Goal: Participate in discussion: Engage in conversation with other users on a specific topic

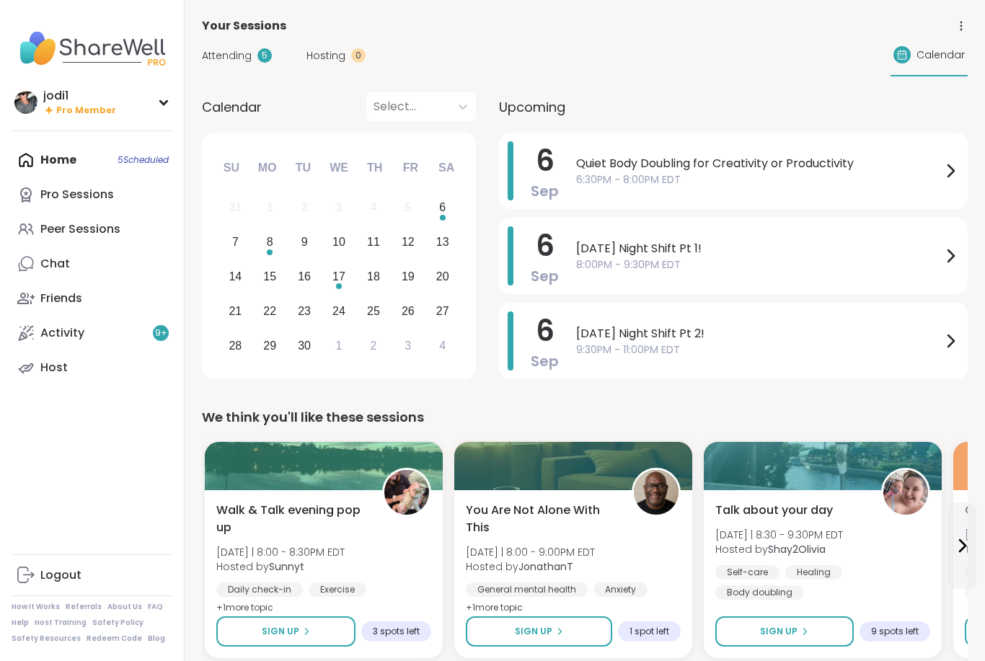
click at [239, 53] on span "Attending" at bounding box center [227, 55] width 50 height 15
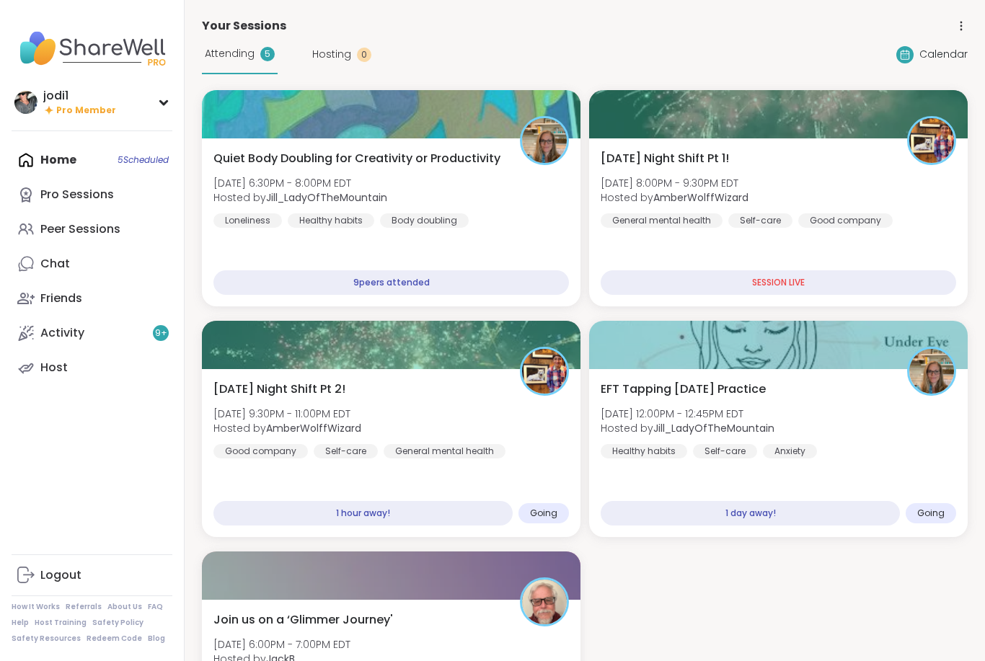
click at [866, 178] on div "[DATE] Night Shift Pt 1! [DATE] 8:00PM - 9:30PM EDT Hosted by AmberWolffWizard …" at bounding box center [778, 189] width 355 height 78
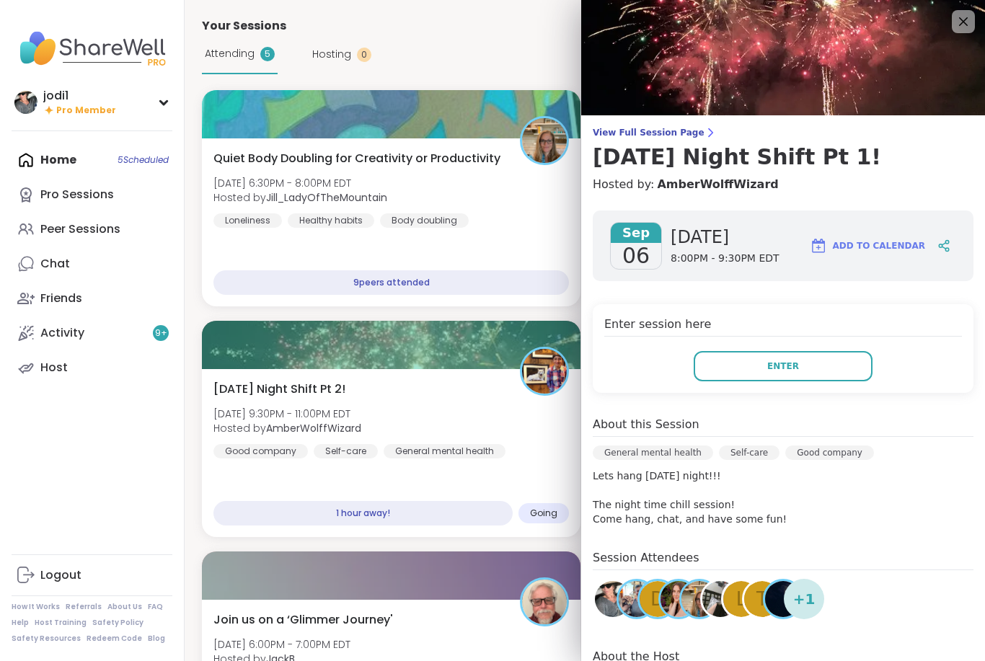
click at [787, 374] on button "Enter" at bounding box center [783, 366] width 179 height 30
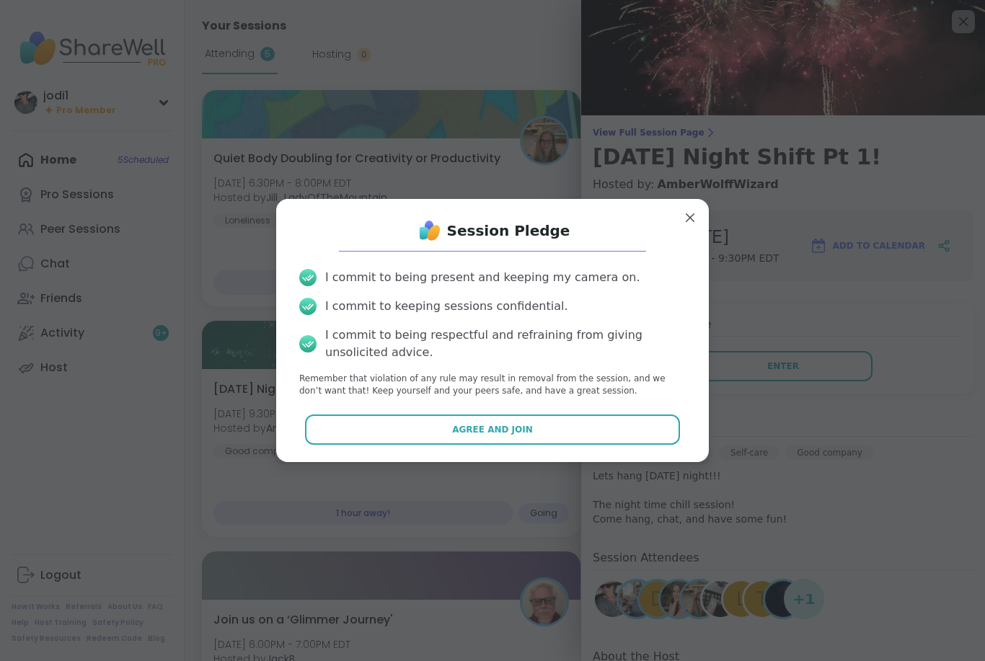
click at [537, 435] on button "Agree and Join" at bounding box center [493, 430] width 376 height 30
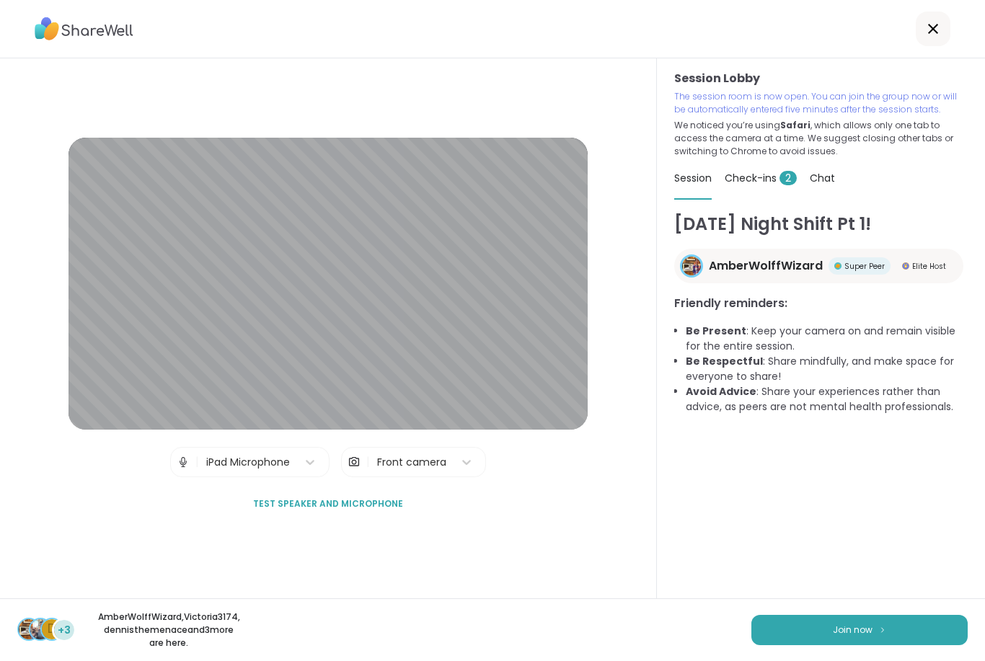
click at [872, 629] on button "Join now" at bounding box center [859, 630] width 216 height 30
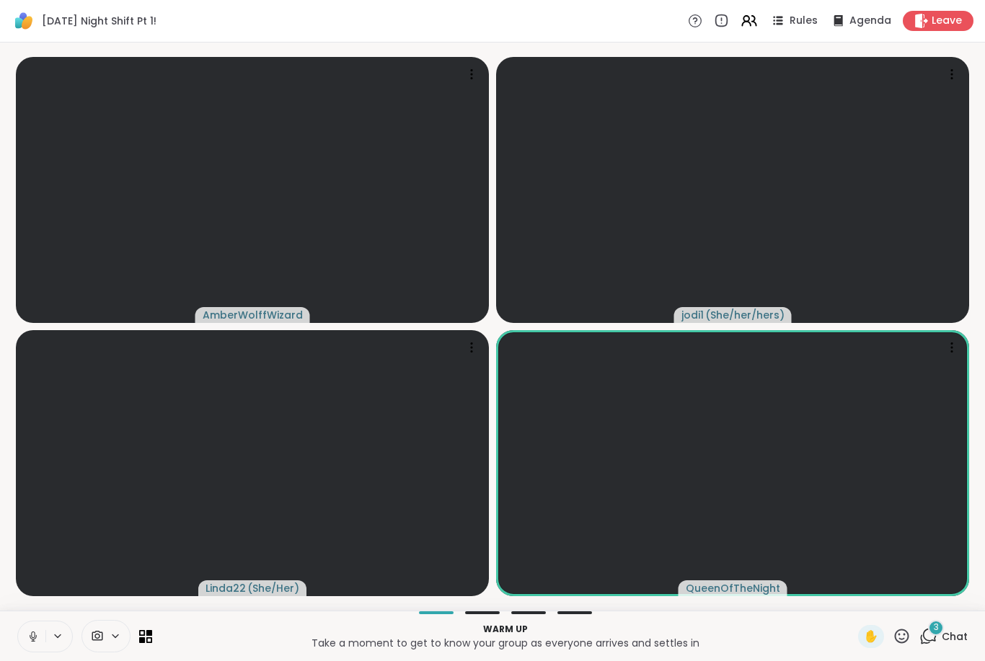
click at [40, 639] on button at bounding box center [31, 636] width 27 height 30
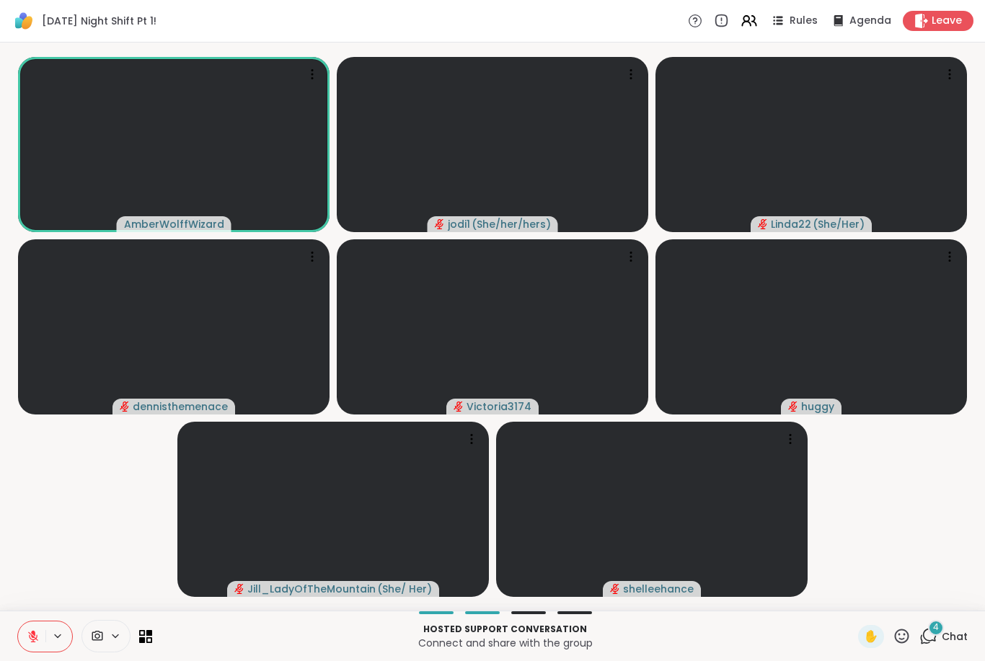
click at [27, 635] on icon at bounding box center [33, 636] width 13 height 13
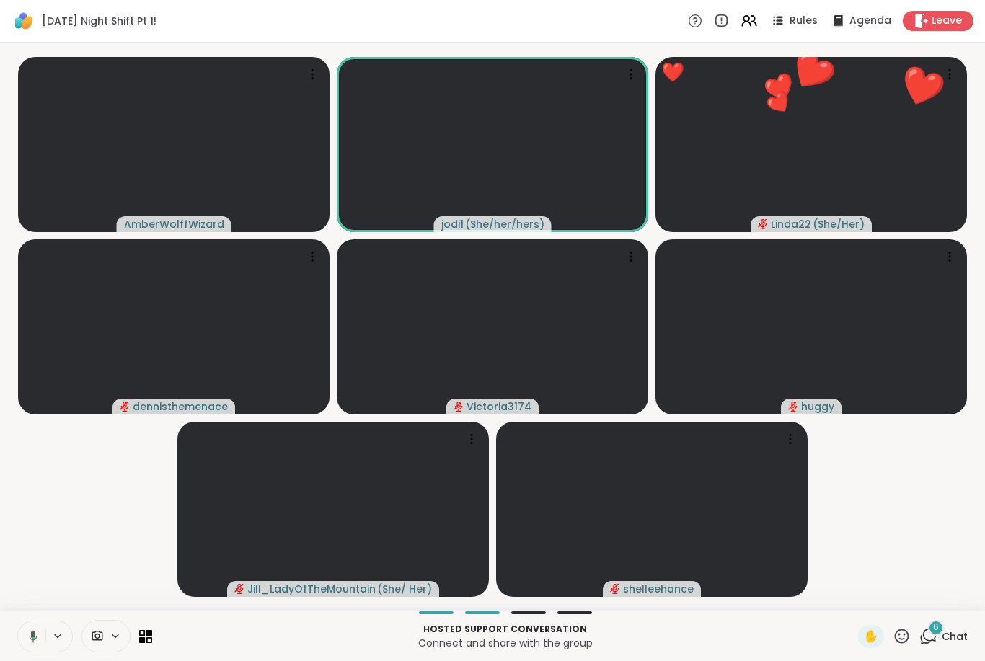
click at [30, 630] on icon at bounding box center [31, 636] width 13 height 13
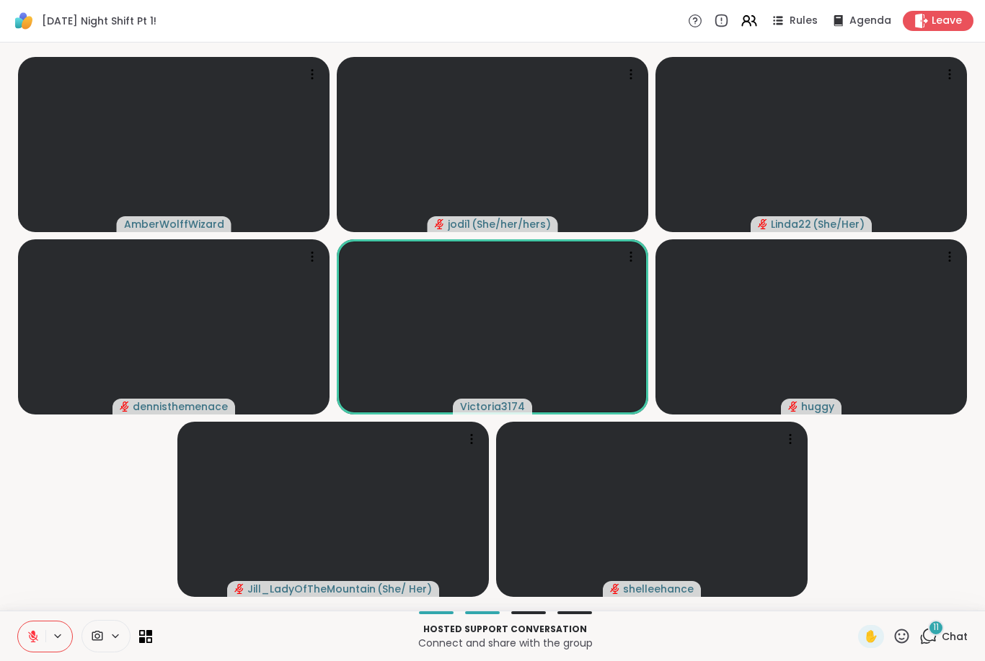
click at [910, 637] on icon at bounding box center [901, 636] width 18 height 18
click at [959, 605] on span "🍪" at bounding box center [954, 598] width 14 height 17
click at [905, 638] on icon at bounding box center [902, 636] width 14 height 14
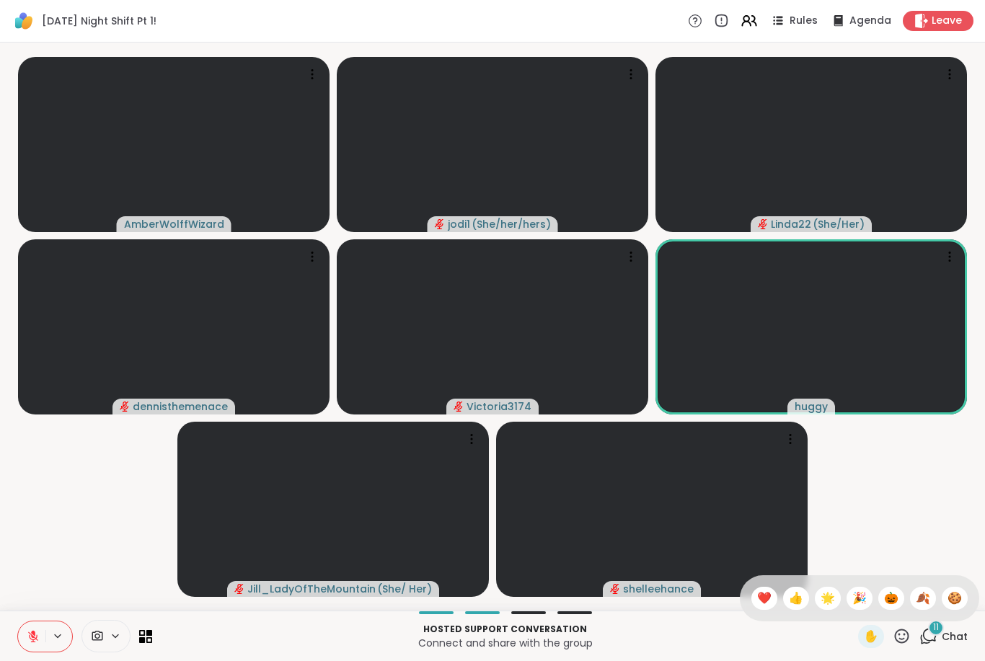
click at [766, 598] on span "❤️" at bounding box center [764, 598] width 14 height 17
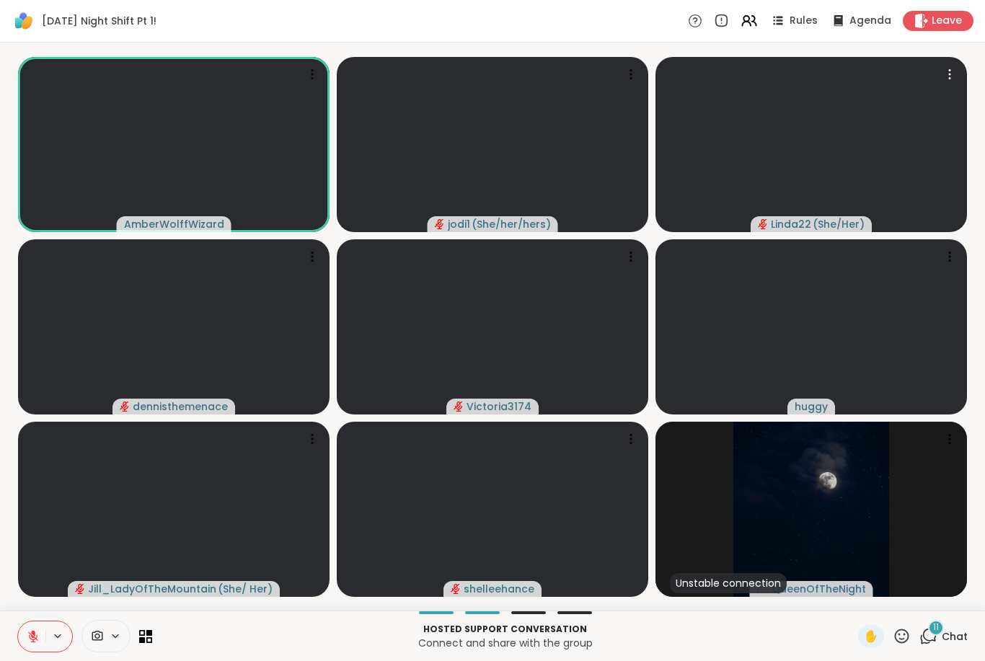
click at [960, 227] on video at bounding box center [810, 144] width 311 height 175
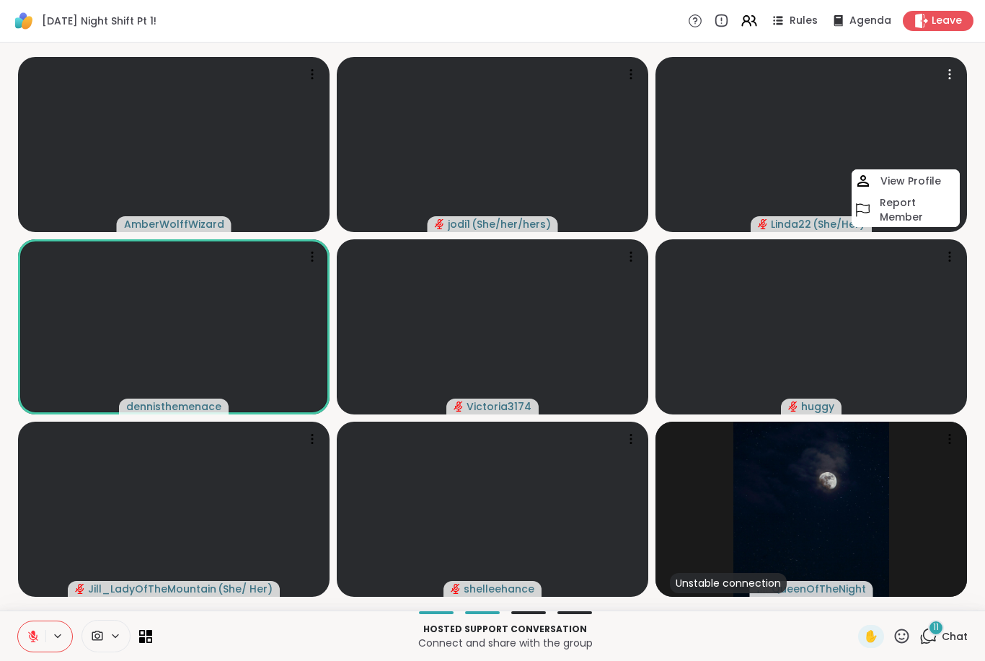
click at [907, 633] on icon at bounding box center [901, 636] width 18 height 18
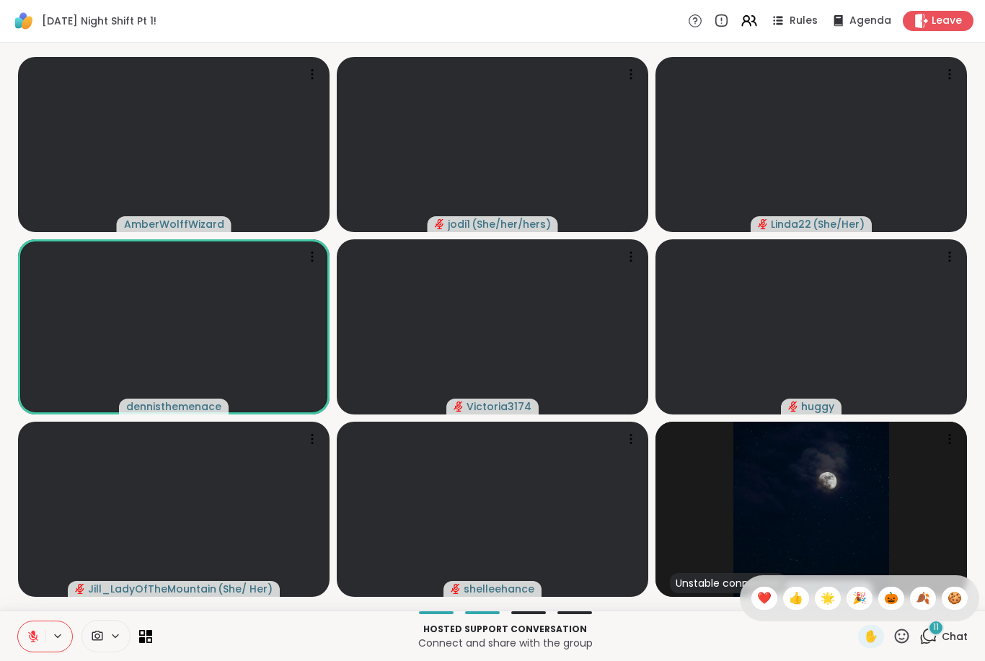
click at [898, 601] on div "🎃" at bounding box center [891, 598] width 26 height 23
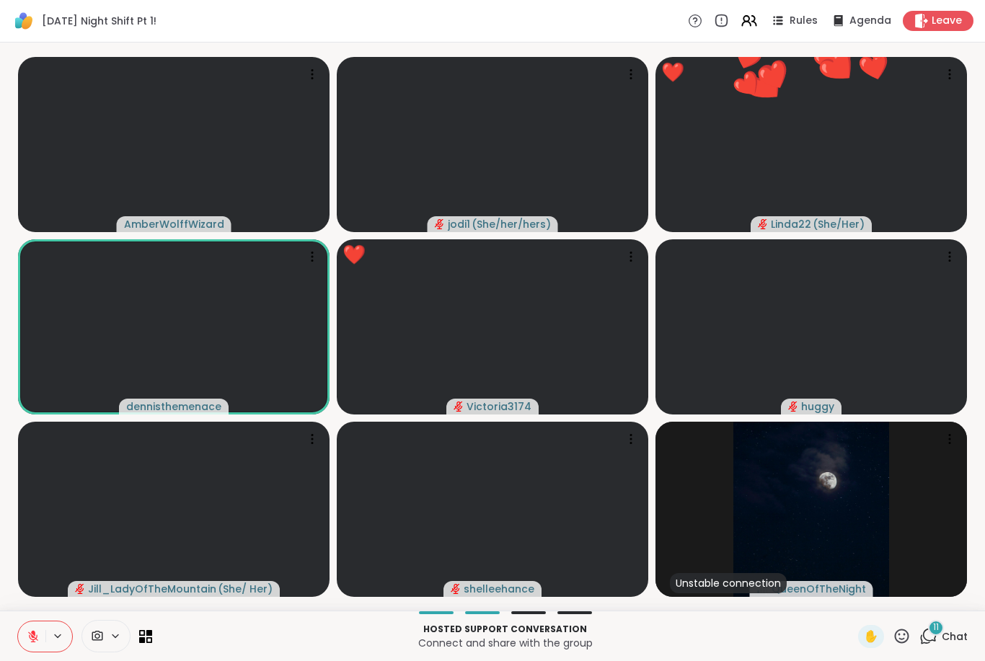
click at [903, 634] on icon at bounding box center [901, 636] width 18 height 18
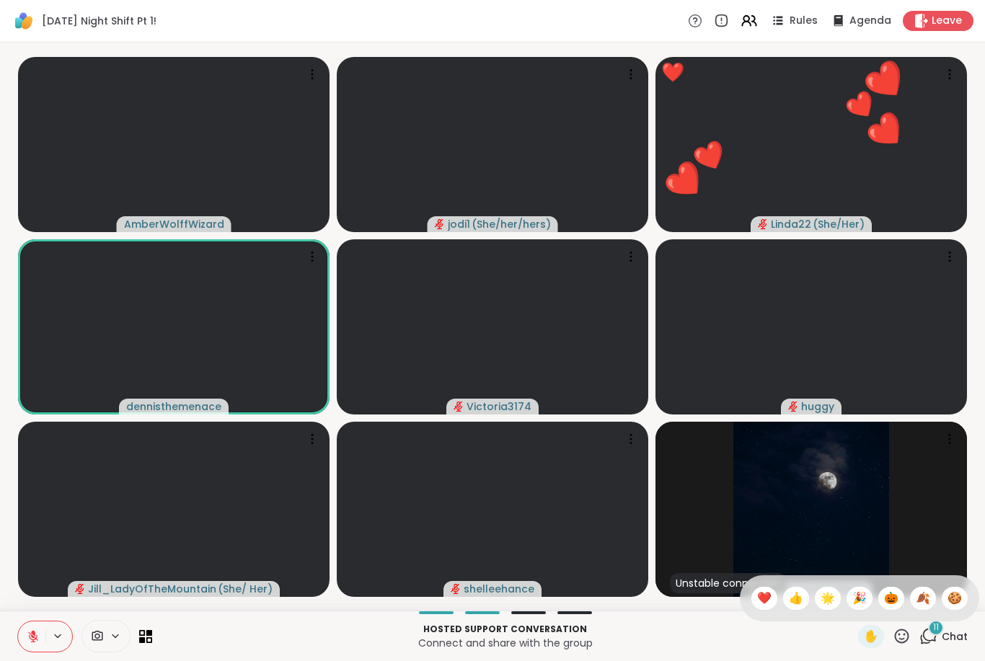
click at [927, 601] on span "🍂" at bounding box center [923, 598] width 14 height 17
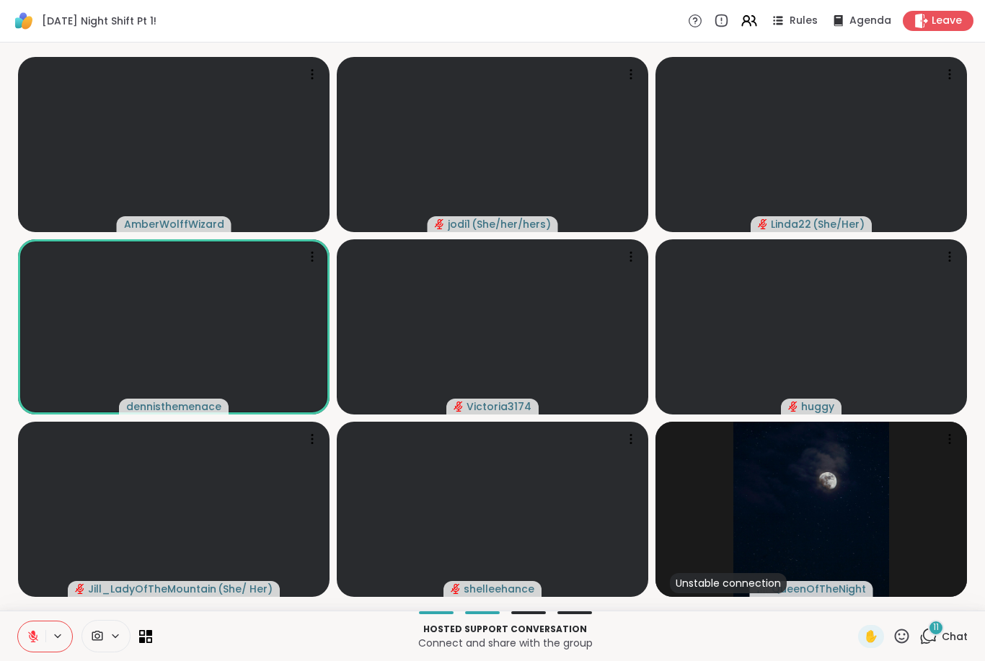
click at [911, 637] on icon at bounding box center [901, 636] width 18 height 18
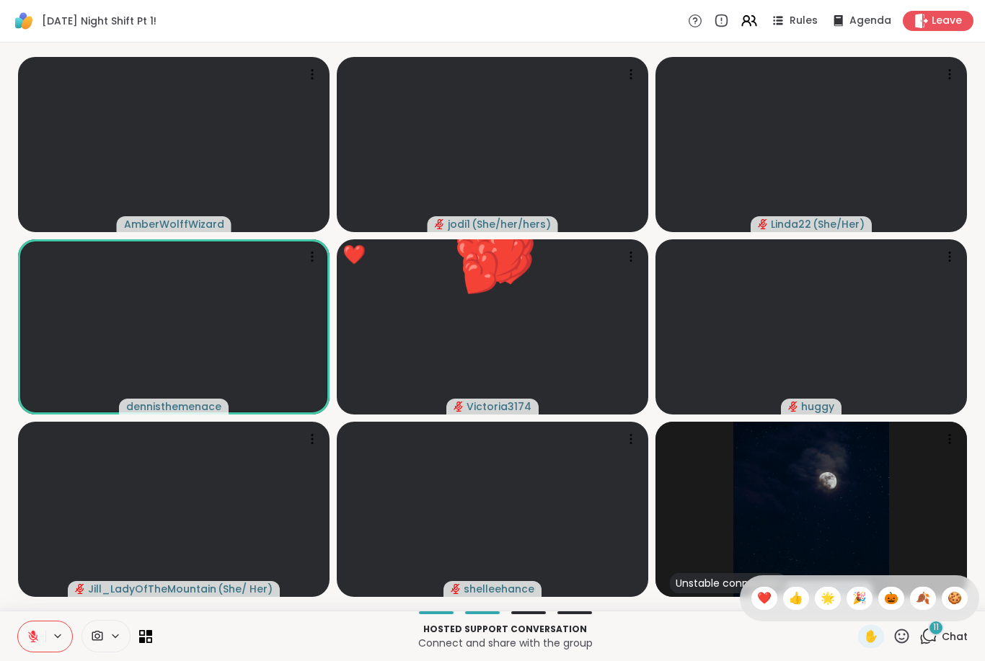
click at [956, 603] on span "🍪" at bounding box center [954, 598] width 14 height 17
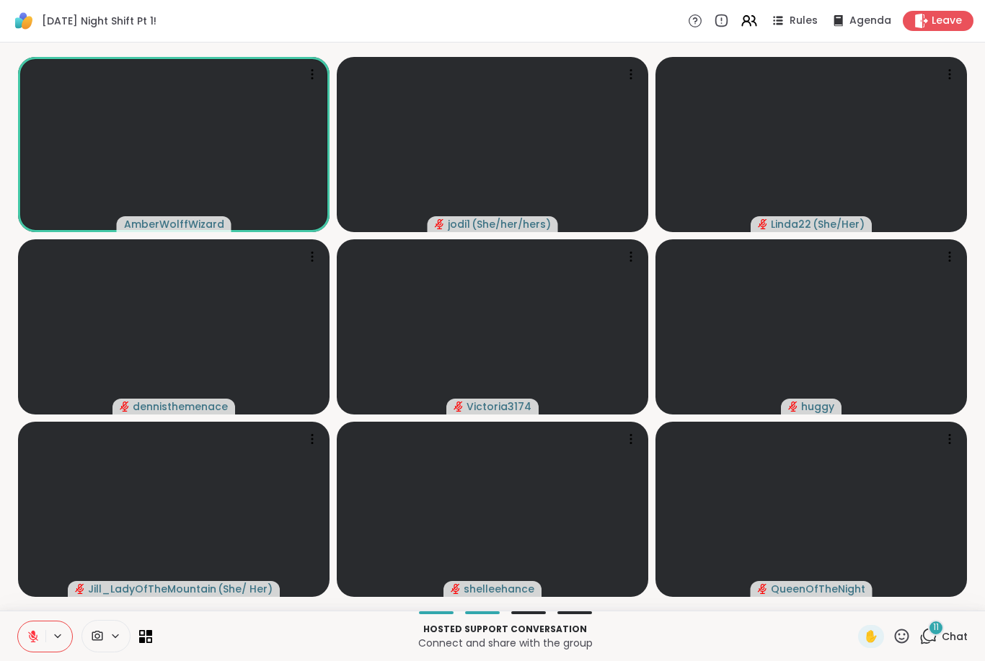
click at [30, 630] on icon at bounding box center [33, 636] width 13 height 13
click at [38, 647] on button at bounding box center [31, 636] width 27 height 30
click at [36, 639] on icon at bounding box center [33, 636] width 13 height 13
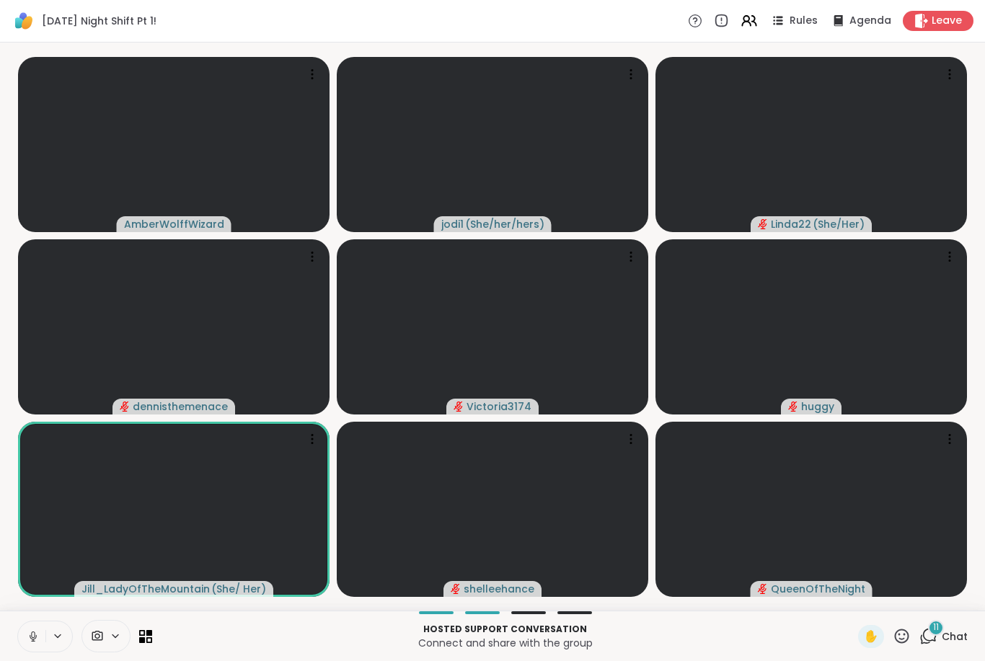
click at [31, 629] on button at bounding box center [31, 636] width 27 height 30
click at [25, 633] on button at bounding box center [31, 636] width 27 height 30
click at [903, 639] on icon at bounding box center [902, 636] width 14 height 14
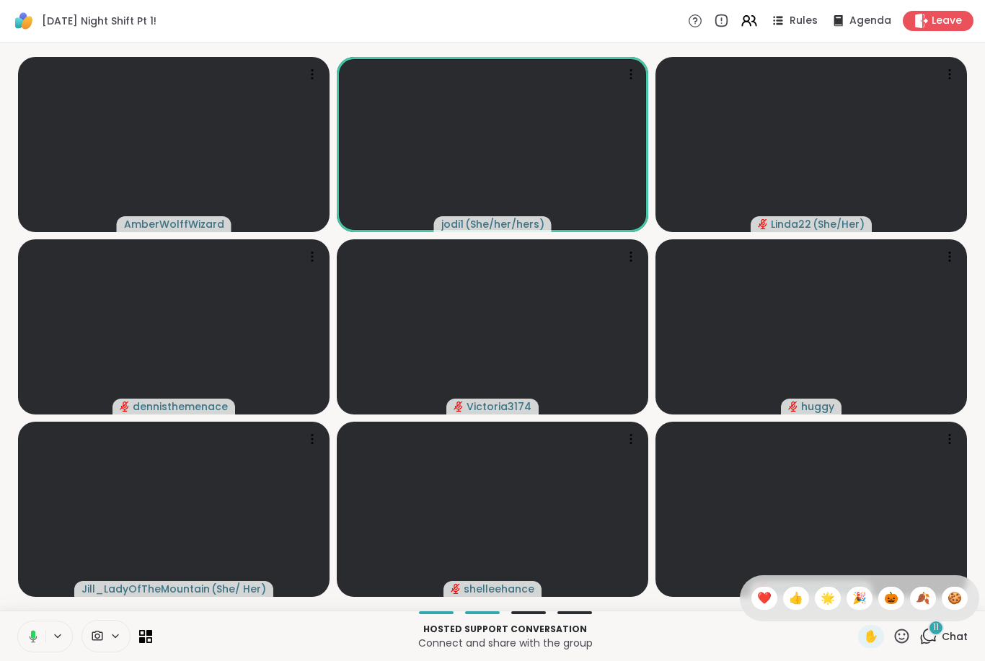
click at [954, 601] on span "🍪" at bounding box center [954, 598] width 14 height 17
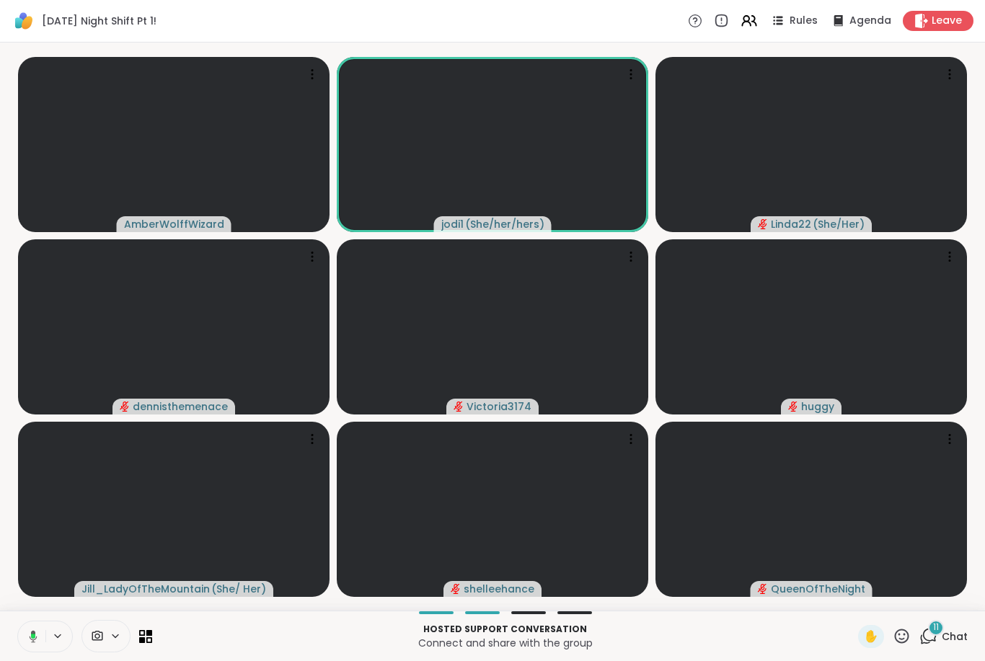
click at [24, 650] on button at bounding box center [31, 636] width 30 height 30
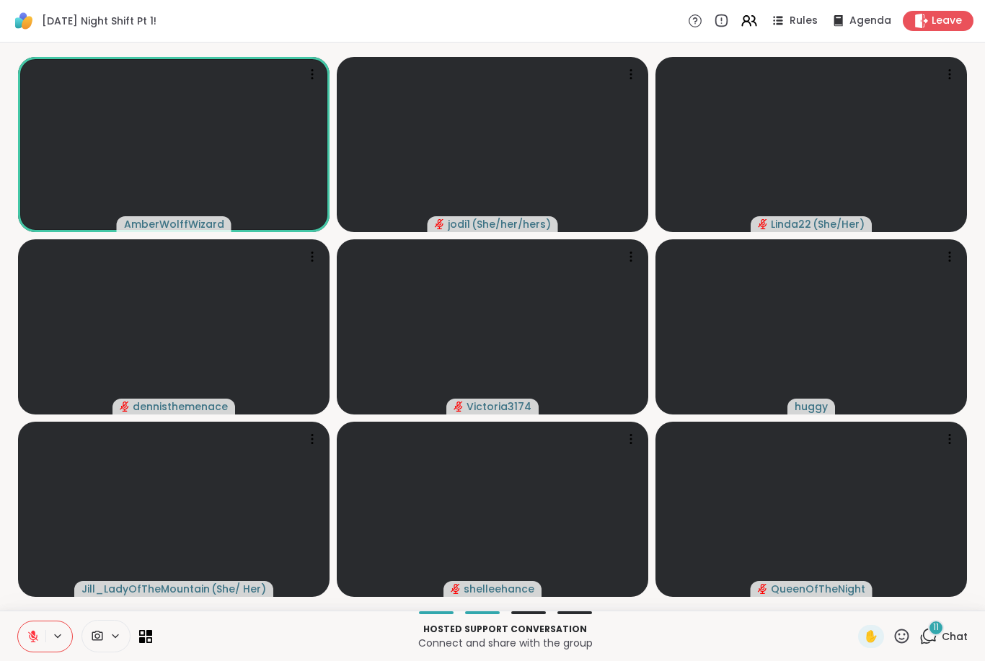
click at [35, 651] on button at bounding box center [31, 636] width 27 height 30
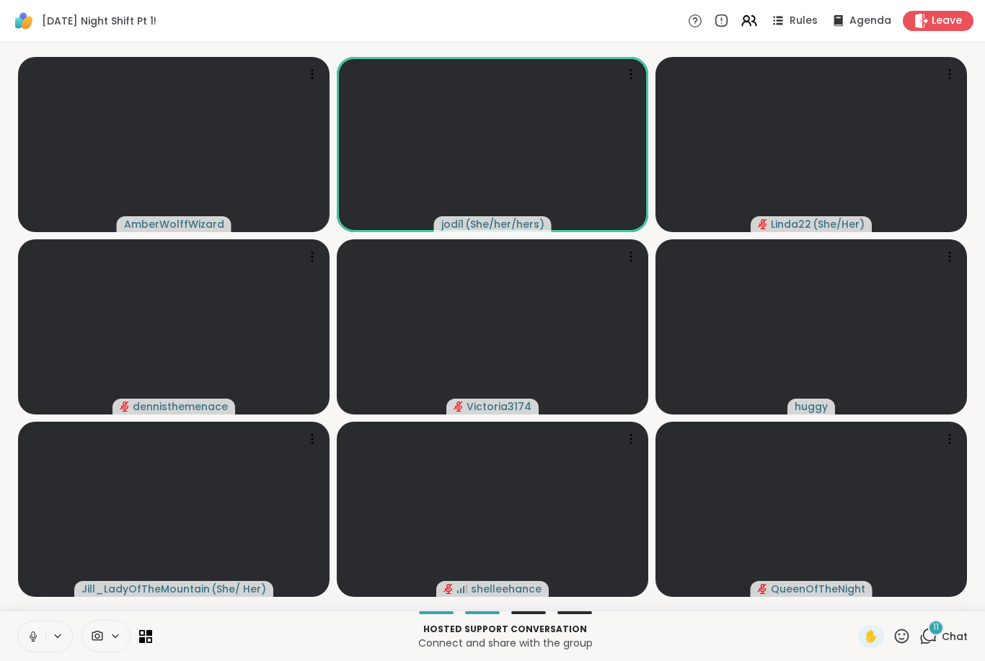
click at [32, 642] on icon at bounding box center [33, 636] width 13 height 13
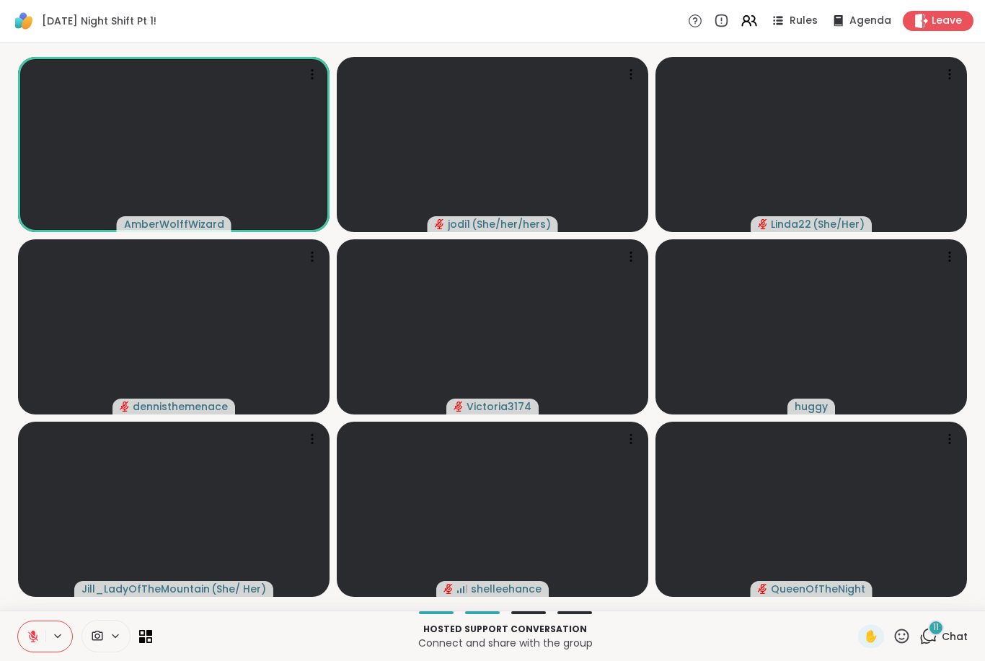
click at [903, 635] on icon at bounding box center [901, 636] width 18 height 18
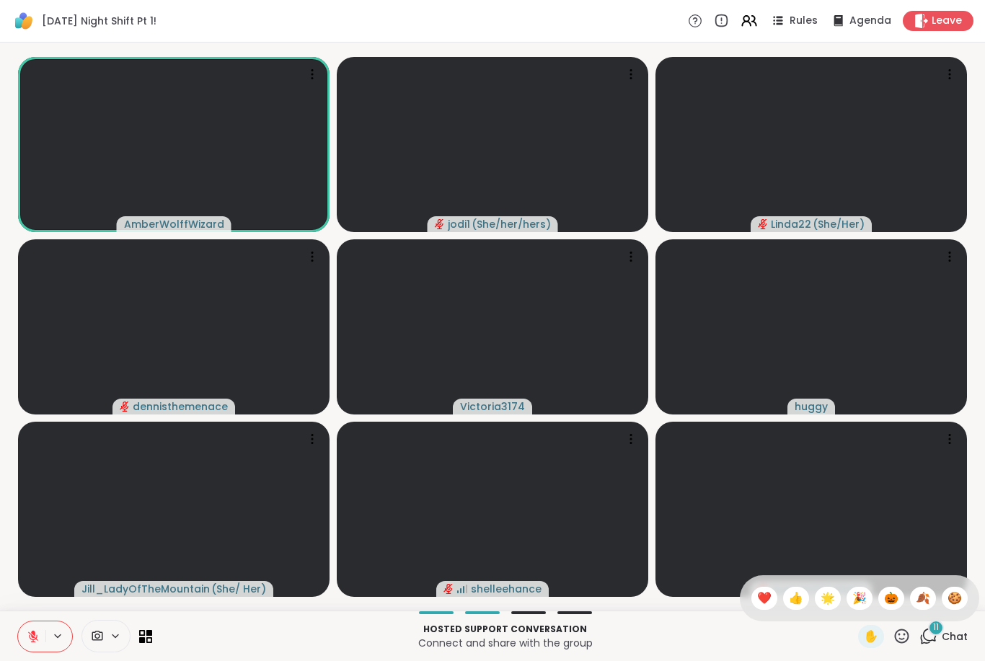
click at [892, 599] on span "🎃" at bounding box center [891, 598] width 14 height 17
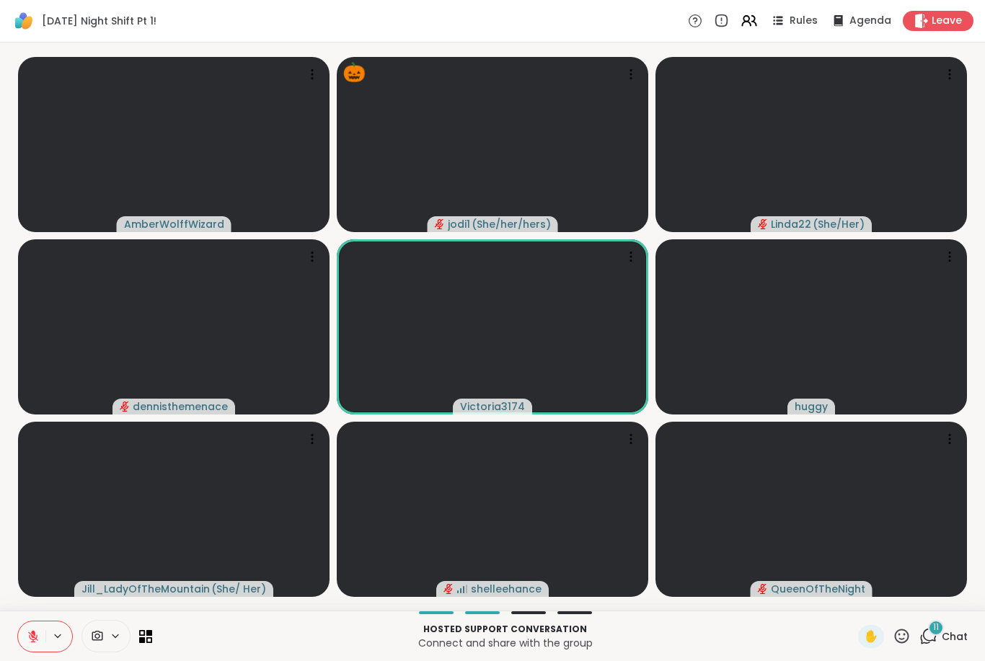
click at [911, 638] on icon at bounding box center [901, 636] width 18 height 18
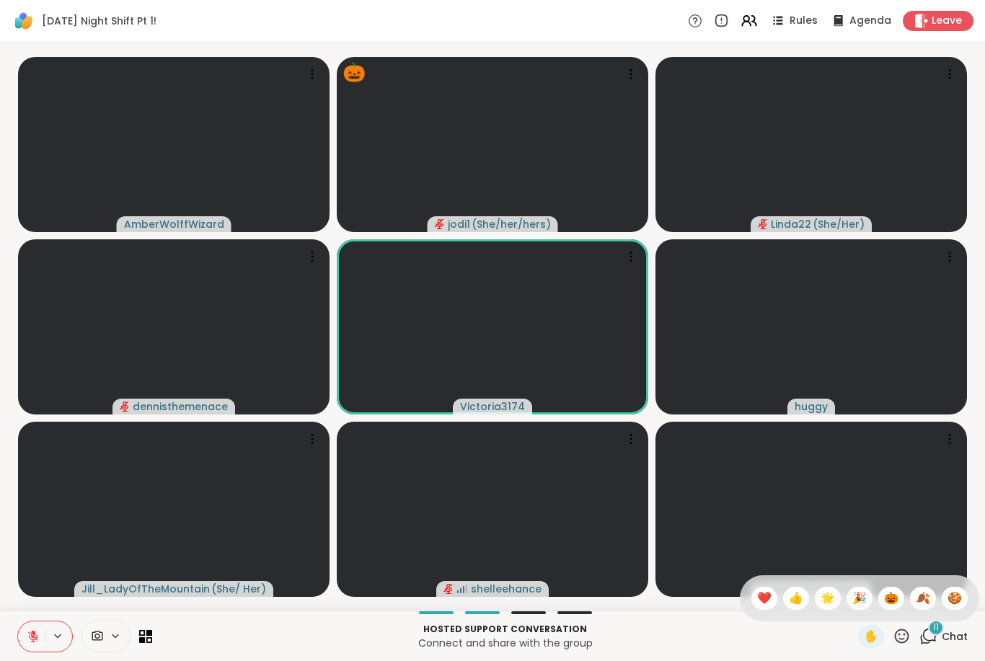
click at [926, 601] on span "🍂" at bounding box center [923, 598] width 14 height 17
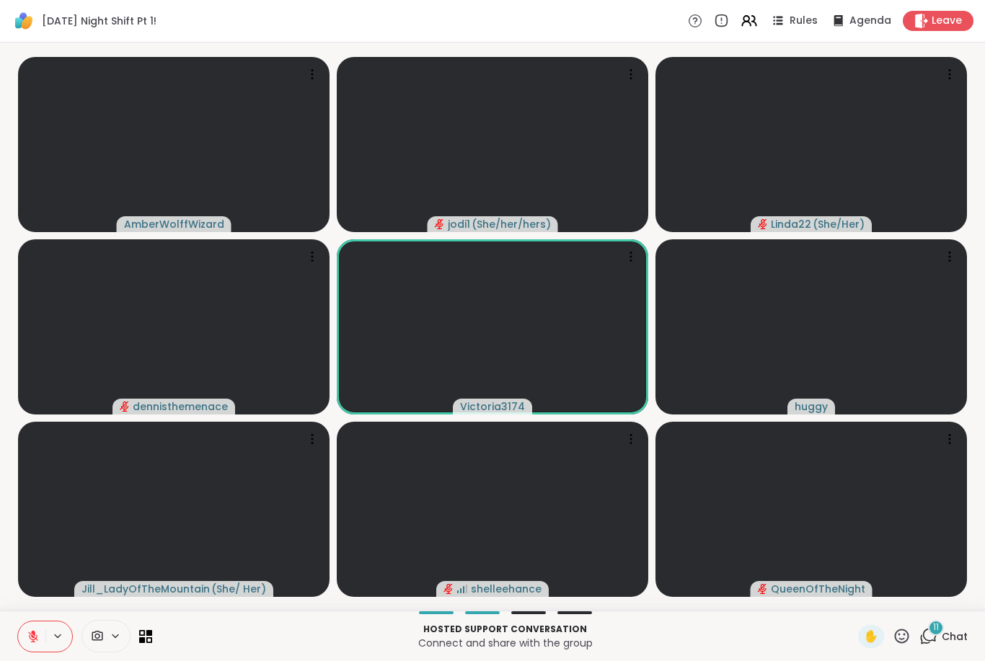
click at [399, 632] on p "Hosted support conversation" at bounding box center [505, 629] width 688 height 13
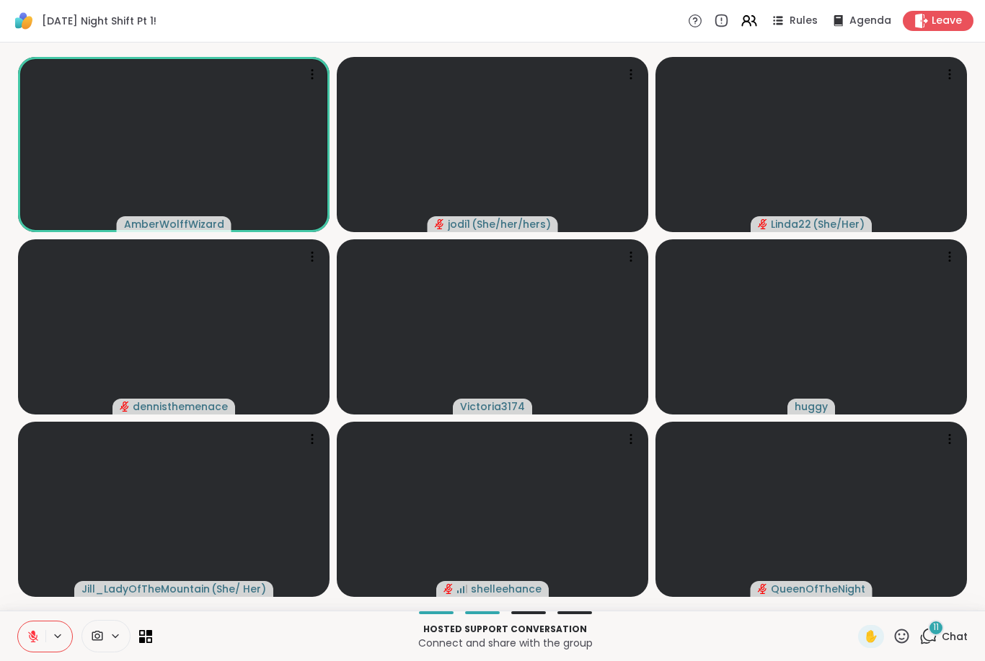
click at [37, 634] on icon at bounding box center [33, 636] width 13 height 13
click at [34, 639] on icon at bounding box center [33, 636] width 7 height 4
click at [32, 643] on button at bounding box center [31, 636] width 27 height 30
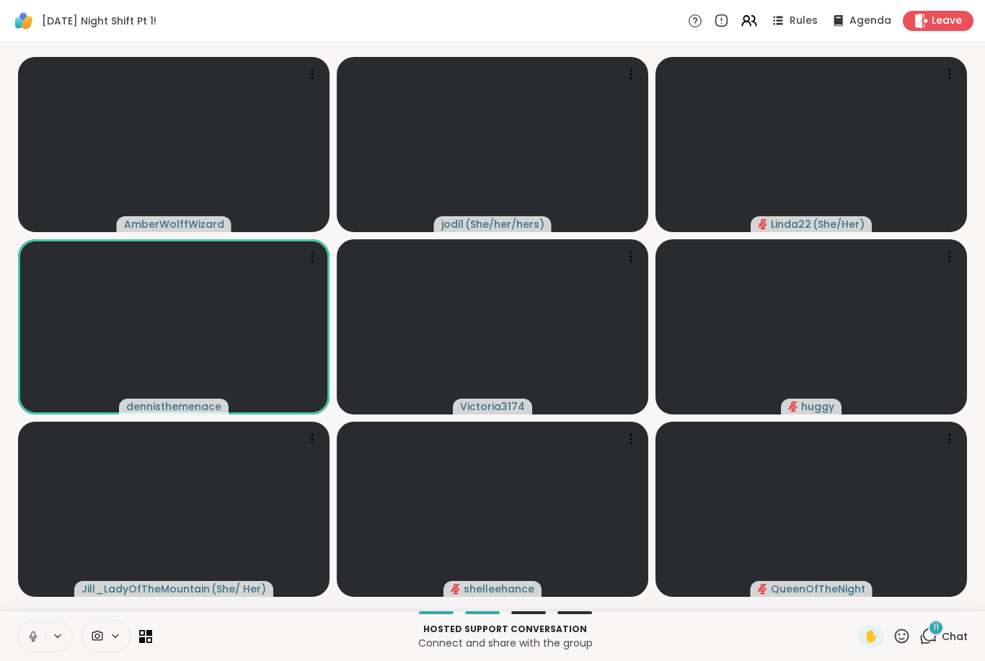
click at [24, 637] on button at bounding box center [31, 636] width 27 height 30
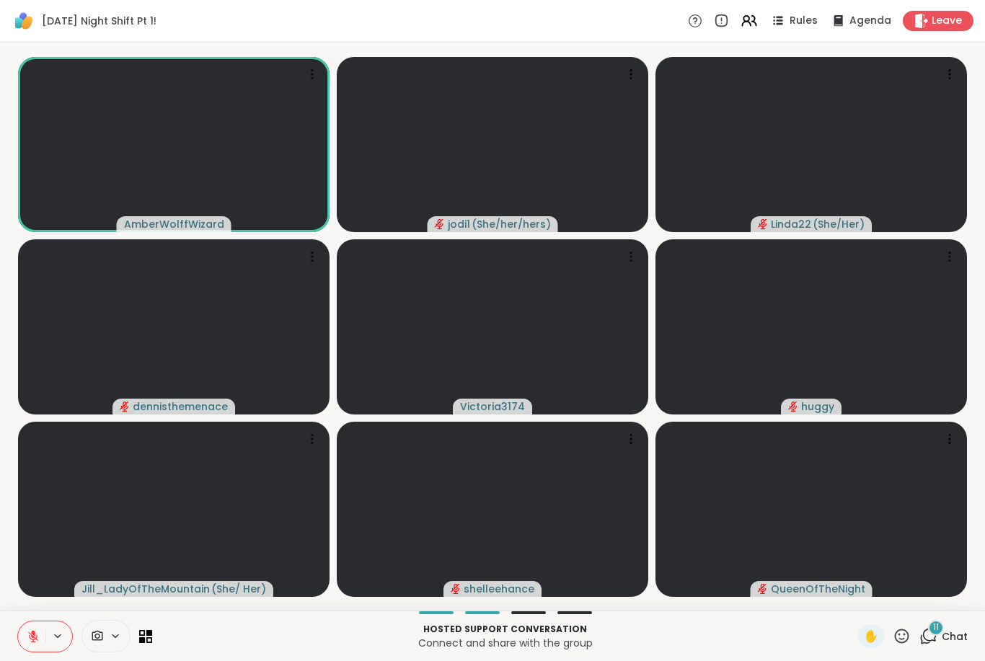
click at [35, 642] on icon at bounding box center [33, 636] width 13 height 13
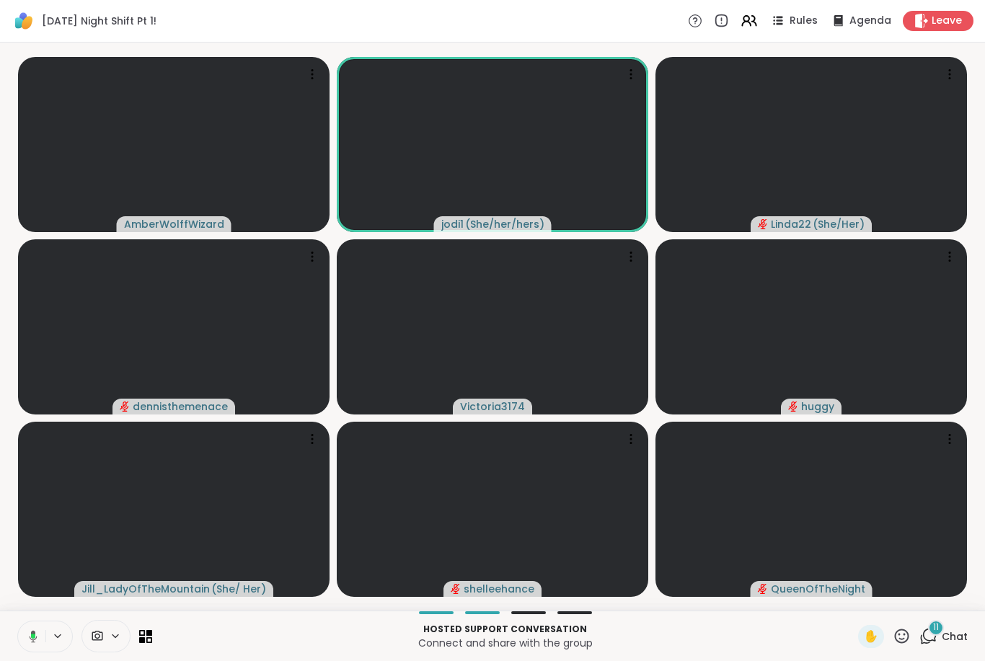
click at [37, 637] on button at bounding box center [31, 636] width 30 height 30
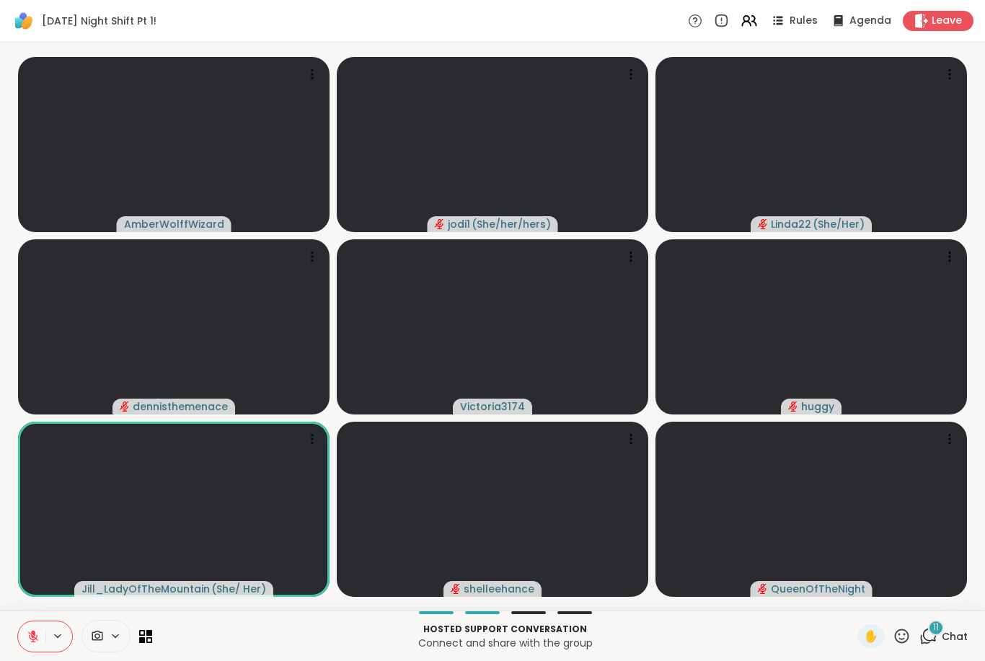
click at [30, 639] on icon at bounding box center [33, 636] width 13 height 13
click at [37, 640] on icon at bounding box center [33, 636] width 13 height 13
click at [45, 646] on button at bounding box center [31, 636] width 27 height 30
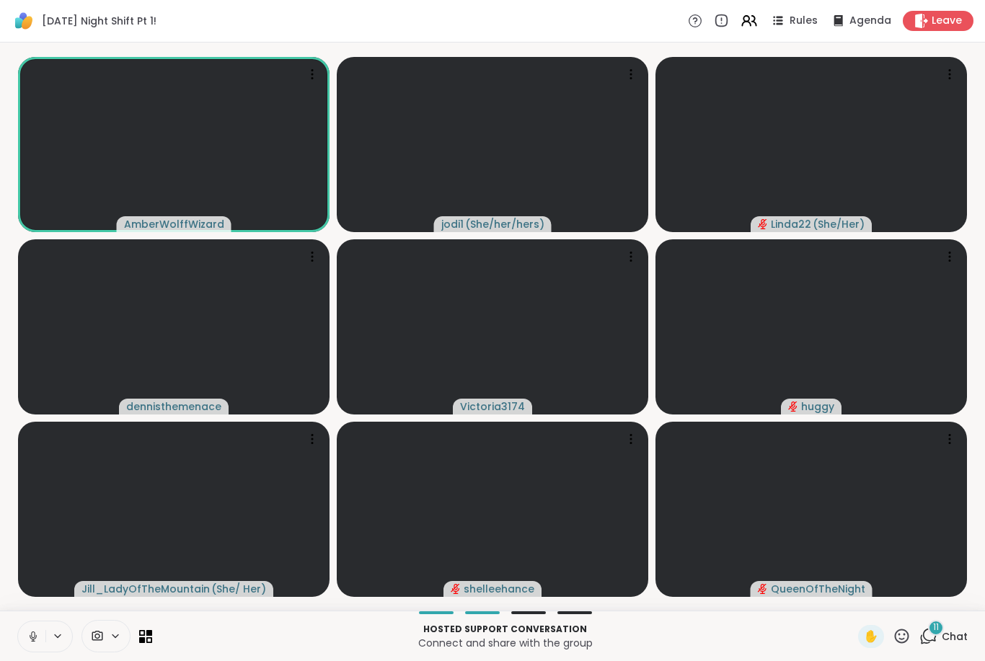
click at [38, 637] on icon at bounding box center [33, 636] width 13 height 13
click at [38, 650] on button at bounding box center [31, 636] width 27 height 30
click at [27, 638] on icon at bounding box center [33, 636] width 13 height 13
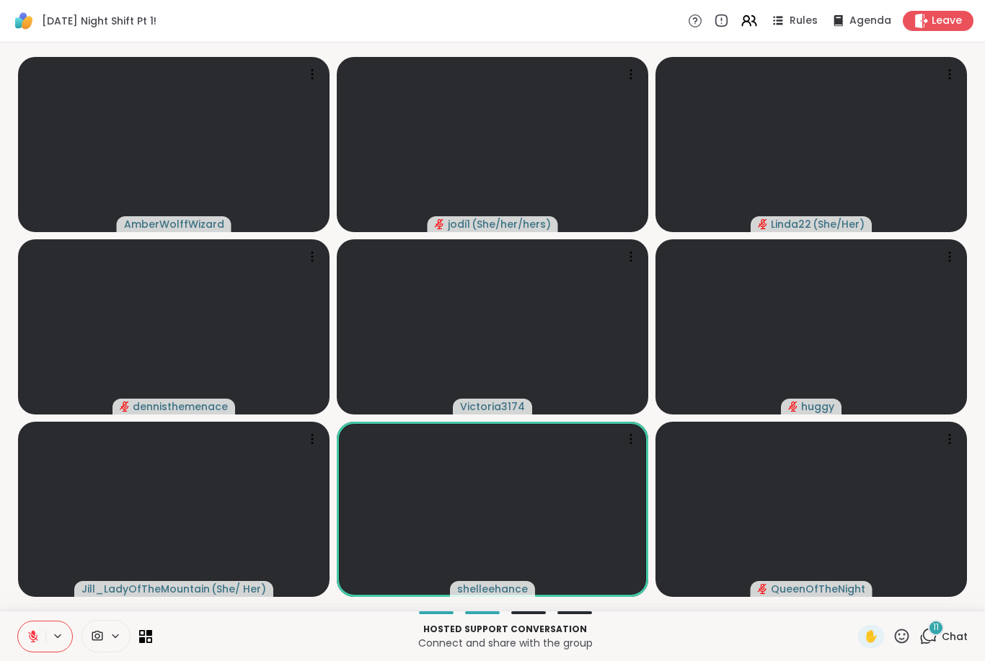
click at [25, 649] on button at bounding box center [31, 636] width 27 height 30
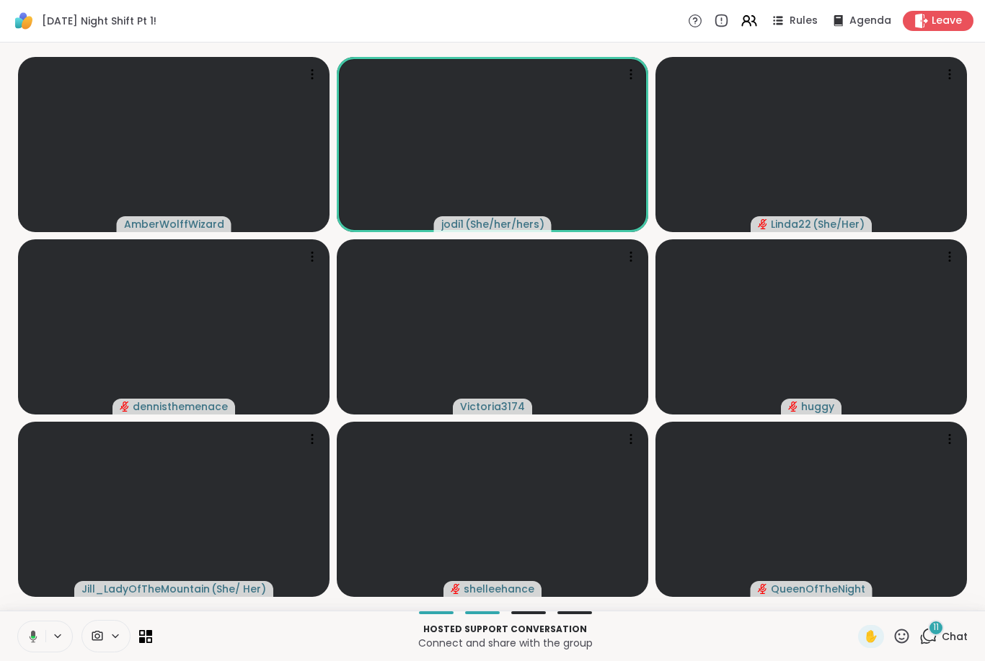
click at [35, 642] on icon at bounding box center [34, 636] width 8 height 12
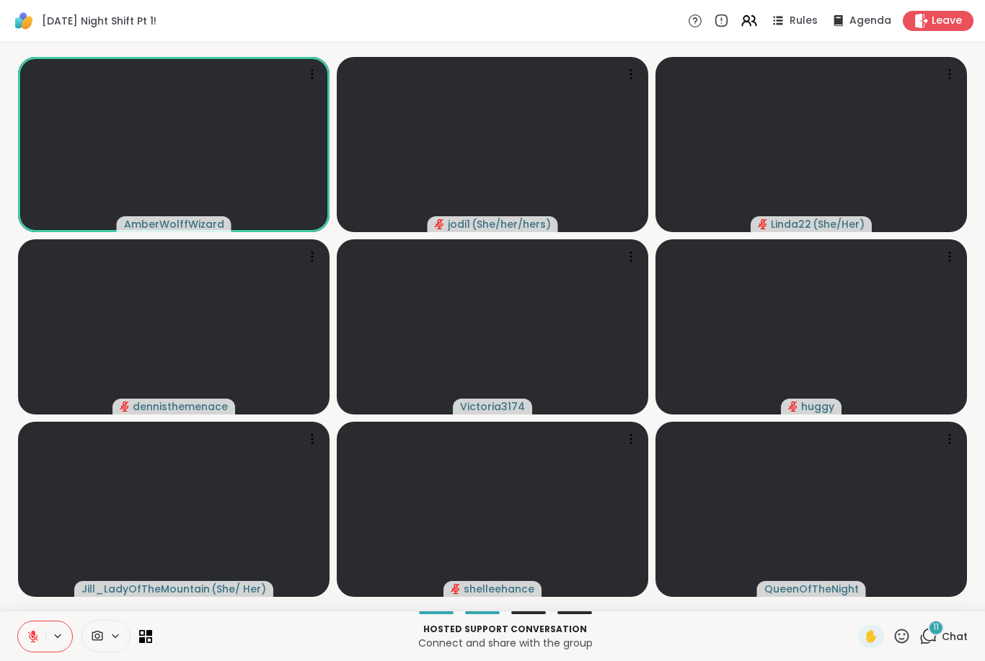
click at [28, 632] on icon at bounding box center [33, 636] width 13 height 13
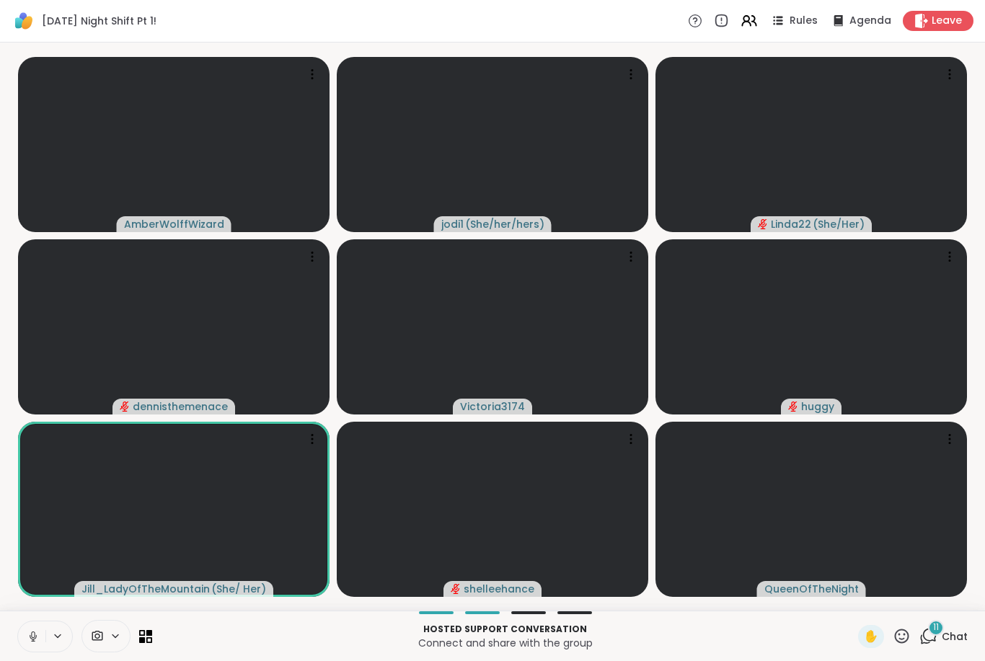
click at [19, 641] on button at bounding box center [31, 636] width 27 height 30
click at [30, 635] on icon at bounding box center [33, 636] width 13 height 13
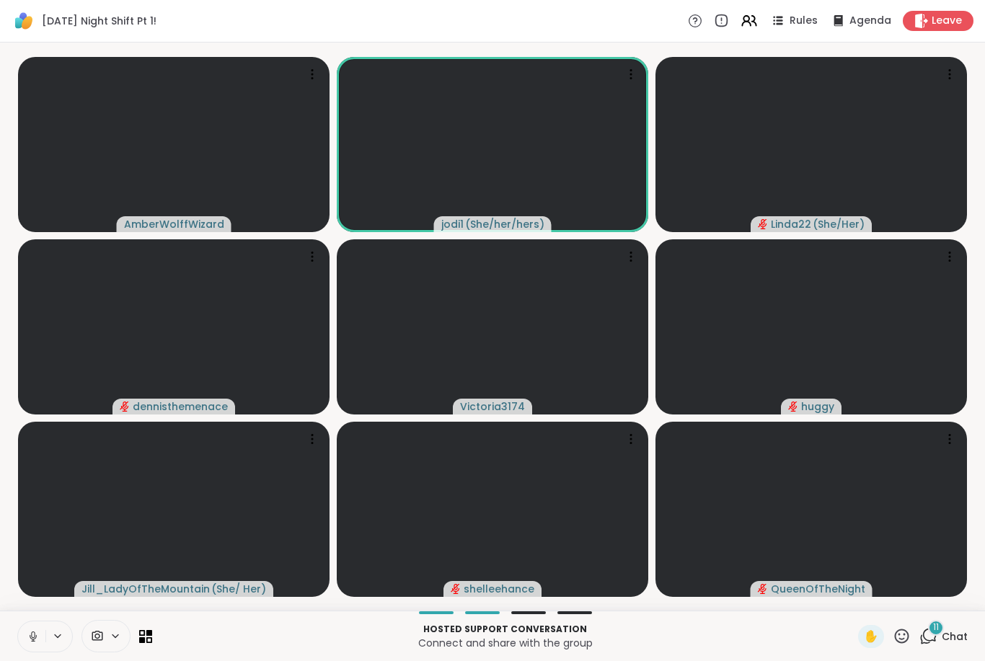
click at [37, 634] on icon at bounding box center [33, 636] width 13 height 13
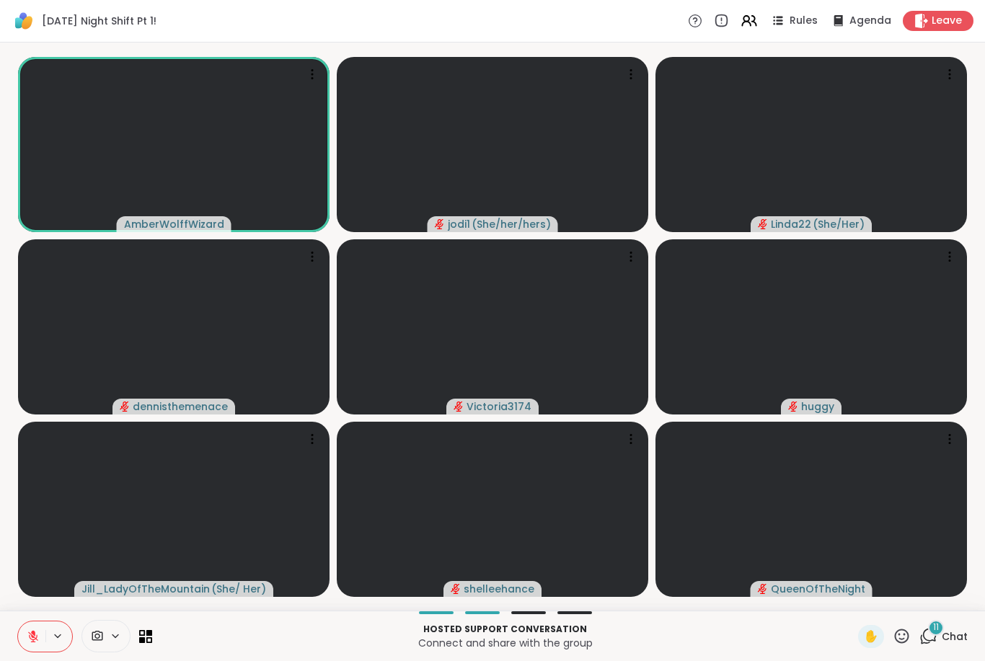
click at [40, 633] on button at bounding box center [31, 636] width 27 height 30
click at [45, 642] on button at bounding box center [31, 636] width 27 height 30
click at [29, 632] on icon at bounding box center [33, 637] width 10 height 10
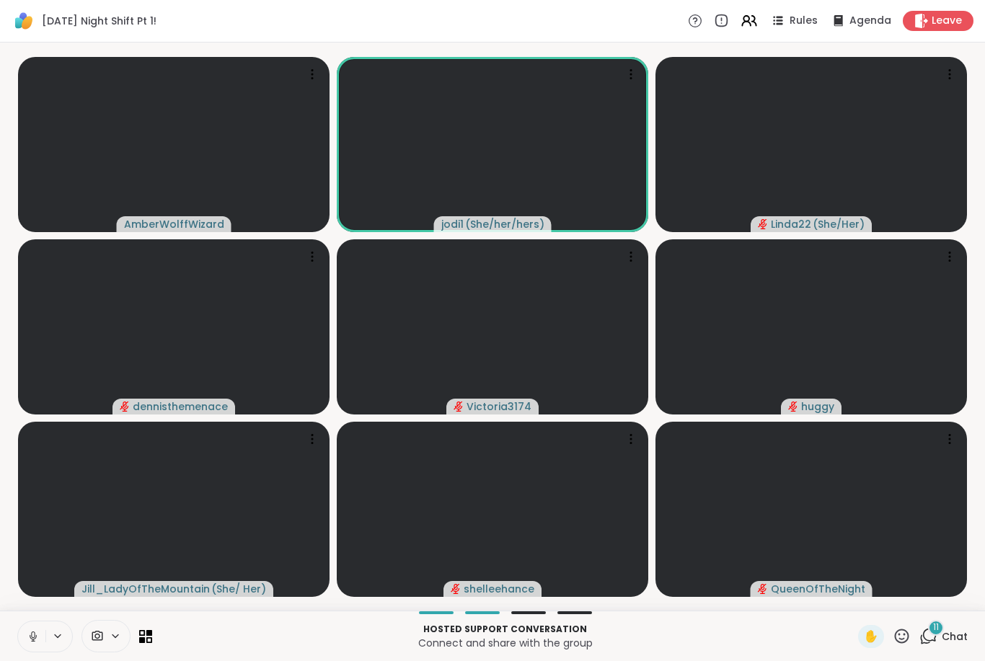
click at [29, 630] on icon at bounding box center [33, 636] width 13 height 13
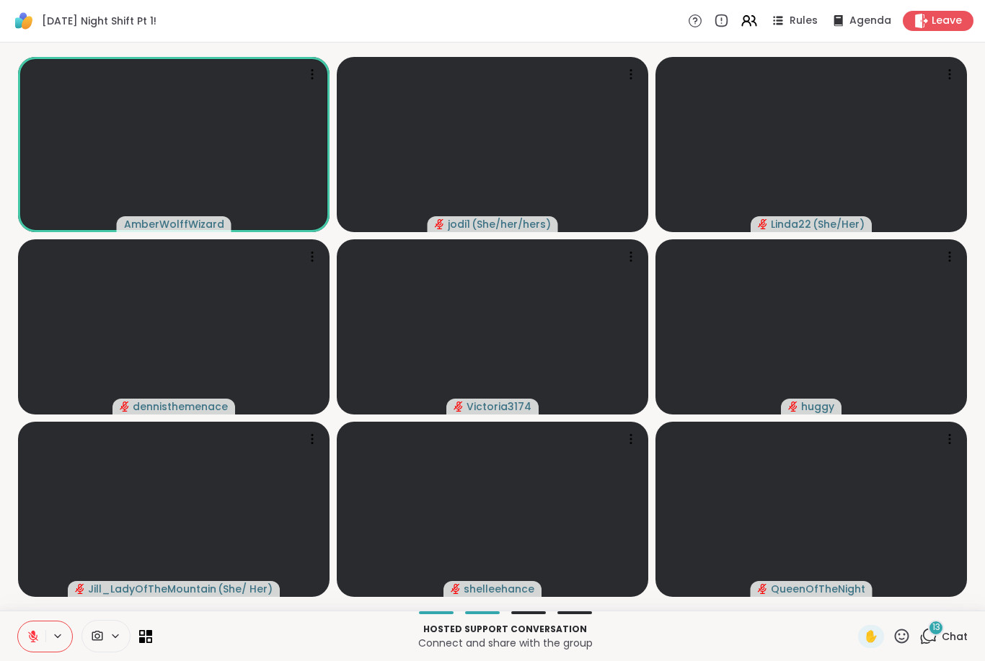
click at [24, 641] on button at bounding box center [31, 636] width 27 height 30
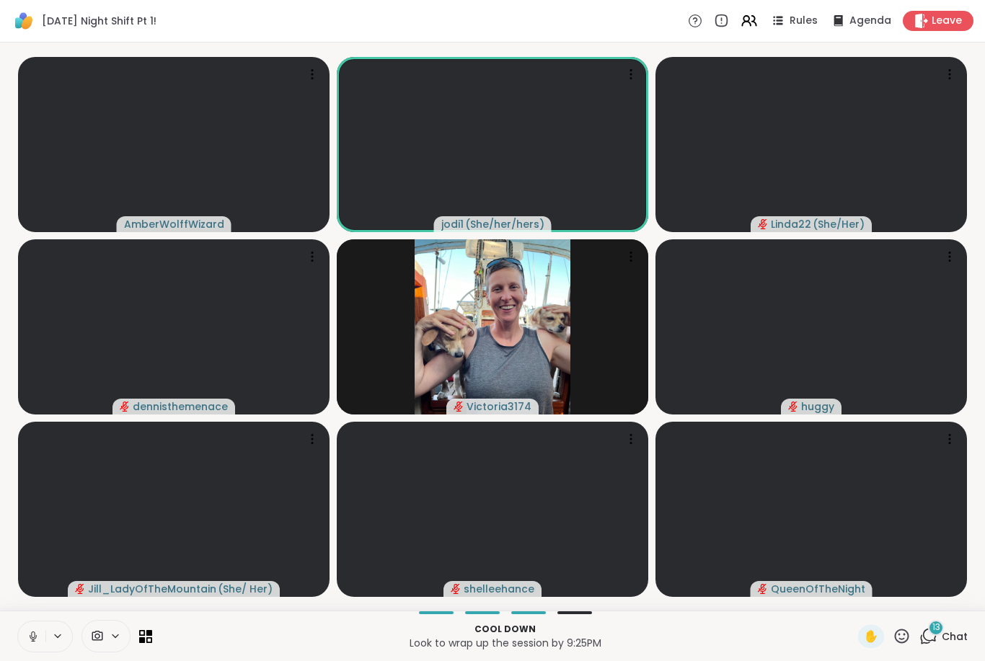
click at [30, 650] on button at bounding box center [31, 636] width 27 height 30
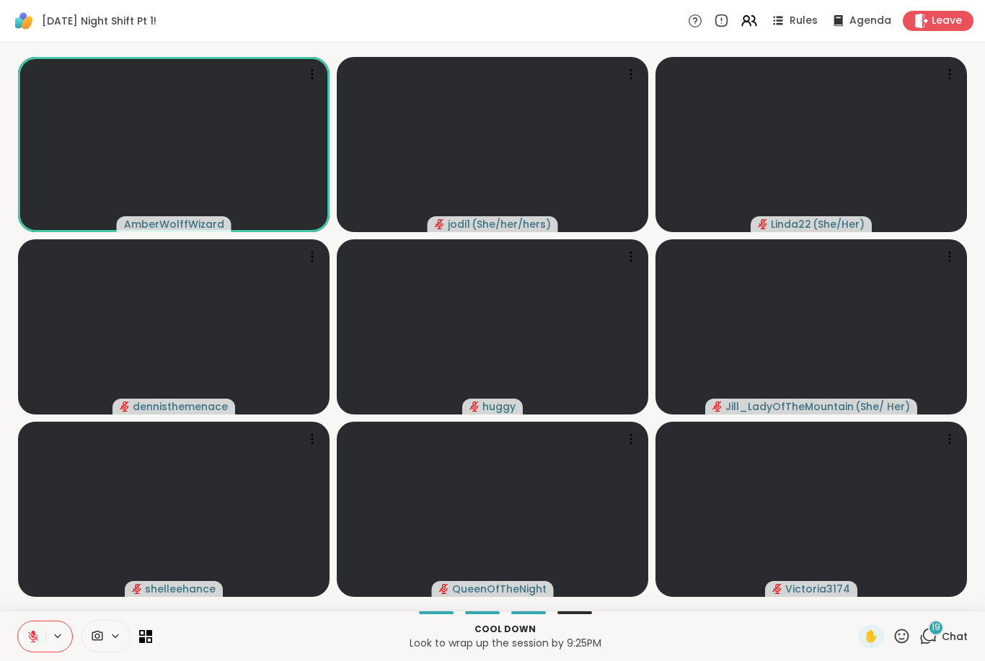
click at [24, 639] on button at bounding box center [31, 636] width 27 height 30
click at [32, 634] on icon at bounding box center [33, 635] width 4 height 6
click at [32, 642] on icon at bounding box center [33, 637] width 10 height 10
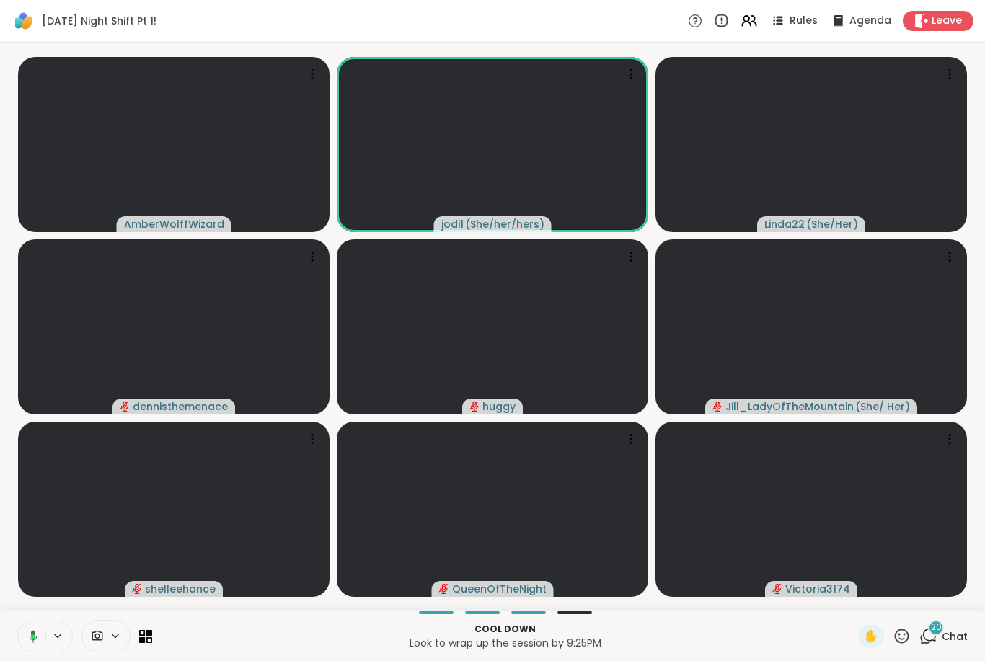
click at [31, 639] on icon at bounding box center [34, 636] width 8 height 12
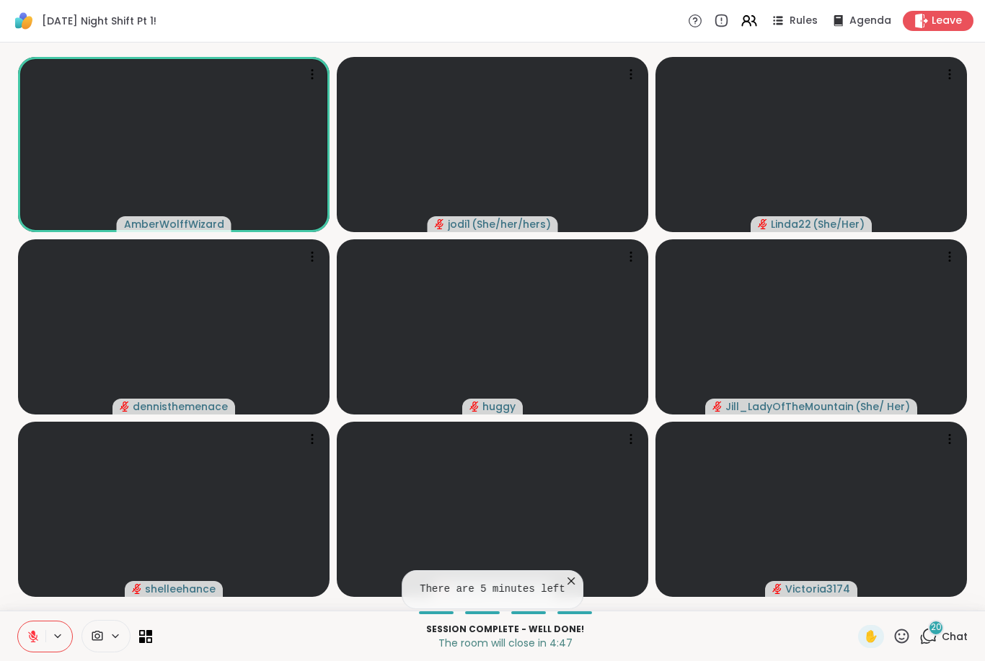
click at [32, 637] on icon at bounding box center [33, 637] width 10 height 10
click at [936, 22] on span "Leave" at bounding box center [946, 21] width 30 height 14
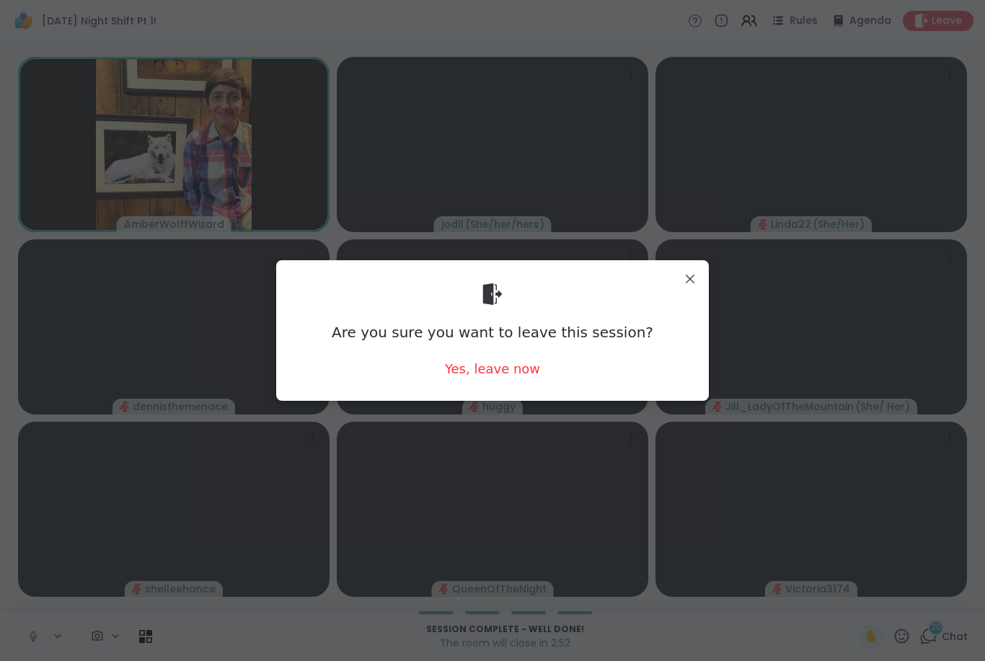
click at [518, 362] on div "Yes, leave now" at bounding box center [492, 369] width 95 height 18
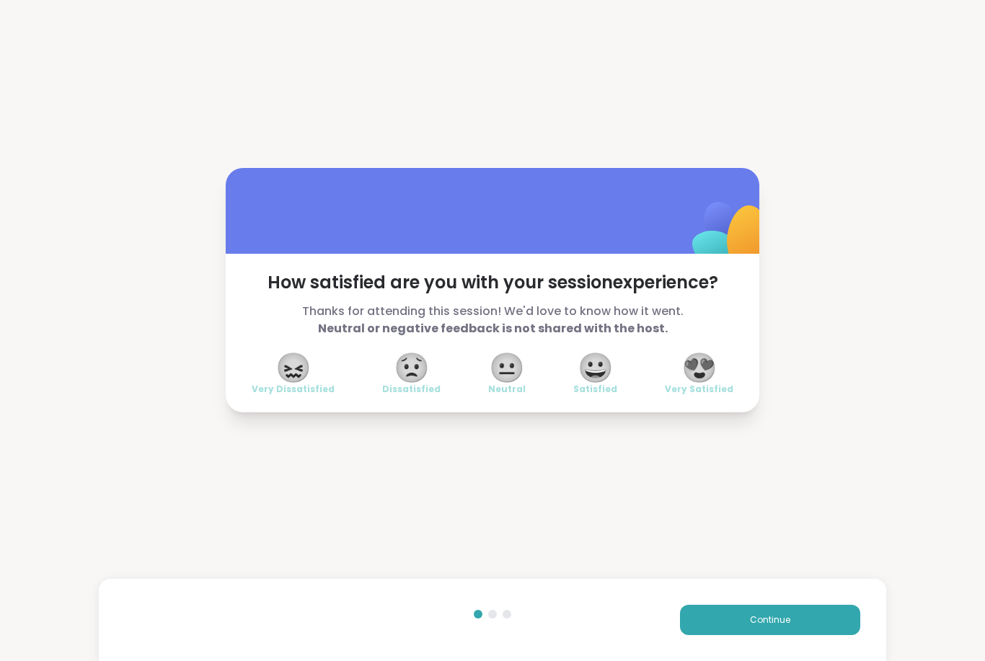
click at [715, 355] on span "😍" at bounding box center [699, 368] width 36 height 26
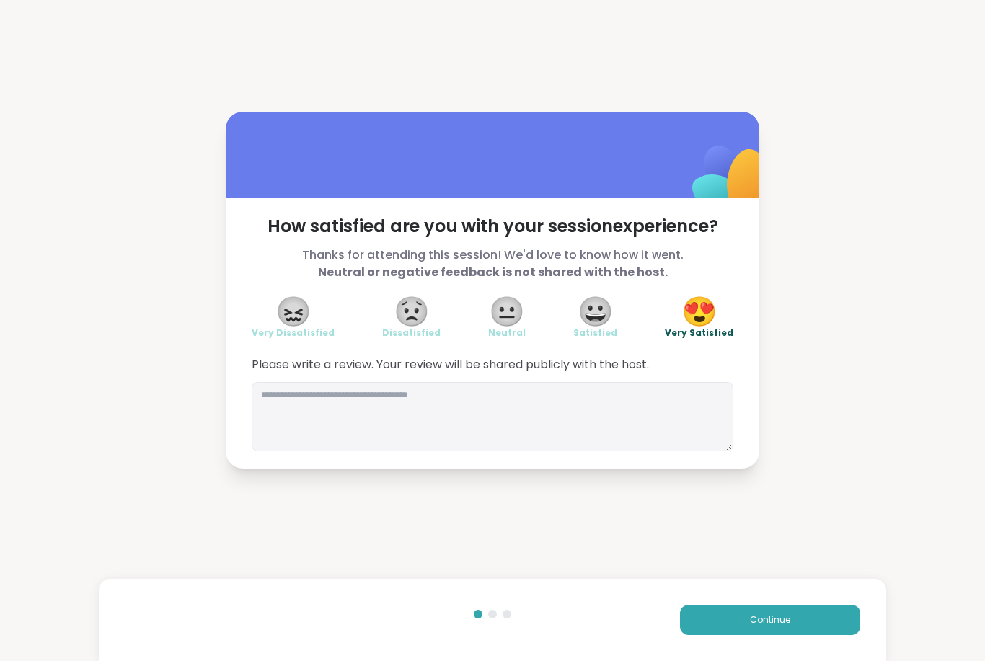
click at [425, 374] on div "Please write a review. Your review will be shared publicly with the host." at bounding box center [493, 403] width 482 height 95
click at [447, 396] on textarea at bounding box center [493, 416] width 482 height 69
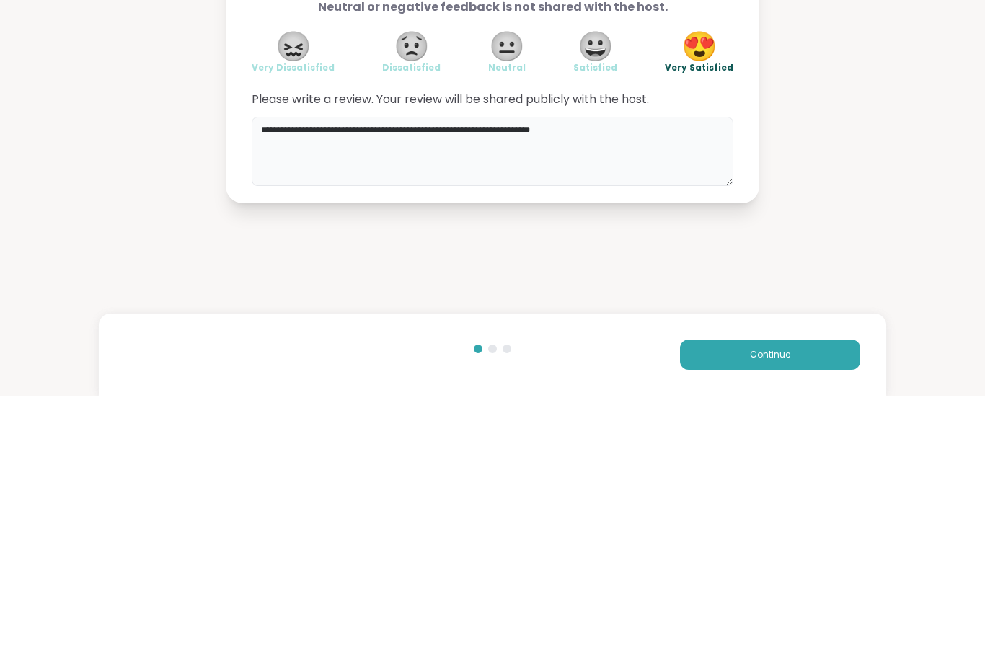
type textarea "**********"
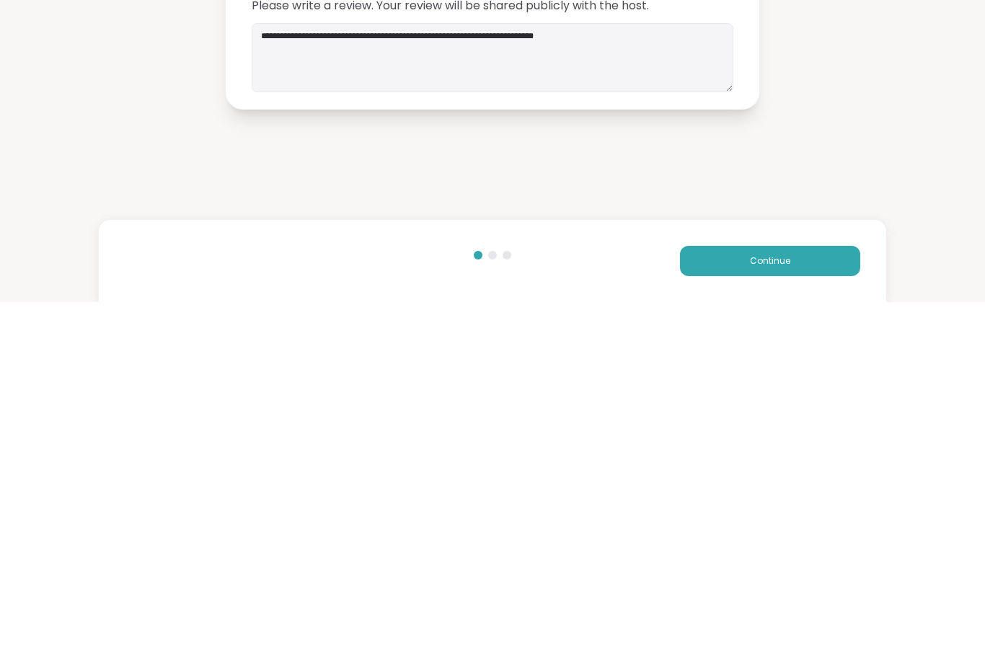
click at [785, 605] on button "Continue" at bounding box center [770, 620] width 180 height 30
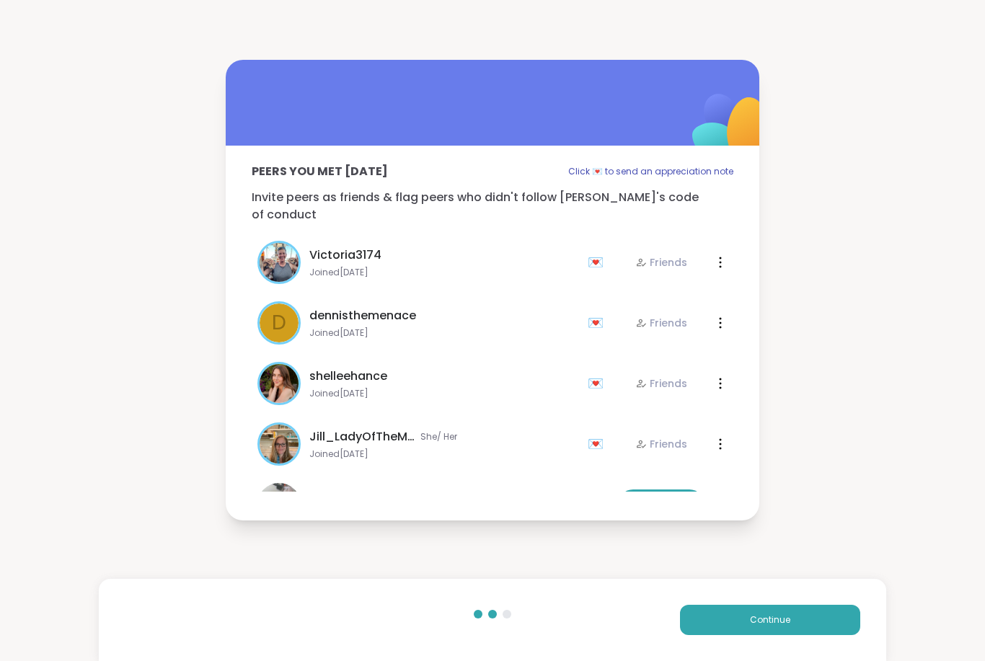
click at [781, 629] on button "Continue" at bounding box center [770, 620] width 180 height 30
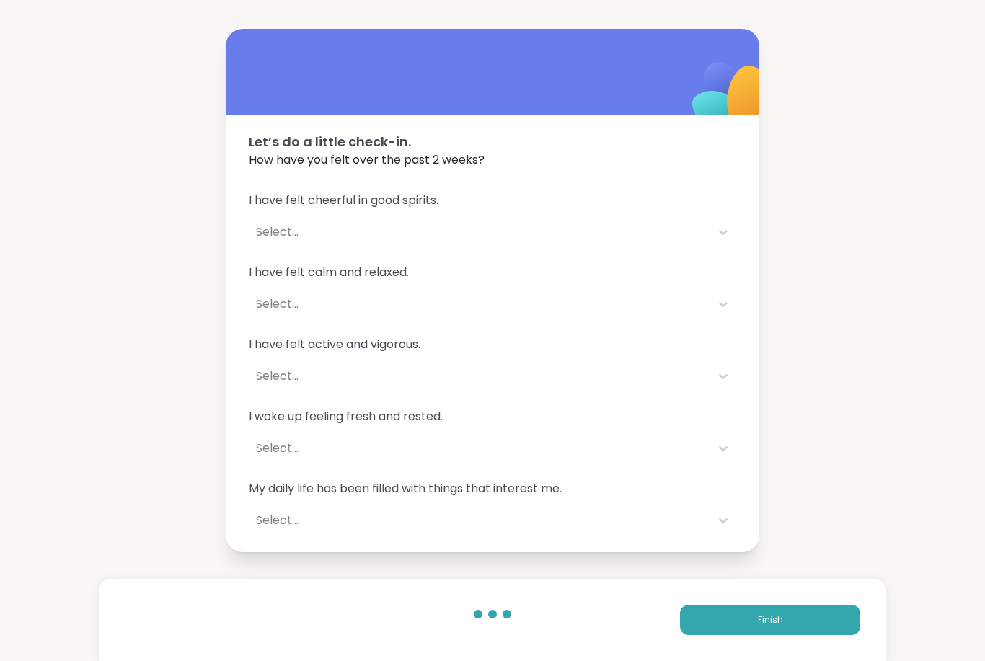
click at [779, 624] on span "Finish" at bounding box center [770, 620] width 25 height 13
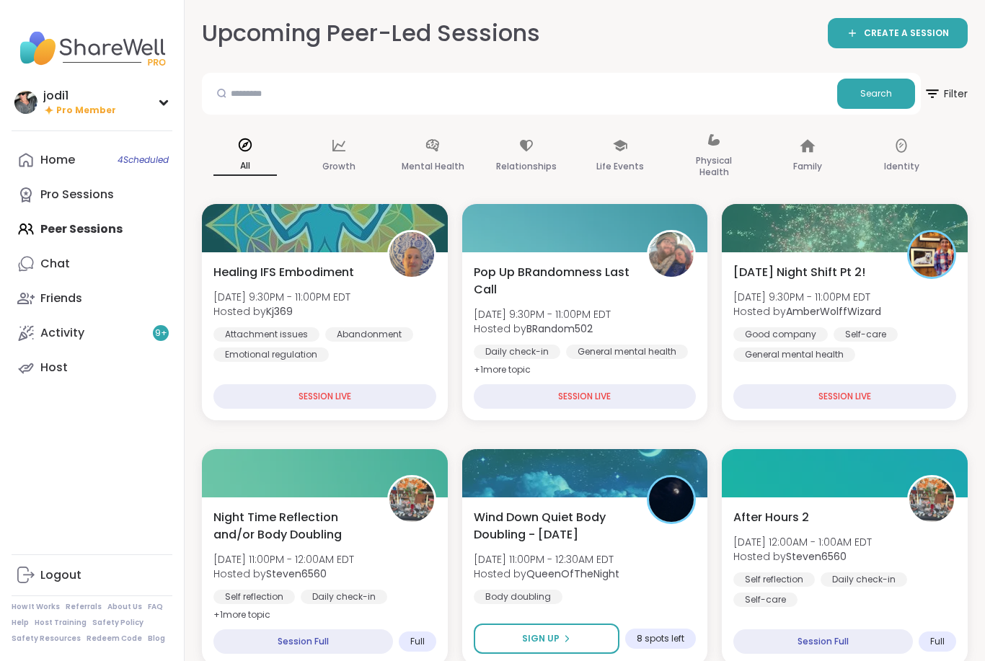
click at [837, 276] on span "[DATE] Night Shift Pt 2!" at bounding box center [799, 272] width 132 height 17
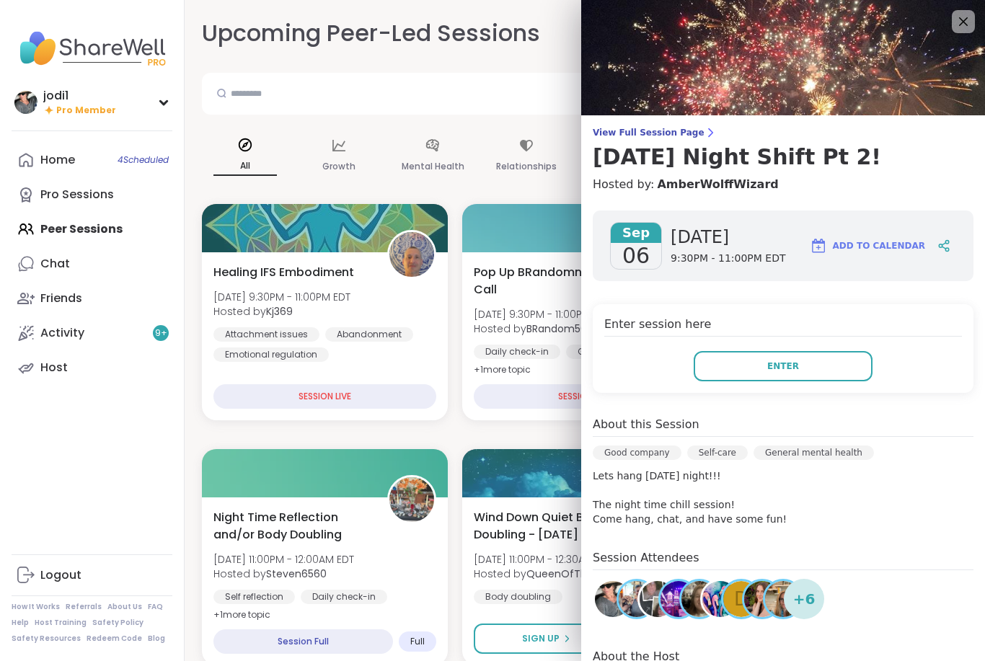
click at [771, 370] on span "Enter" at bounding box center [783, 366] width 32 height 13
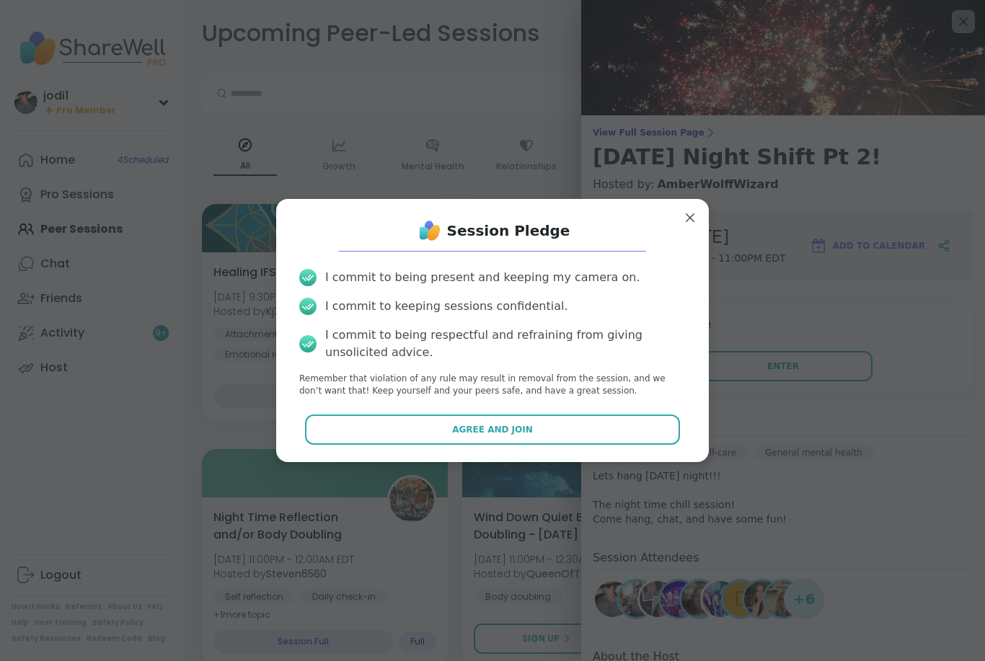
click at [486, 437] on button "Agree and Join" at bounding box center [493, 430] width 376 height 30
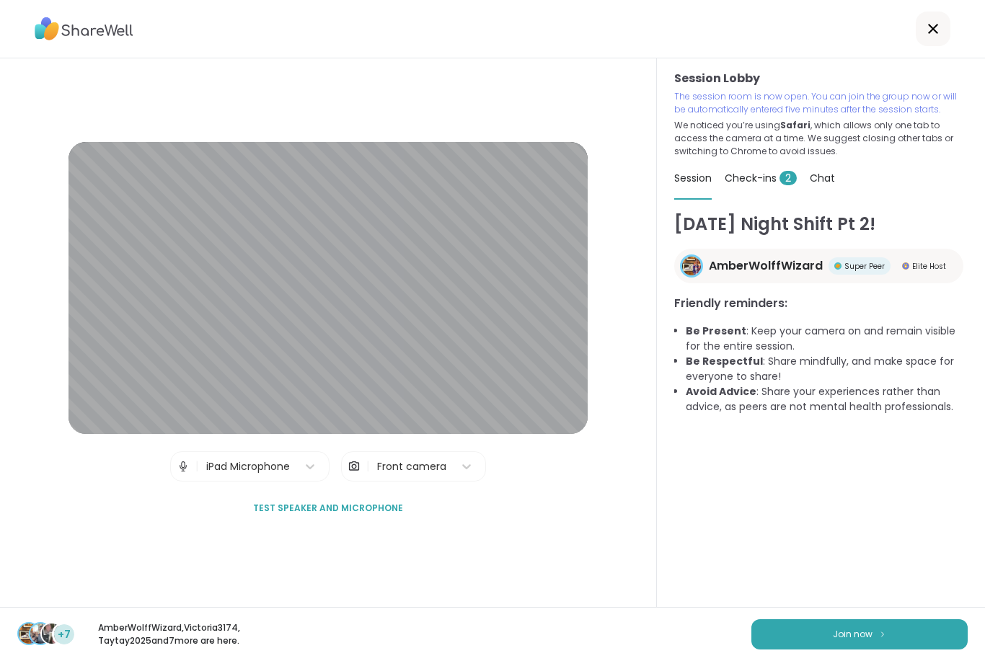
click at [854, 637] on span "Join now" at bounding box center [853, 634] width 40 height 13
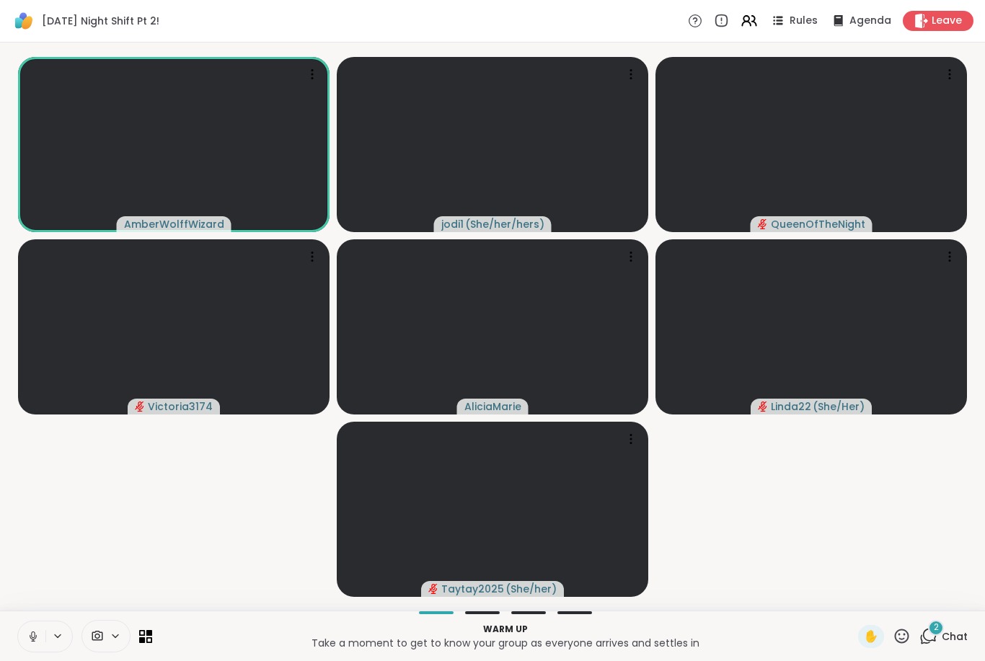
click at [25, 649] on button at bounding box center [31, 636] width 27 height 30
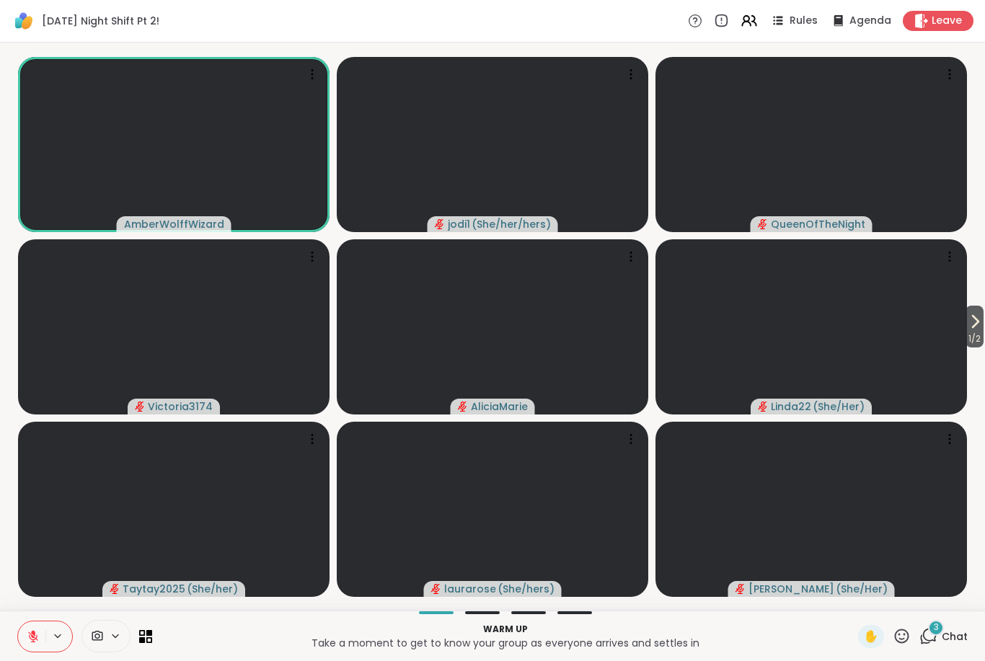
click at [911, 633] on icon at bounding box center [901, 636] width 18 height 18
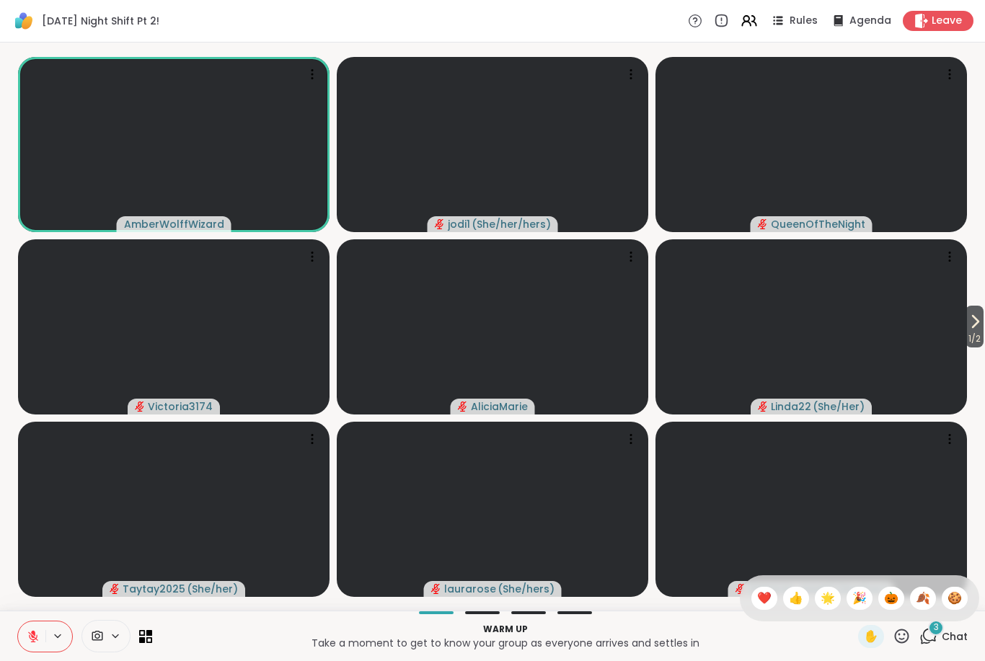
click at [962, 595] on div "🍪" at bounding box center [955, 598] width 26 height 23
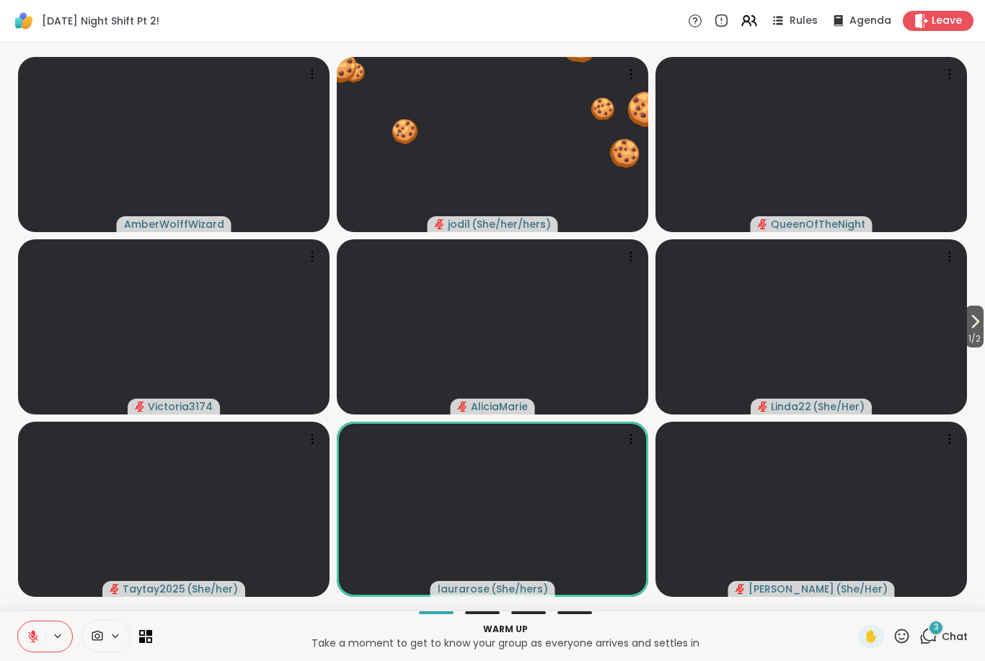
click at [903, 640] on icon at bounding box center [901, 636] width 18 height 18
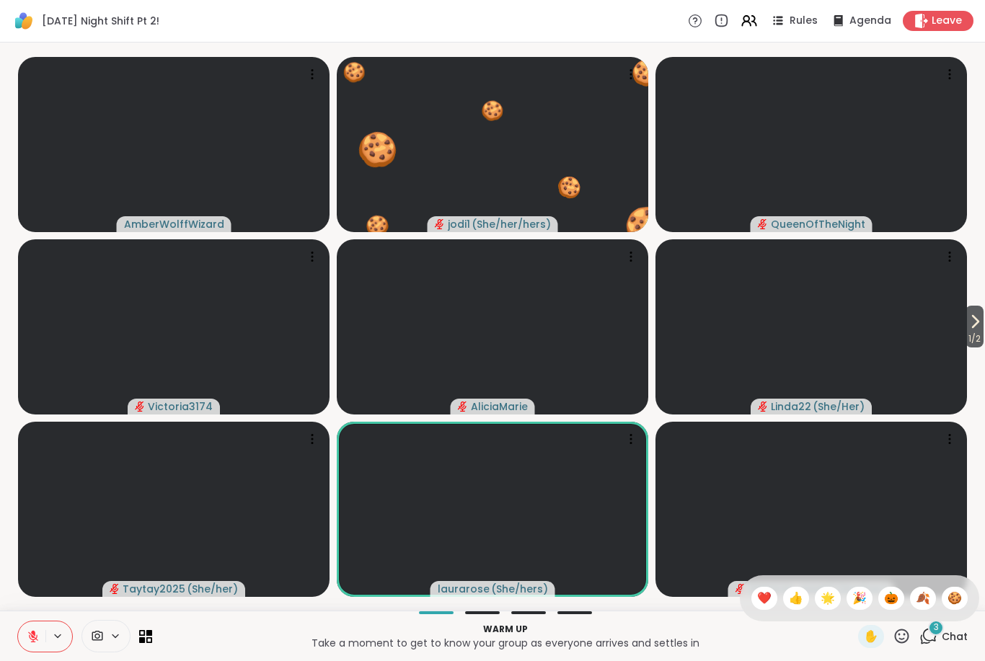
click at [864, 600] on span "🎉" at bounding box center [859, 598] width 14 height 17
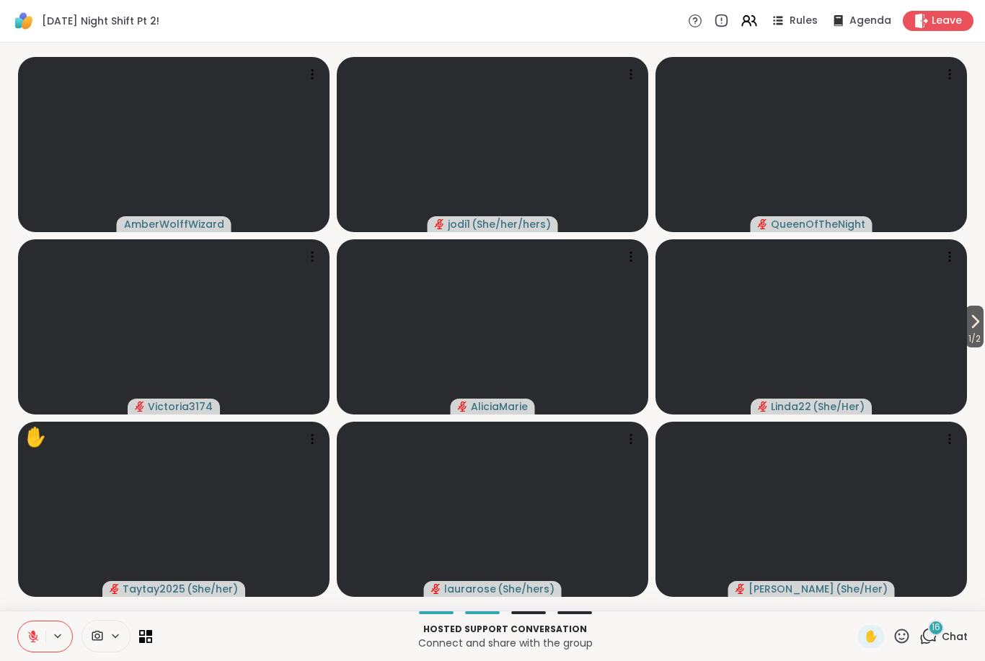
click at [41, 639] on button at bounding box center [31, 636] width 27 height 30
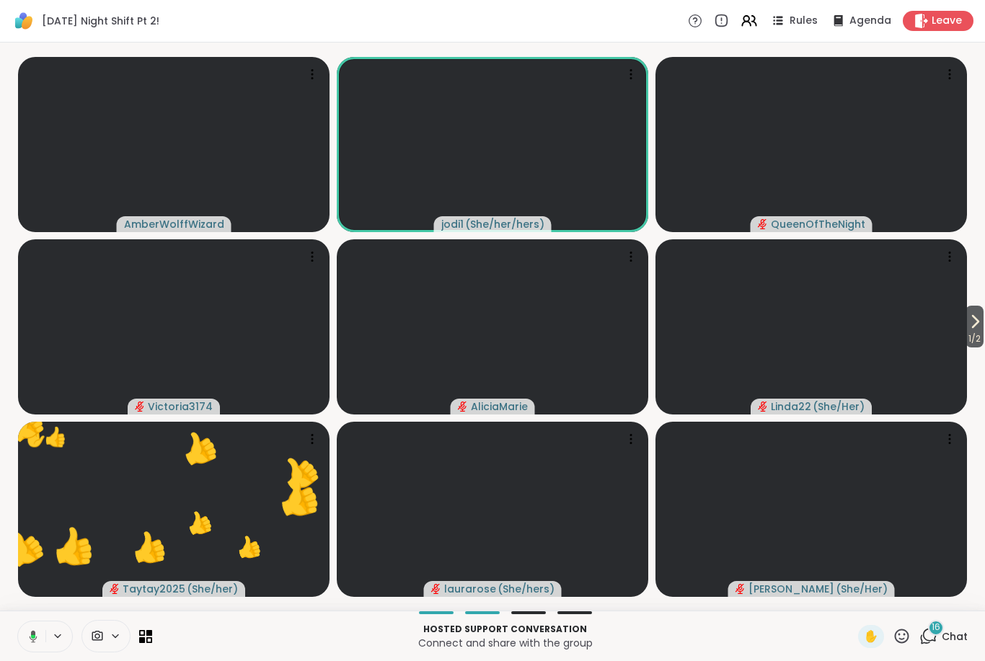
click at [905, 631] on icon at bounding box center [902, 636] width 14 height 14
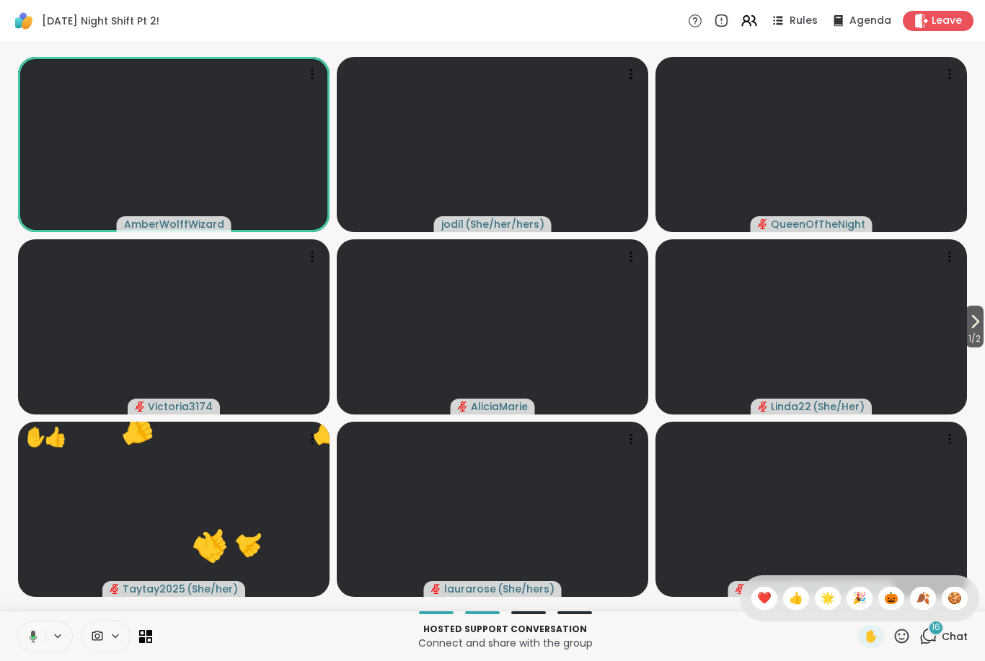
click at [954, 597] on span "🍪" at bounding box center [954, 598] width 14 height 17
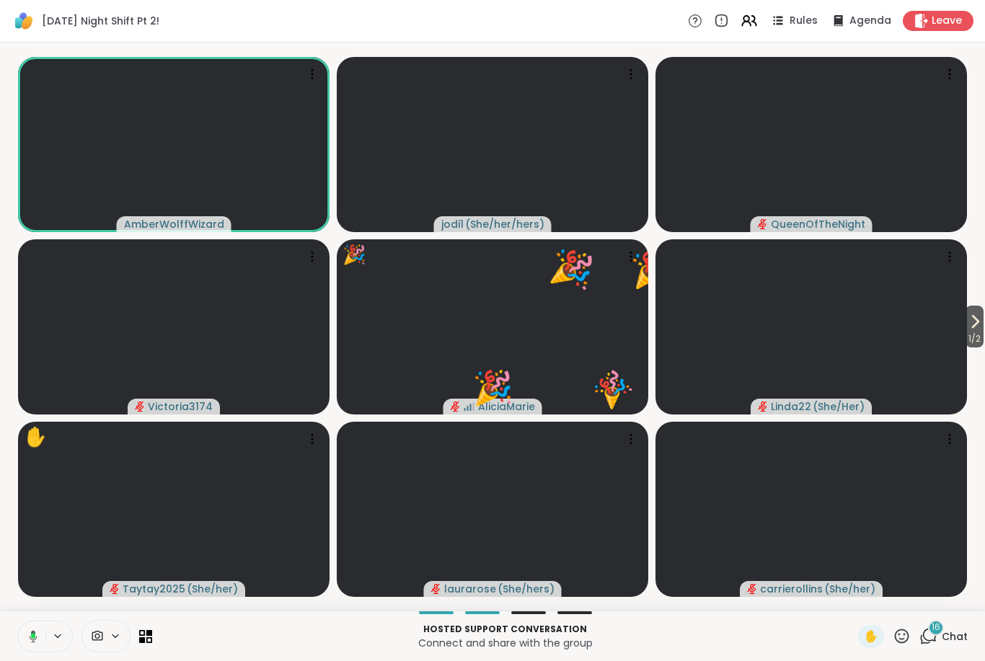
click at [32, 639] on icon at bounding box center [31, 636] width 13 height 13
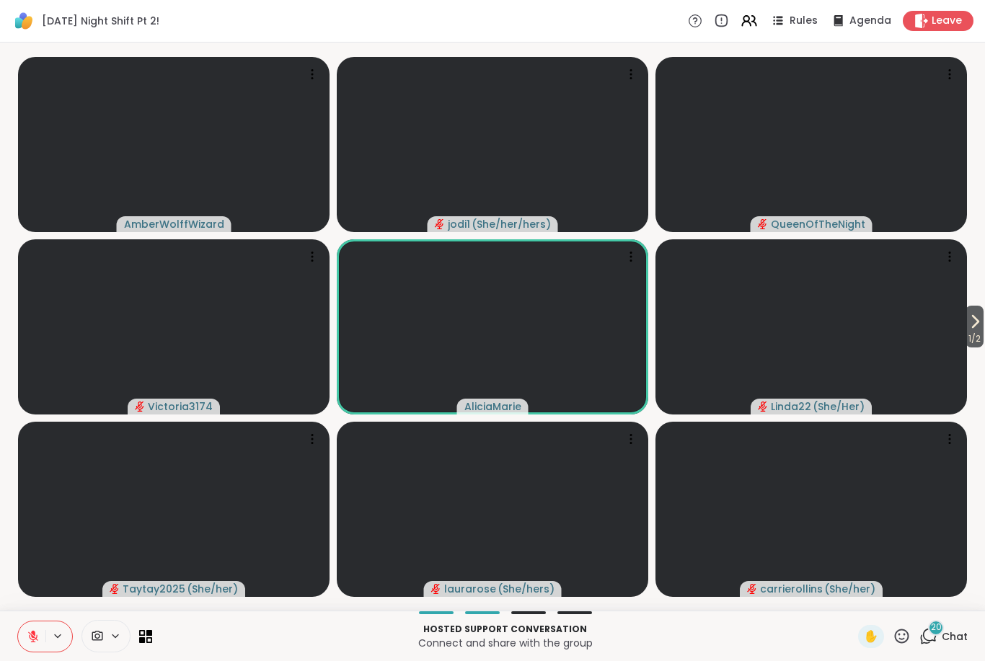
click at [900, 640] on icon at bounding box center [901, 636] width 18 height 18
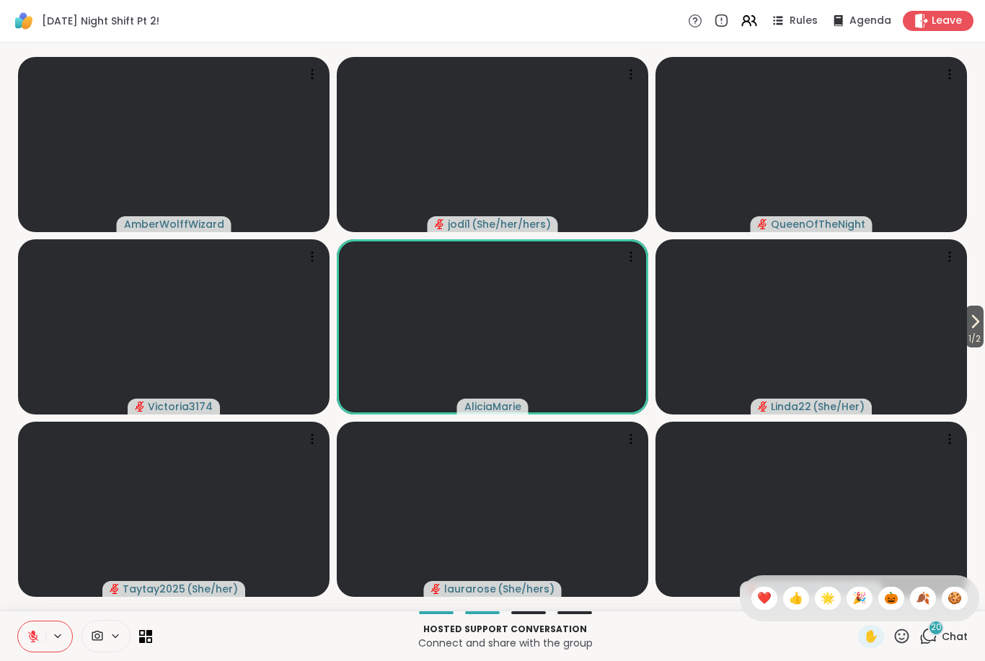
click at [885, 591] on span "🎃" at bounding box center [891, 598] width 14 height 17
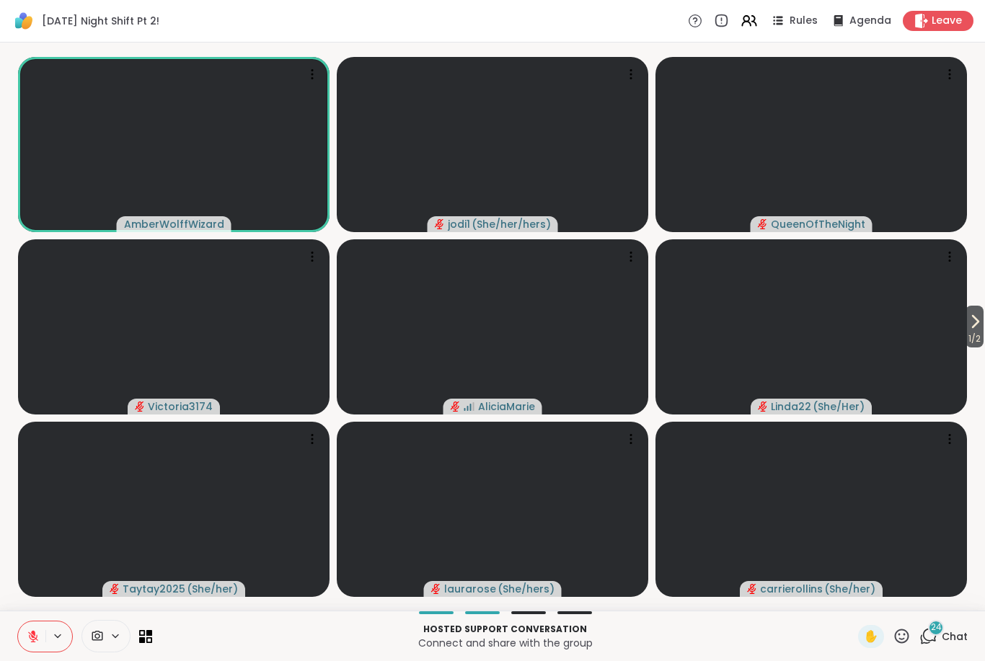
click at [35, 634] on icon at bounding box center [33, 636] width 13 height 13
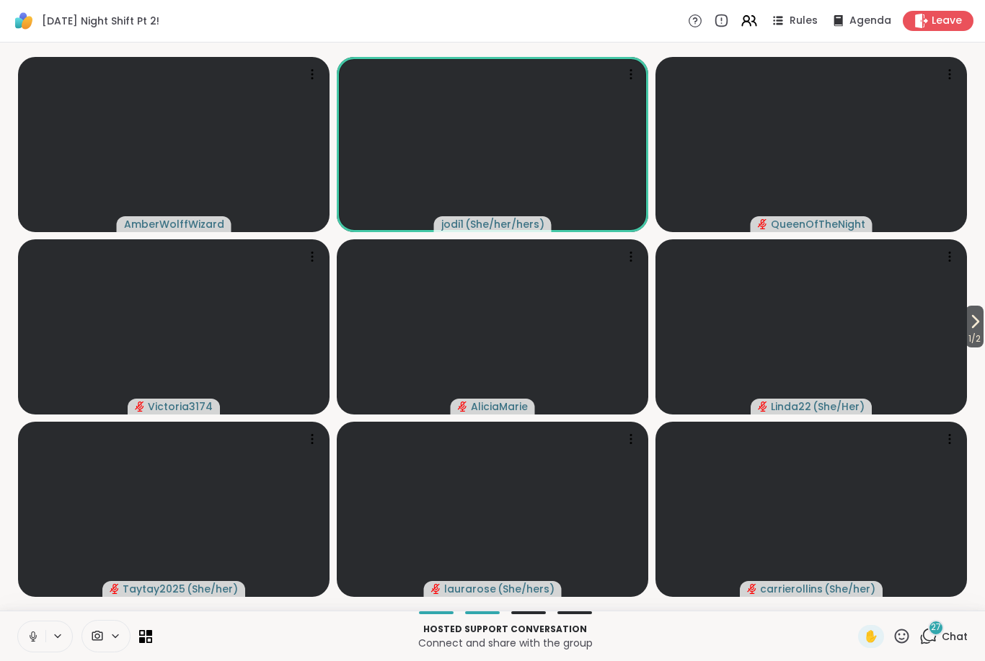
click at [31, 631] on icon at bounding box center [33, 636] width 13 height 13
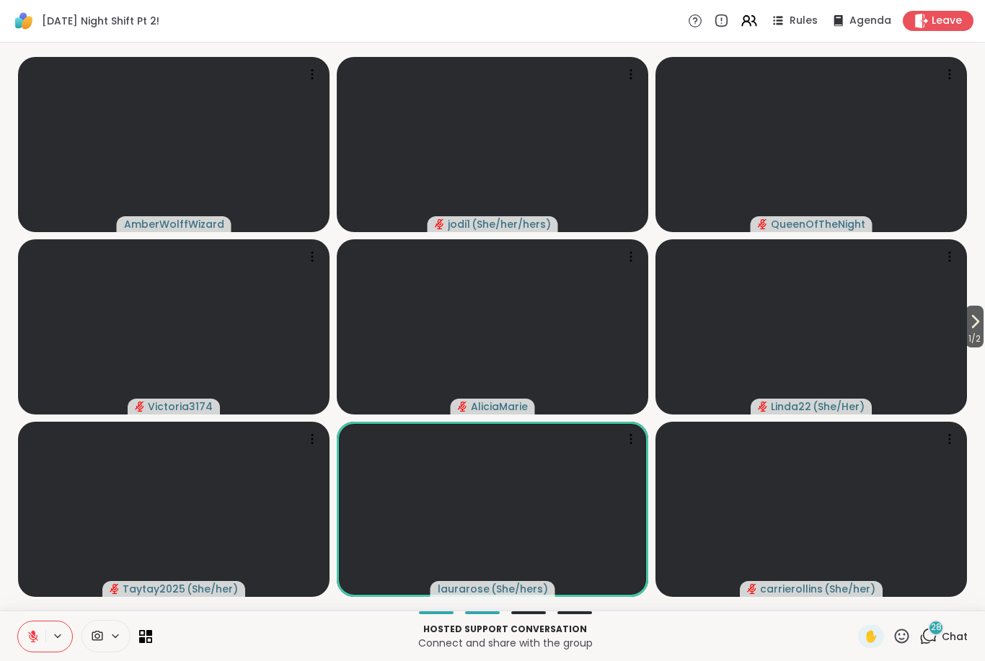
click at [911, 639] on icon at bounding box center [901, 636] width 18 height 18
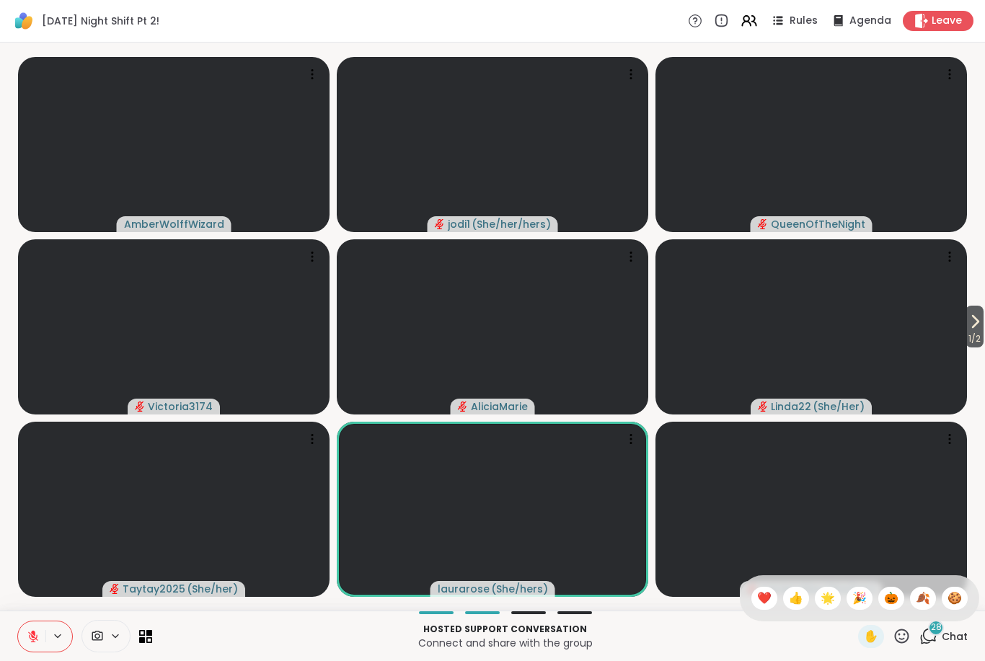
click at [921, 600] on span "🍂" at bounding box center [923, 598] width 14 height 17
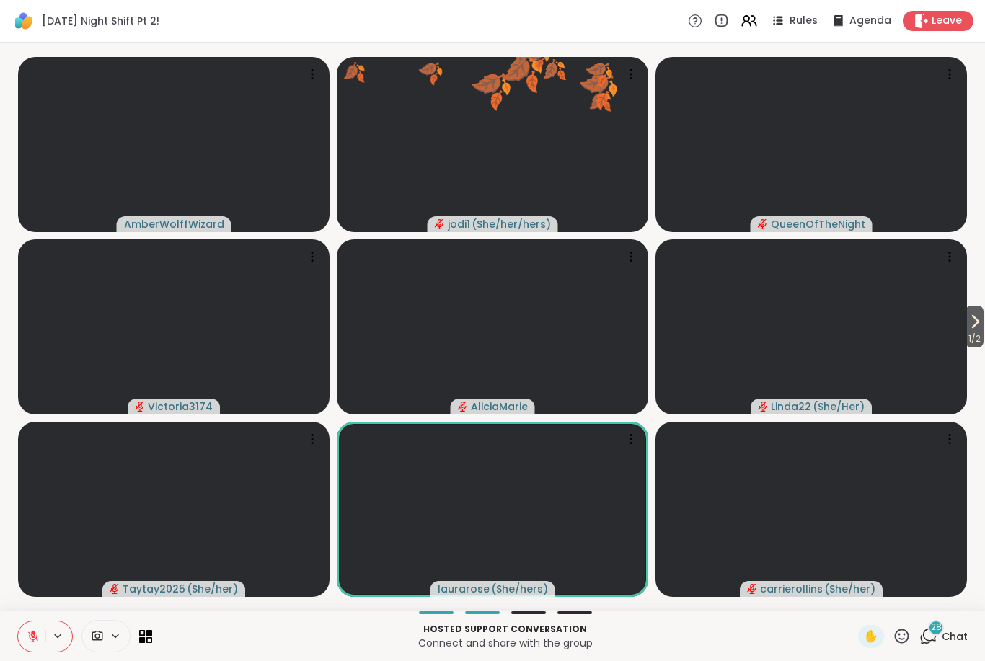
click at [901, 639] on icon at bounding box center [902, 636] width 14 height 14
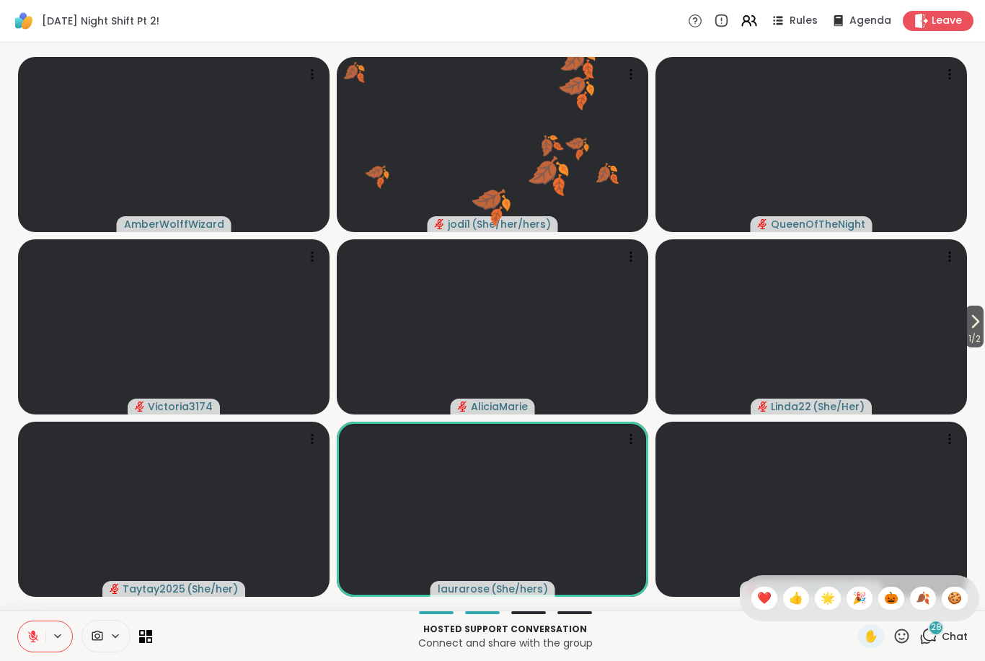
click at [852, 593] on span "🎉" at bounding box center [859, 598] width 14 height 17
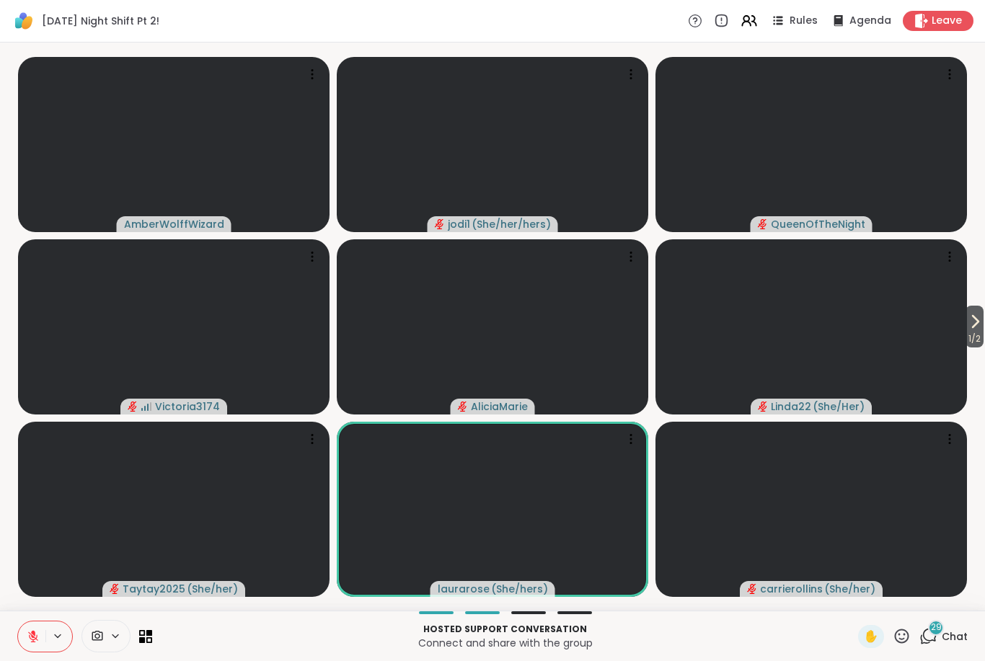
click at [910, 638] on icon at bounding box center [901, 636] width 18 height 18
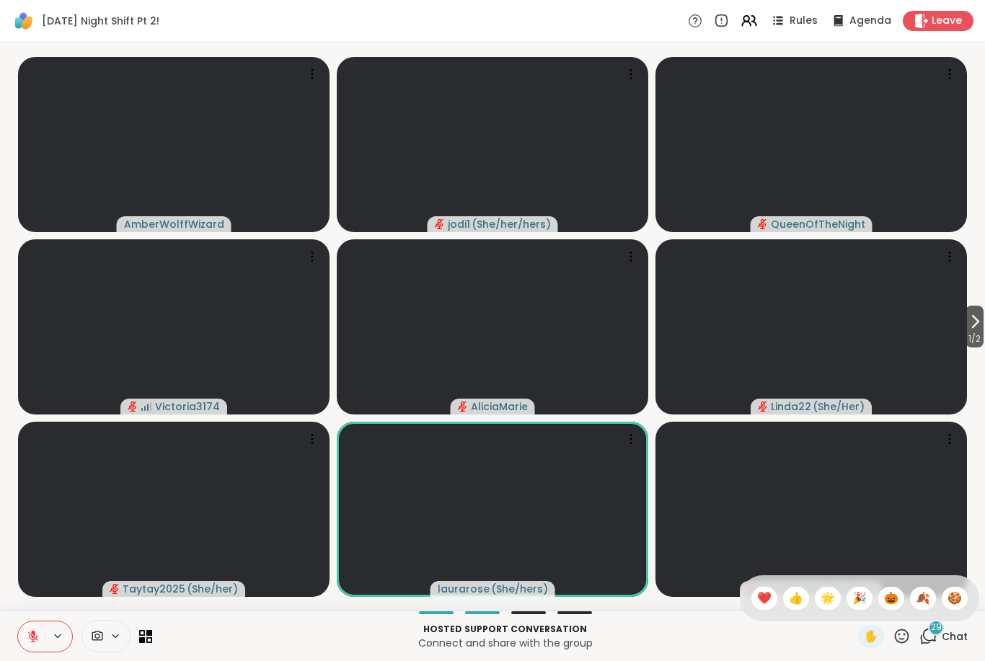
click at [828, 598] on span "🌟" at bounding box center [827, 598] width 14 height 17
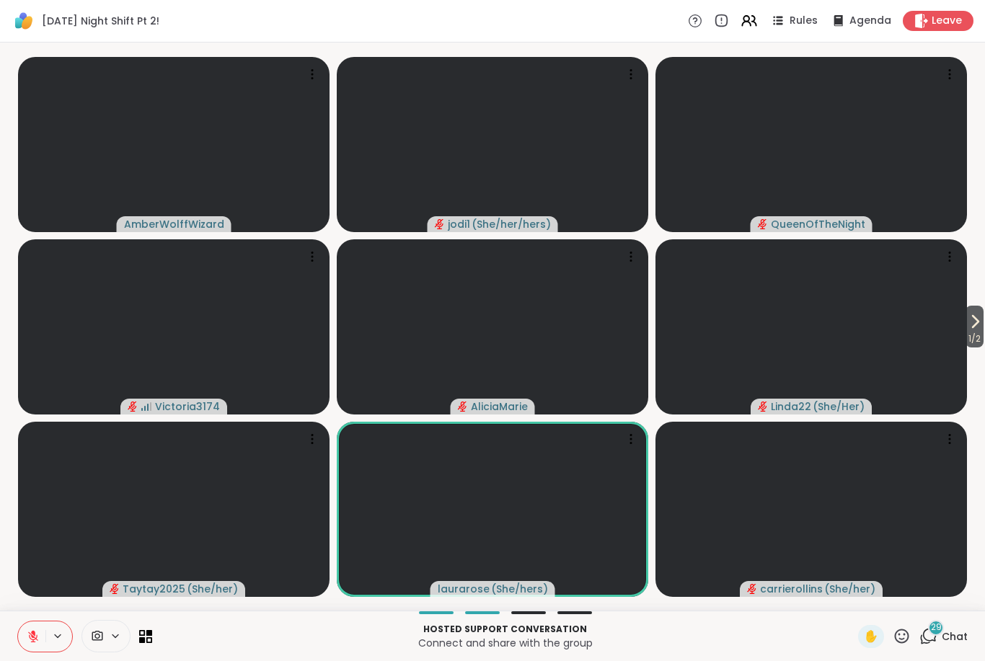
click at [901, 633] on icon at bounding box center [901, 636] width 18 height 18
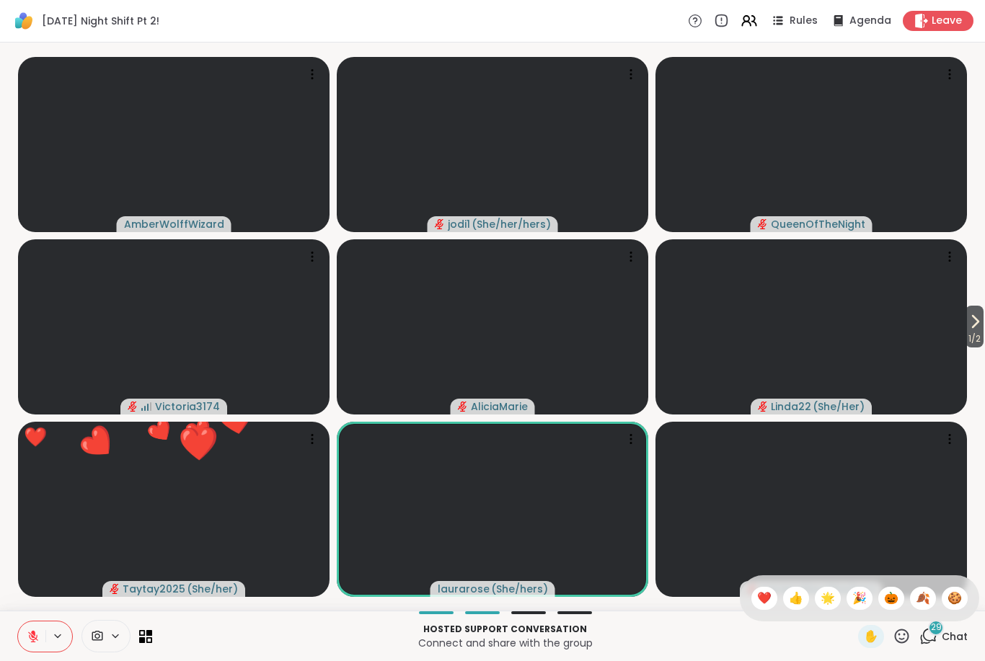
click at [919, 604] on span "🍂" at bounding box center [923, 598] width 14 height 17
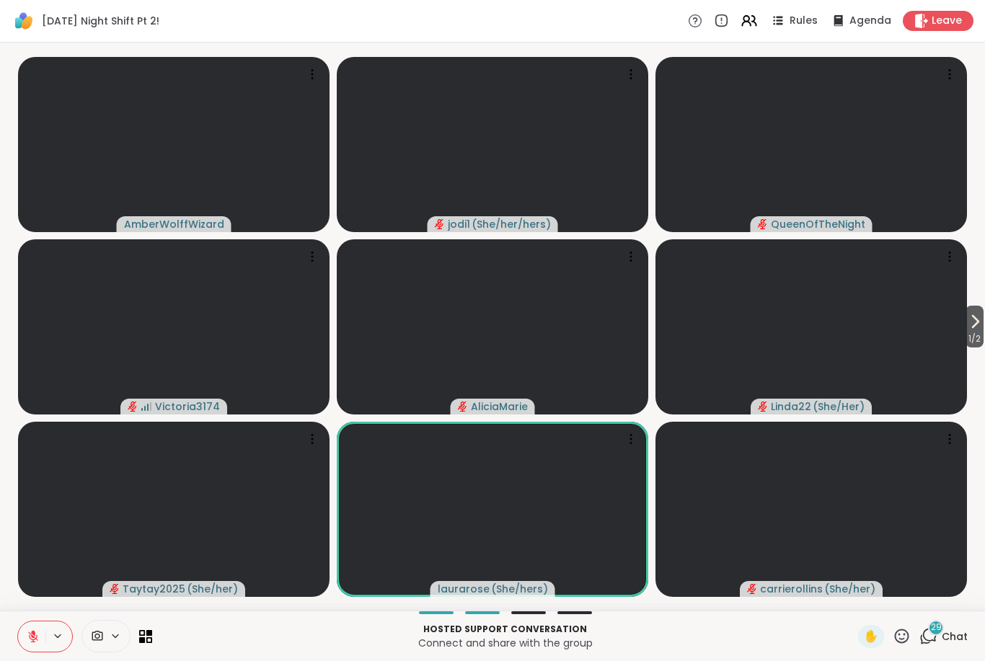
click at [905, 632] on icon at bounding box center [901, 636] width 18 height 18
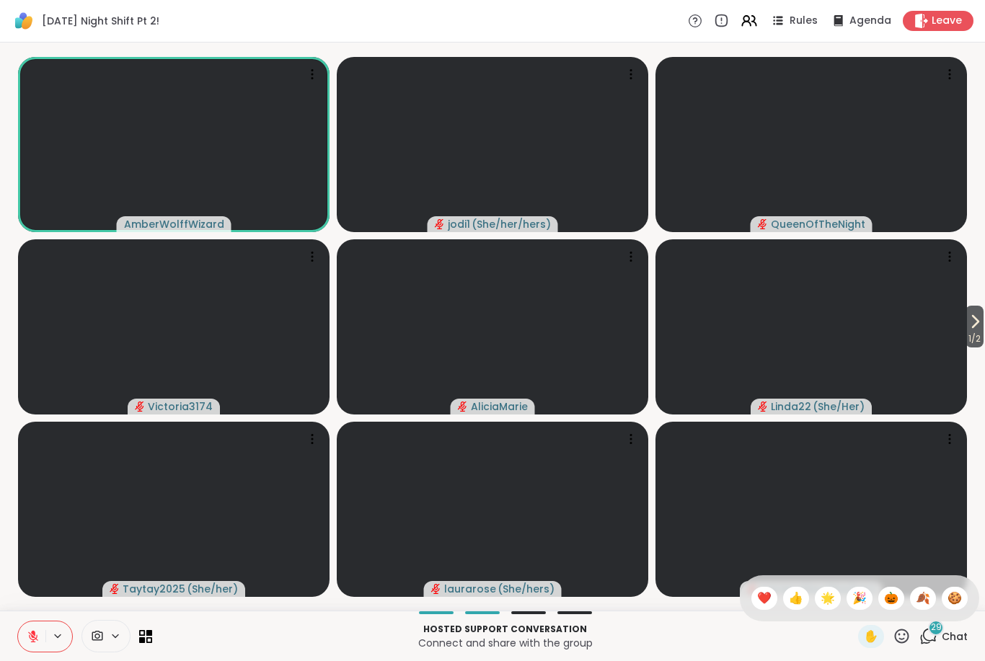
click at [761, 590] on span "❤️" at bounding box center [764, 598] width 14 height 17
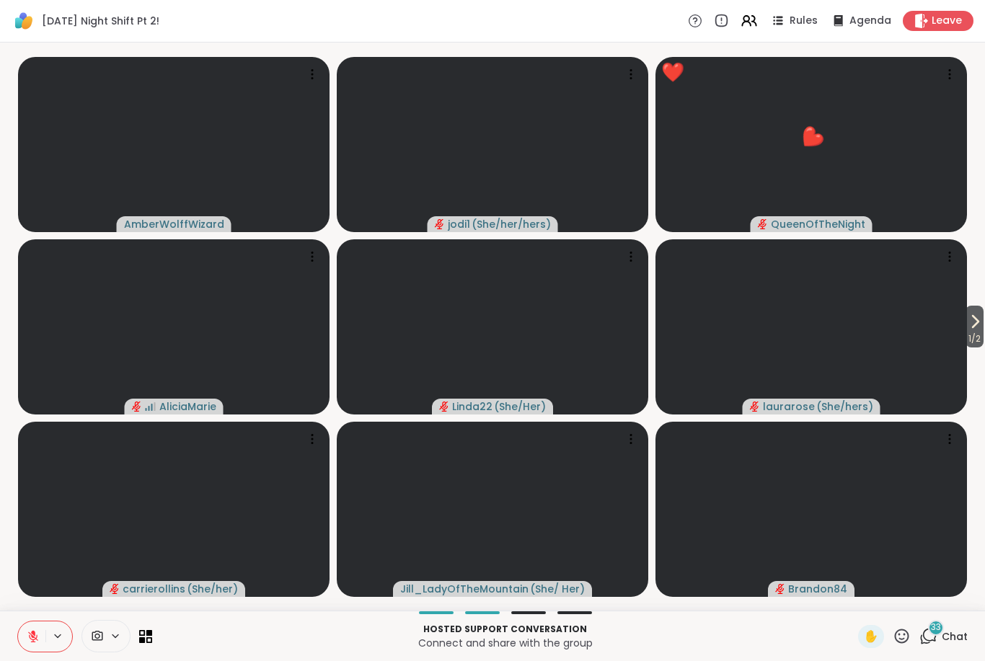
click at [22, 635] on button at bounding box center [31, 636] width 27 height 30
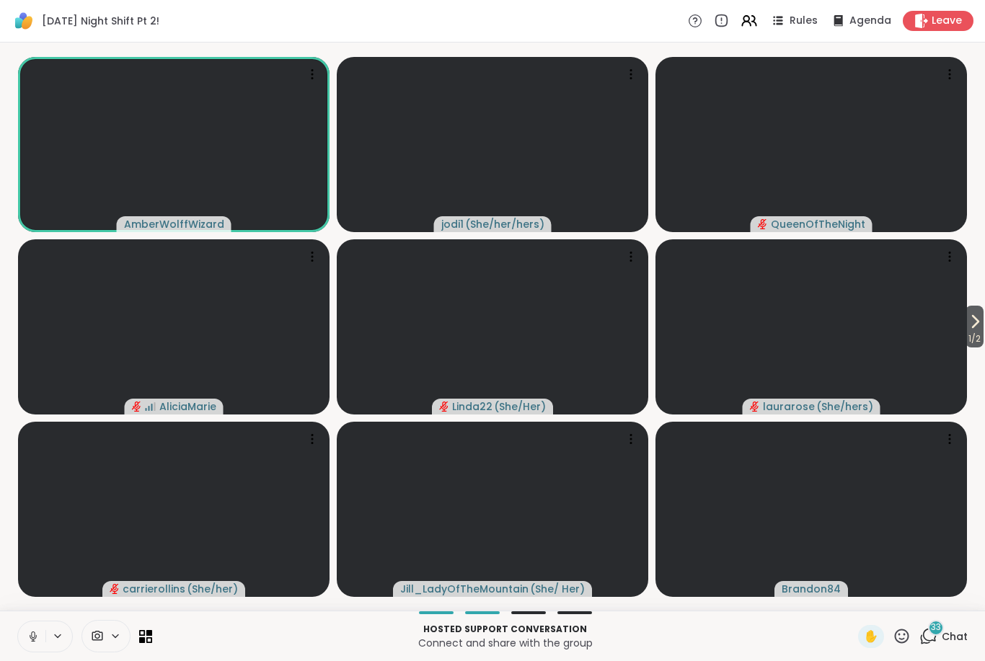
click at [35, 634] on icon at bounding box center [33, 636] width 13 height 13
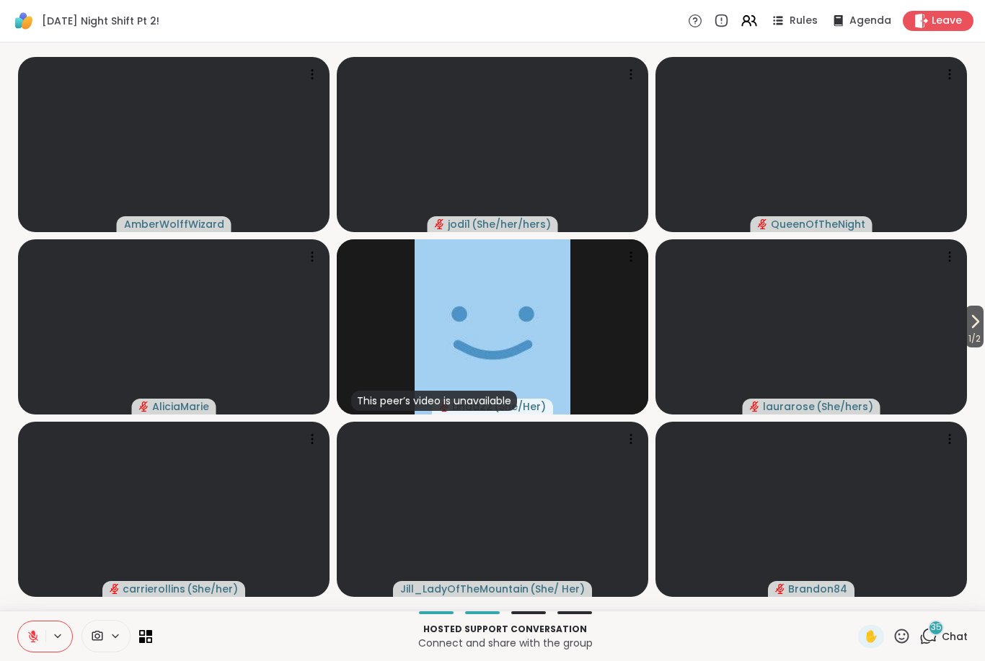
click at [899, 635] on icon at bounding box center [901, 636] width 18 height 18
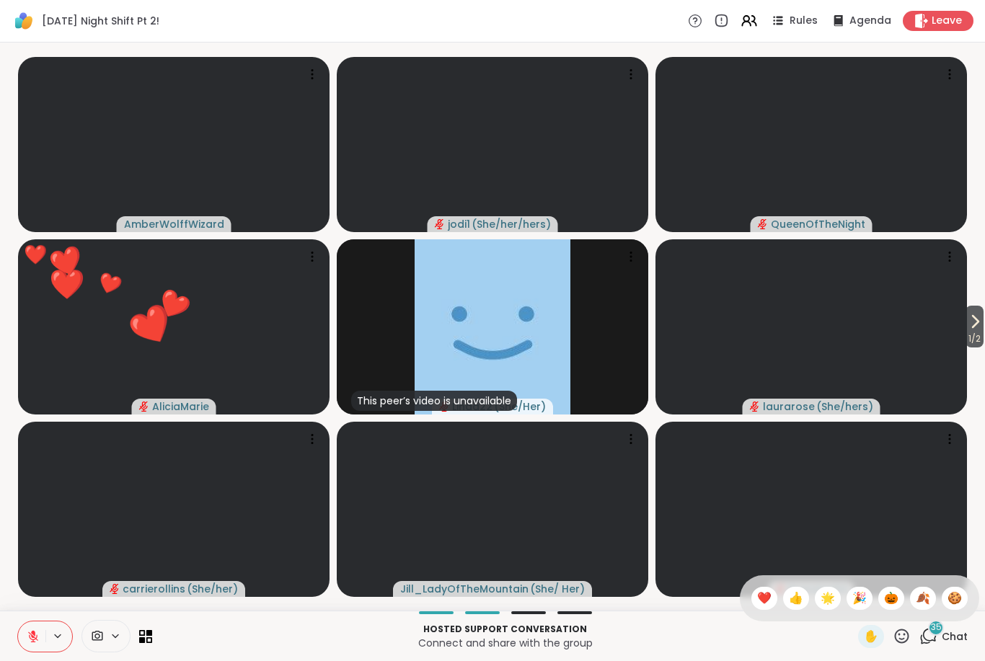
click at [891, 601] on span "🎃" at bounding box center [891, 598] width 14 height 17
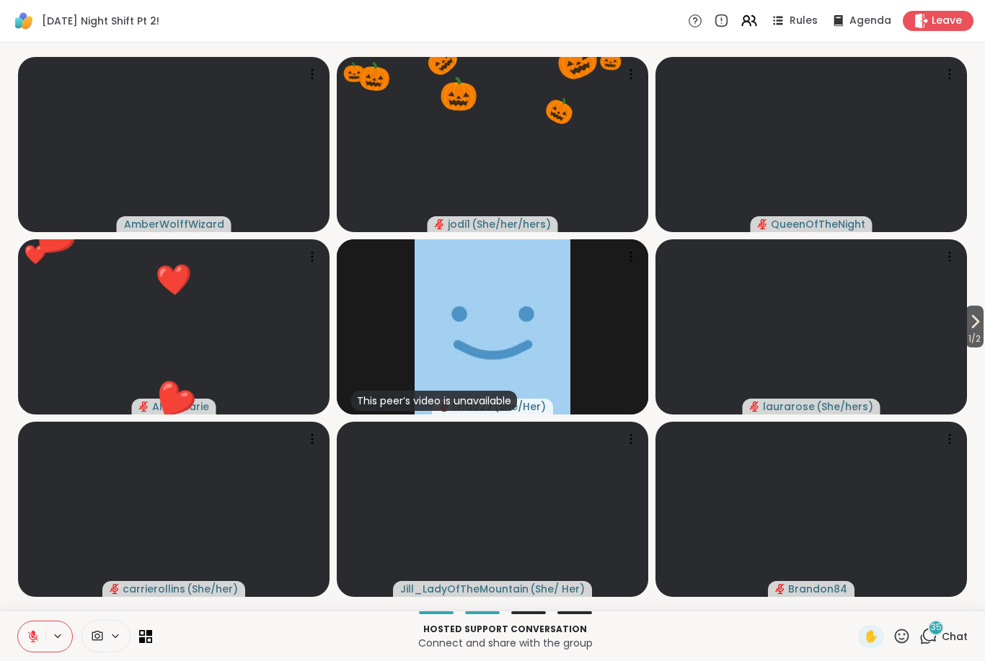
click at [966, 339] on span "1 / 2" at bounding box center [974, 338] width 18 height 17
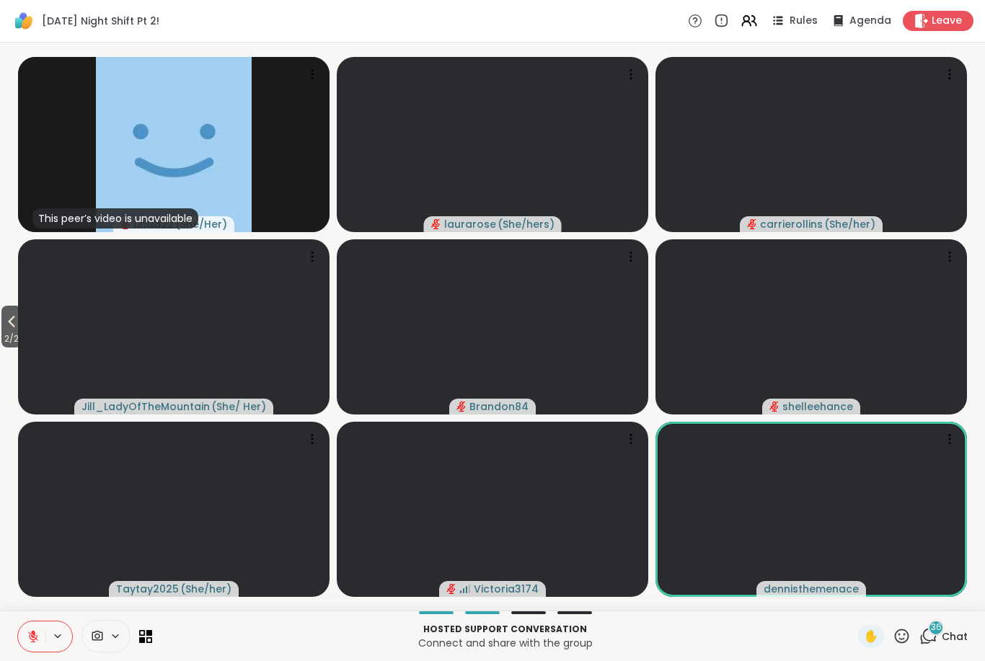
click at [20, 324] on icon at bounding box center [11, 321] width 17 height 17
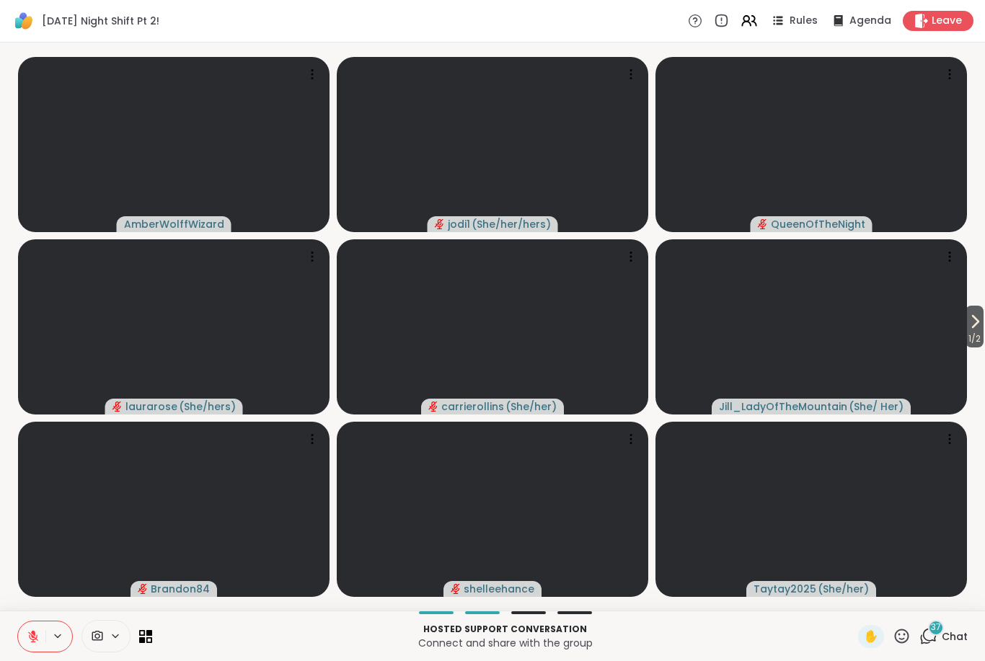
click at [29, 636] on icon at bounding box center [33, 636] width 13 height 13
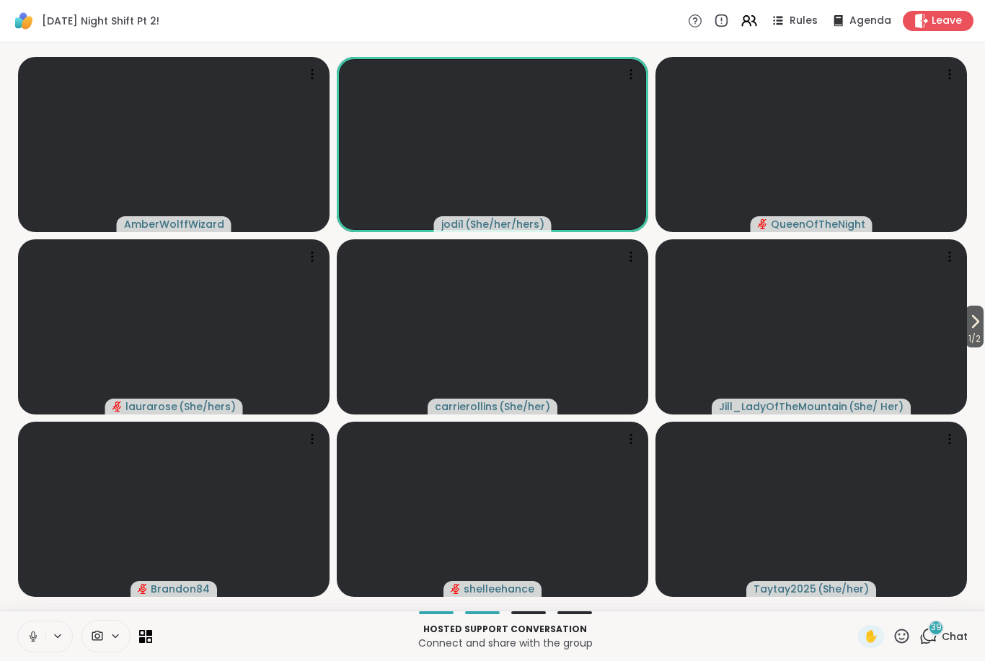
click at [30, 637] on icon at bounding box center [33, 636] width 7 height 4
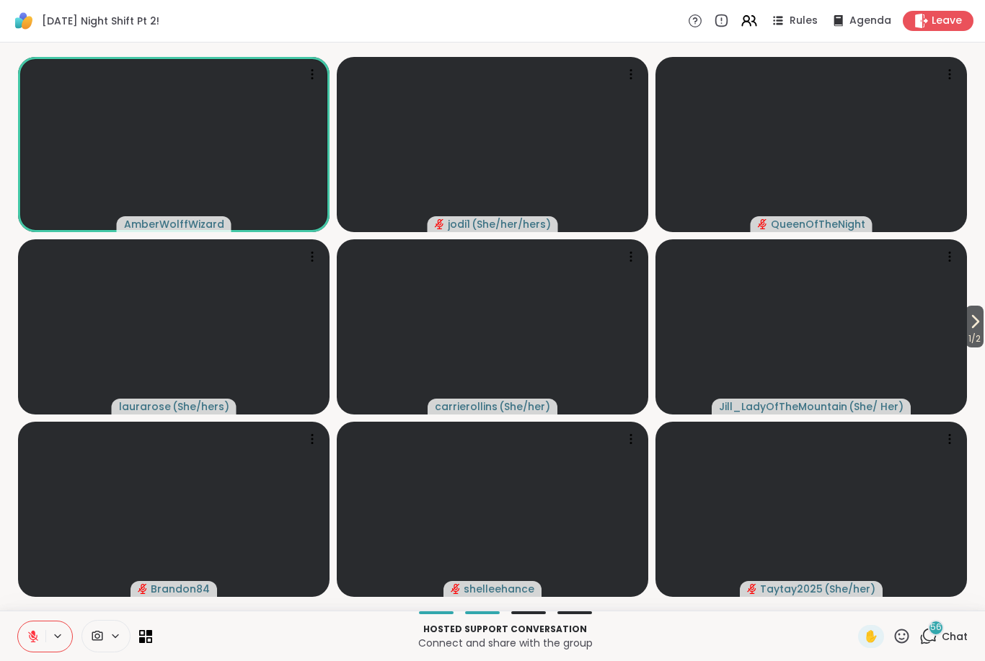
click at [32, 640] on icon at bounding box center [33, 636] width 13 height 13
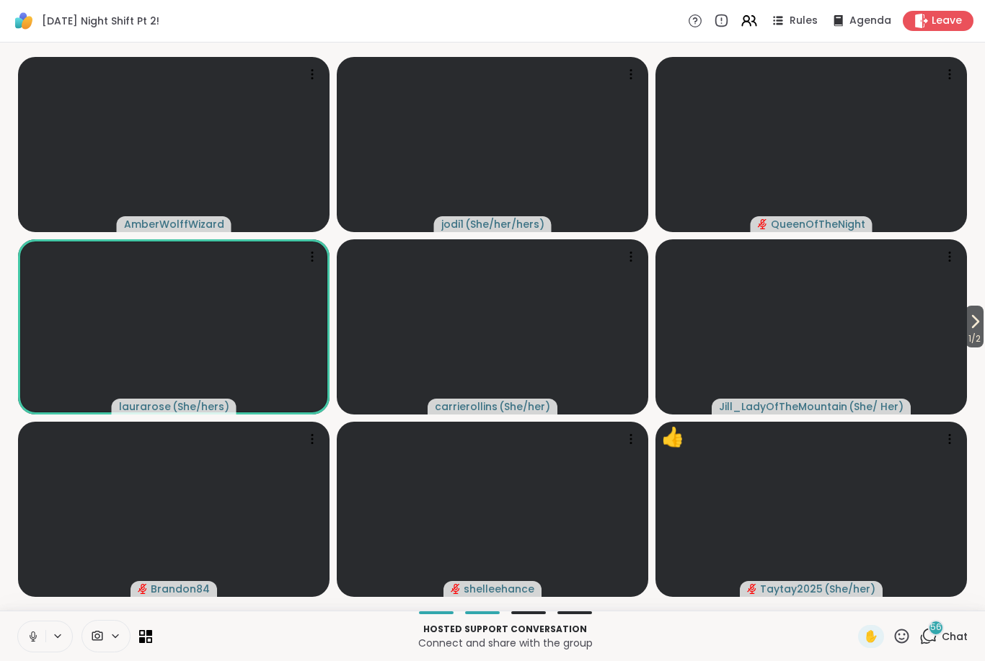
click at [42, 651] on button at bounding box center [31, 636] width 27 height 30
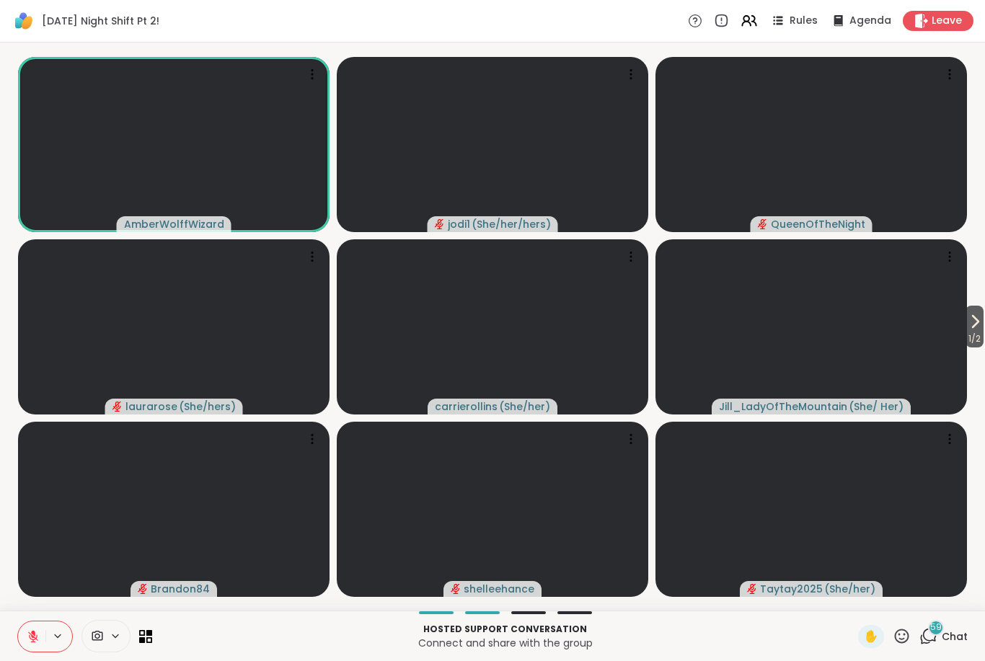
click at [36, 642] on icon at bounding box center [33, 636] width 13 height 13
click at [35, 634] on icon at bounding box center [33, 636] width 13 height 13
click at [40, 637] on button at bounding box center [31, 636] width 27 height 30
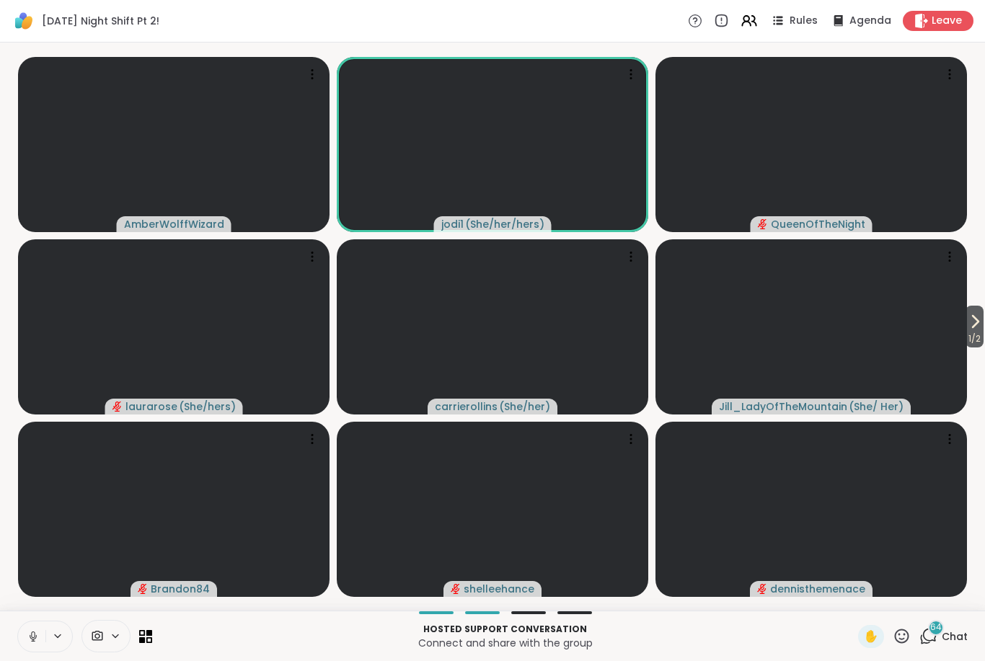
click at [29, 625] on button at bounding box center [31, 636] width 27 height 30
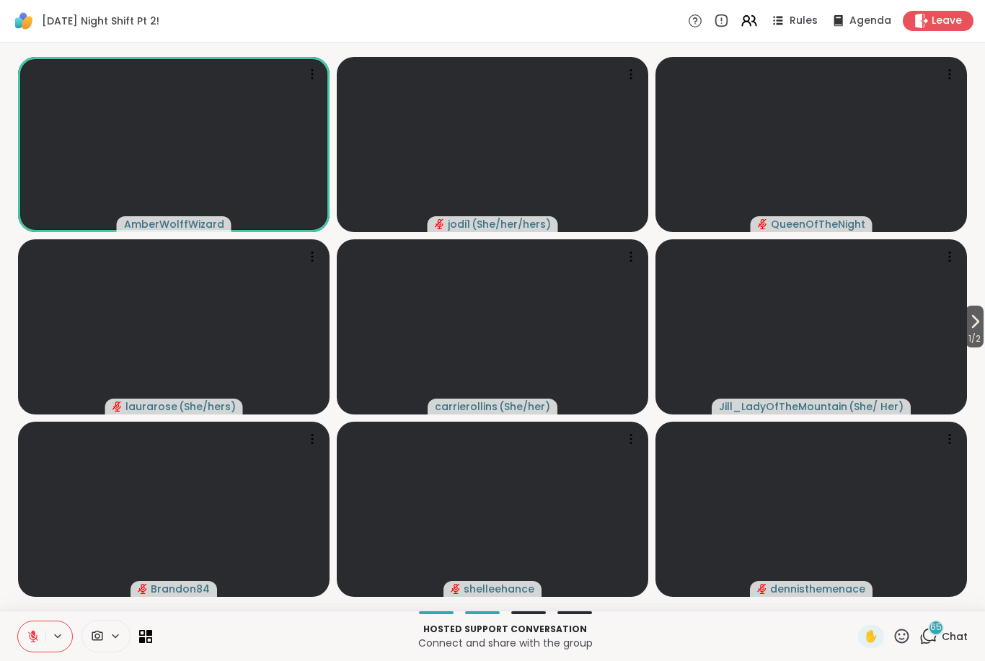
click at [32, 633] on icon at bounding box center [33, 633] width 4 height 6
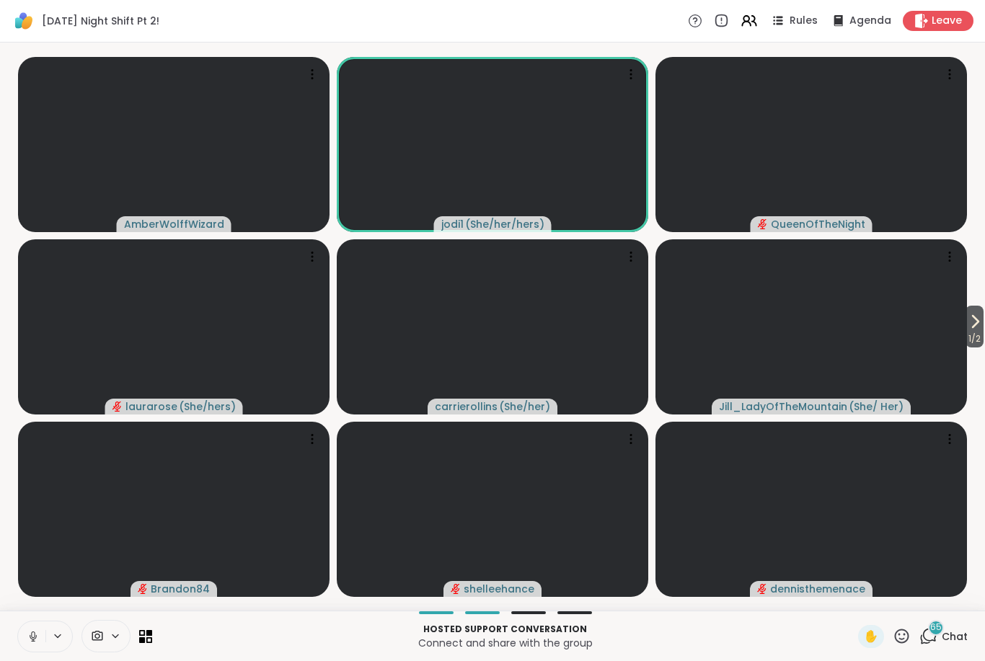
click at [35, 642] on icon at bounding box center [33, 636] width 13 height 13
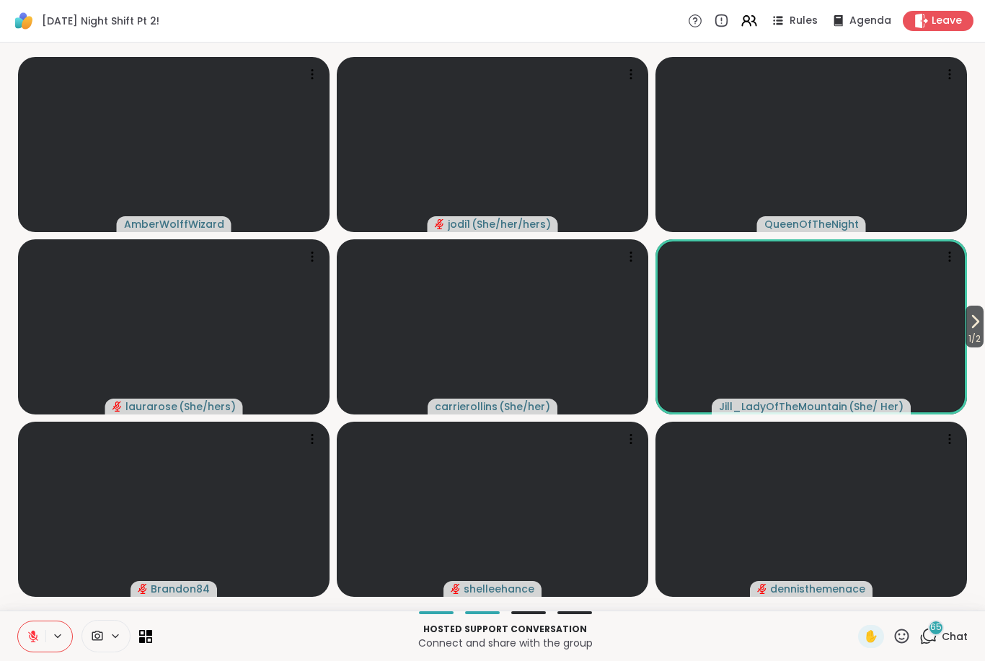
click at [40, 642] on button at bounding box center [31, 636] width 27 height 30
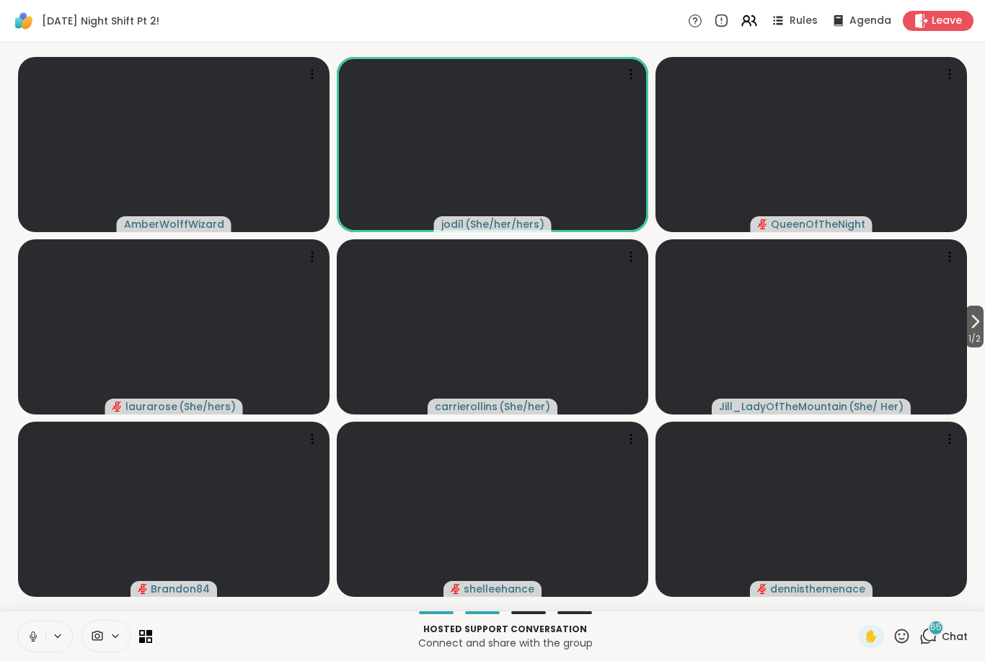
click at [19, 642] on button at bounding box center [31, 636] width 27 height 30
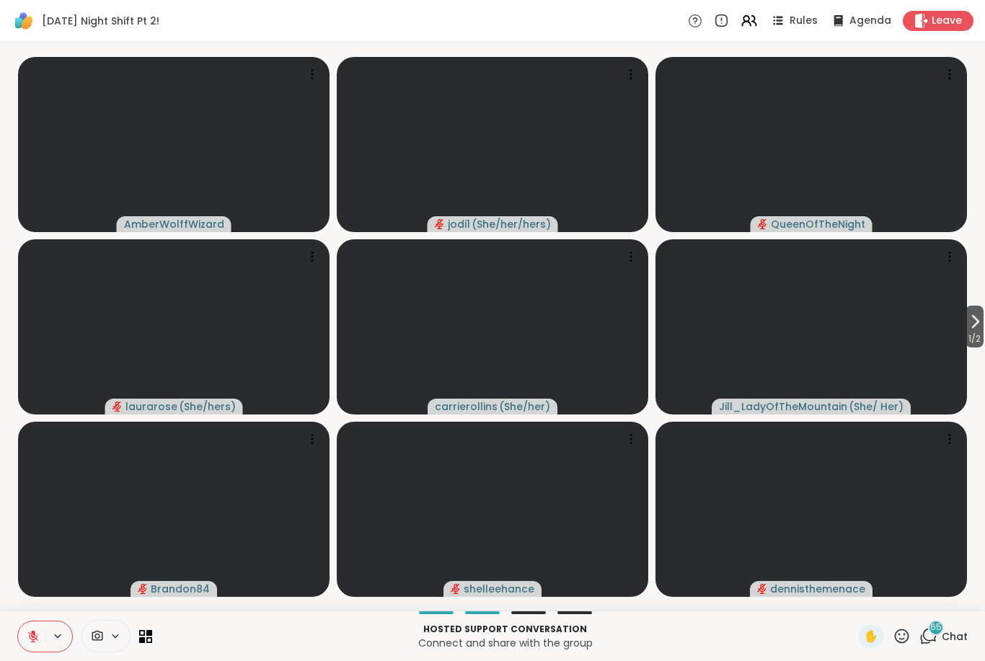
click at [34, 637] on icon at bounding box center [33, 637] width 10 height 10
click at [30, 649] on button at bounding box center [31, 636] width 27 height 30
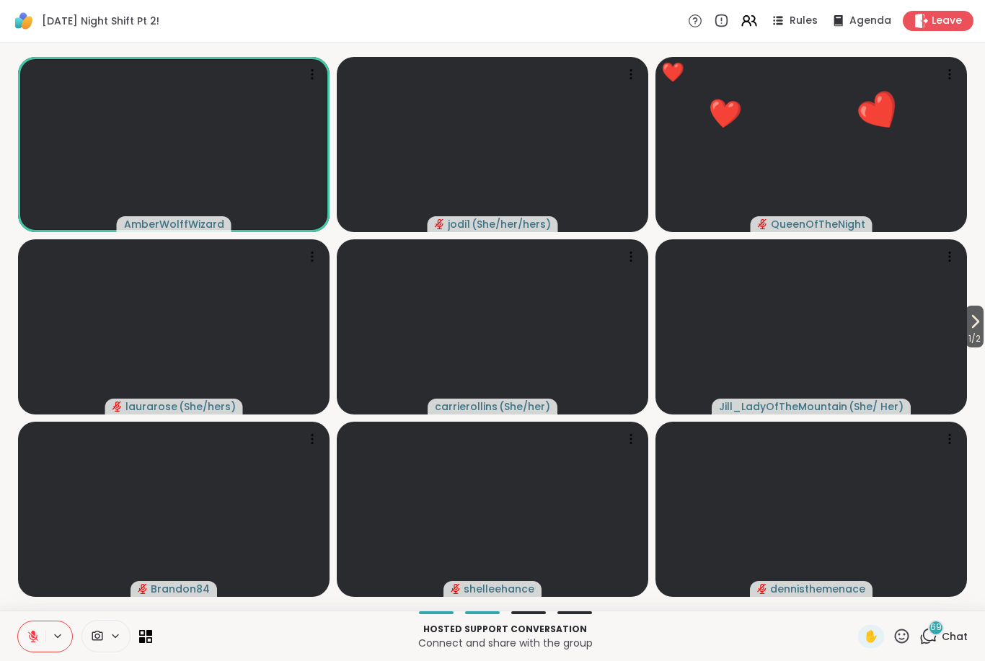
click at [38, 639] on icon at bounding box center [33, 636] width 13 height 13
click at [30, 649] on button at bounding box center [31, 636] width 27 height 30
click at [37, 630] on icon at bounding box center [33, 636] width 13 height 13
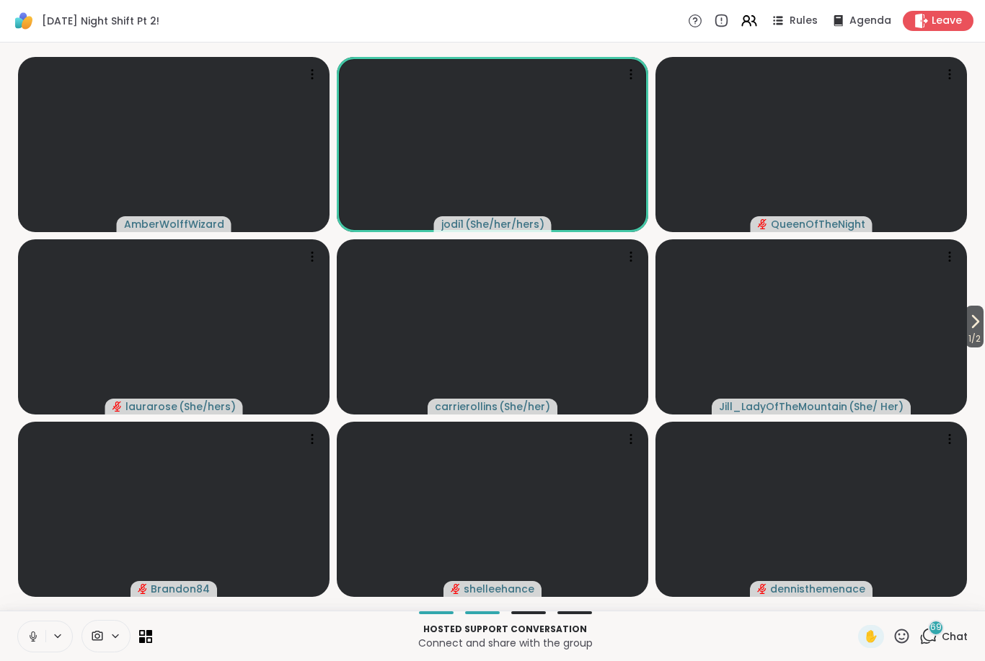
click at [970, 318] on icon at bounding box center [974, 321] width 17 height 17
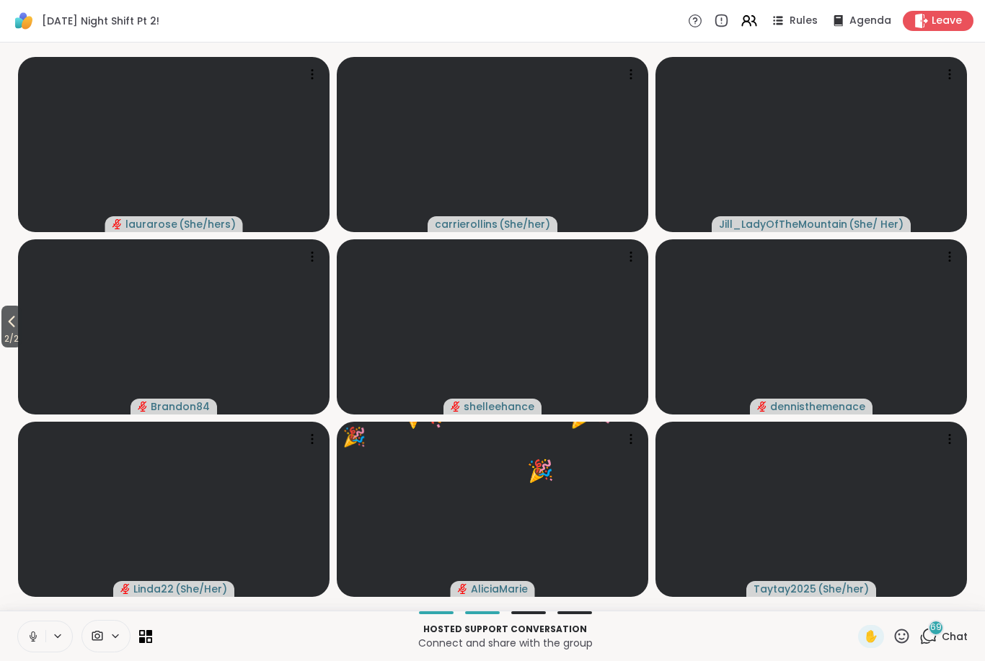
click at [8, 329] on icon at bounding box center [11, 321] width 17 height 17
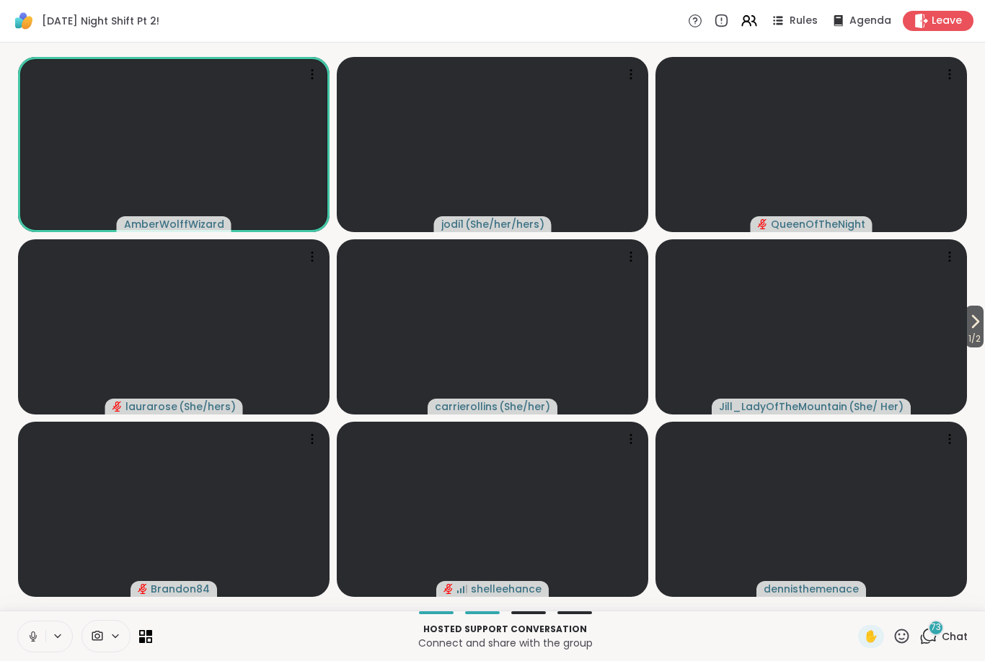
click at [546, 633] on p "Hosted support conversation" at bounding box center [505, 629] width 688 height 13
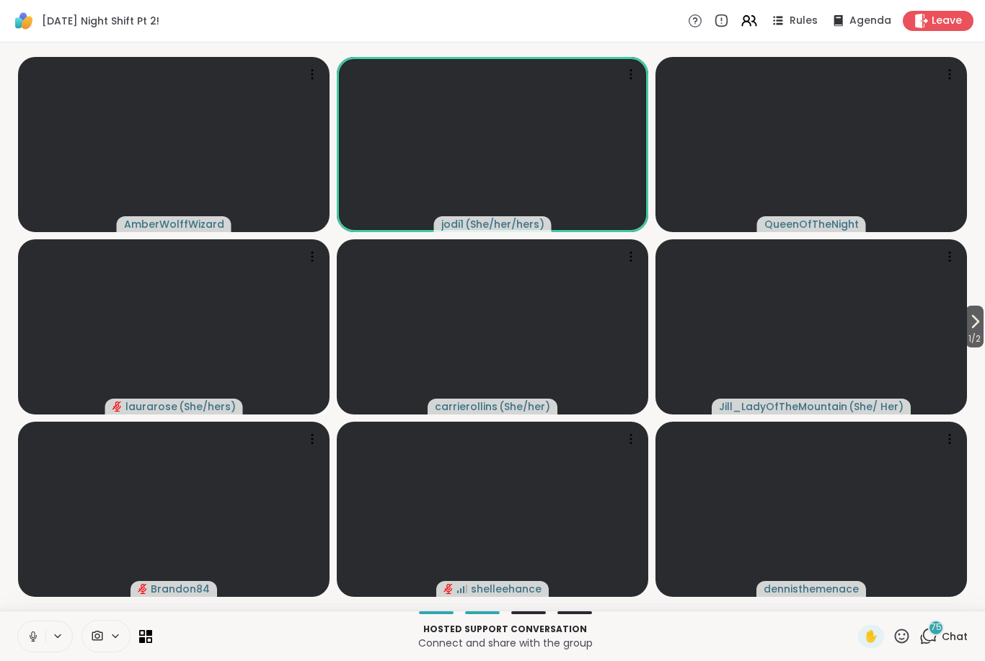
click at [34, 642] on icon at bounding box center [33, 636] width 13 height 13
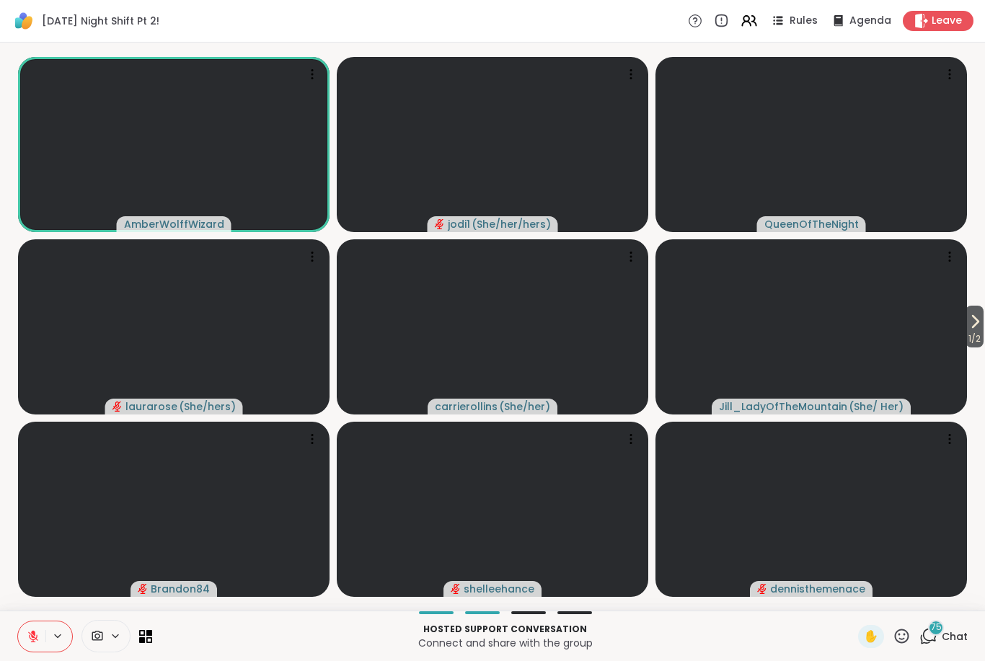
click at [32, 637] on icon at bounding box center [33, 637] width 10 height 10
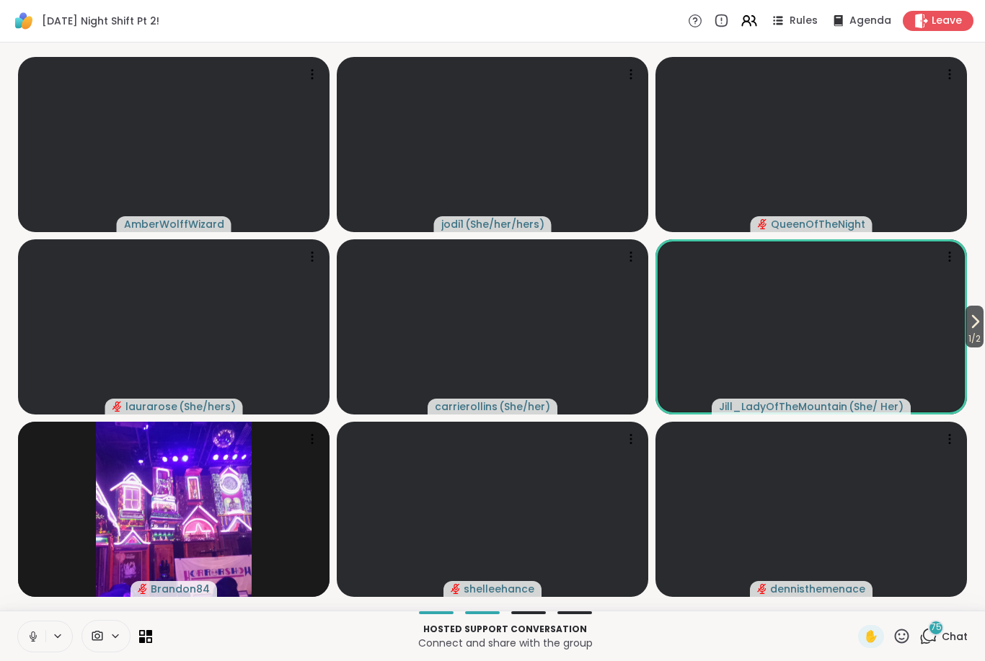
click at [37, 636] on icon at bounding box center [33, 636] width 13 height 13
click at [31, 639] on icon at bounding box center [33, 637] width 10 height 10
click at [27, 632] on icon at bounding box center [33, 636] width 13 height 13
click at [32, 631] on icon at bounding box center [33, 636] width 13 height 13
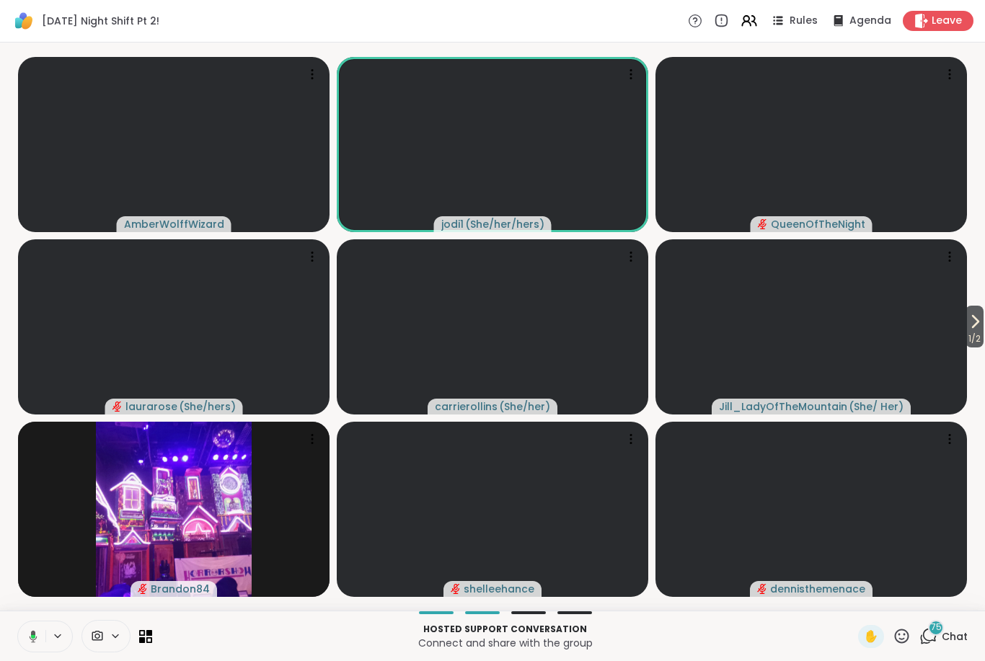
click at [30, 649] on button at bounding box center [31, 636] width 30 height 30
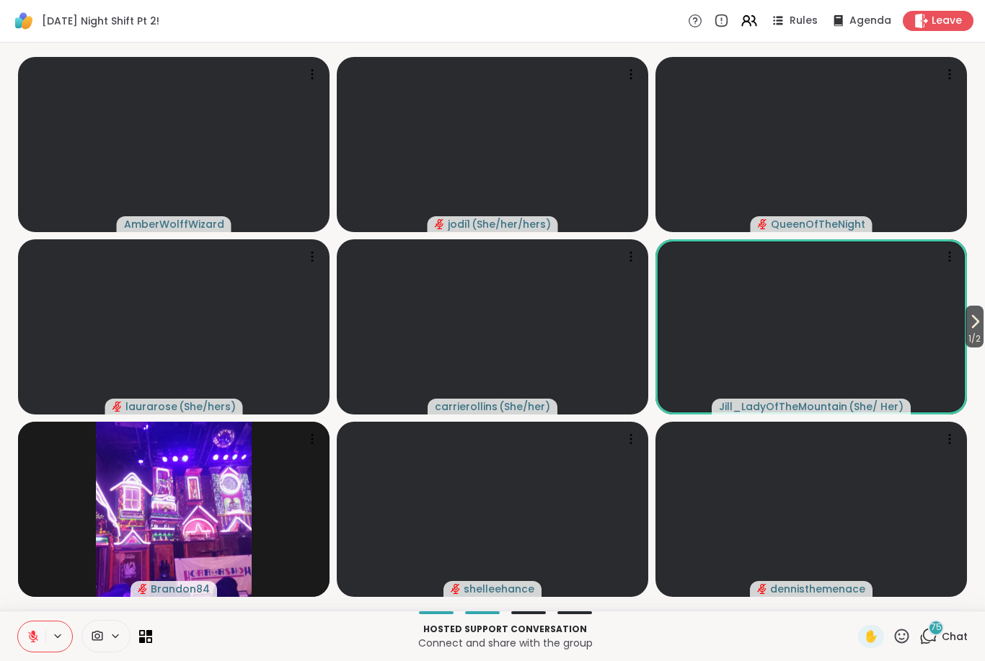
click at [33, 635] on icon at bounding box center [33, 636] width 13 height 13
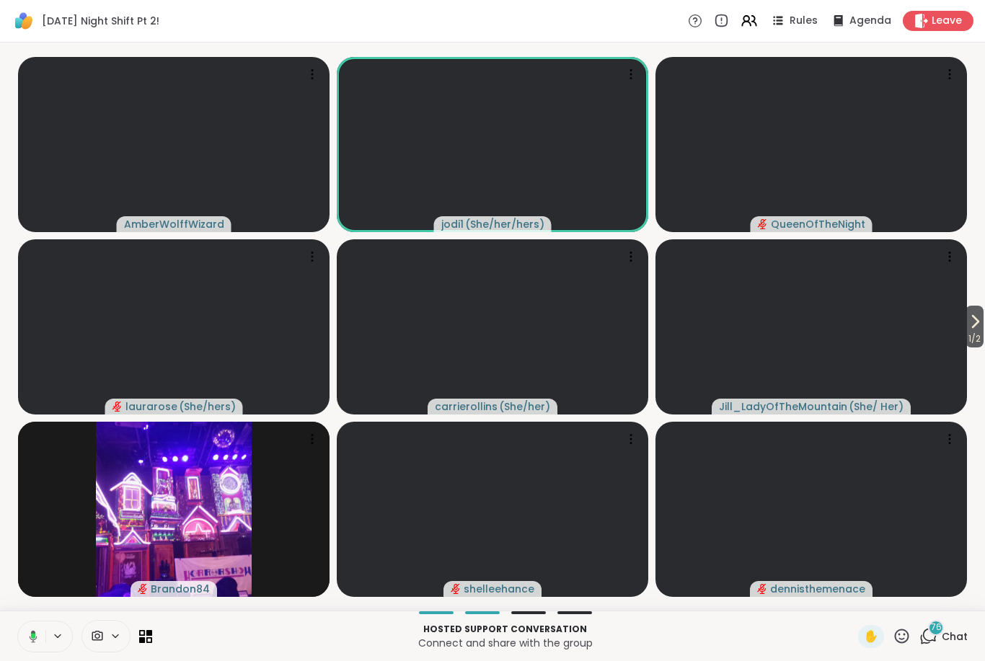
click at [41, 639] on button at bounding box center [31, 636] width 30 height 30
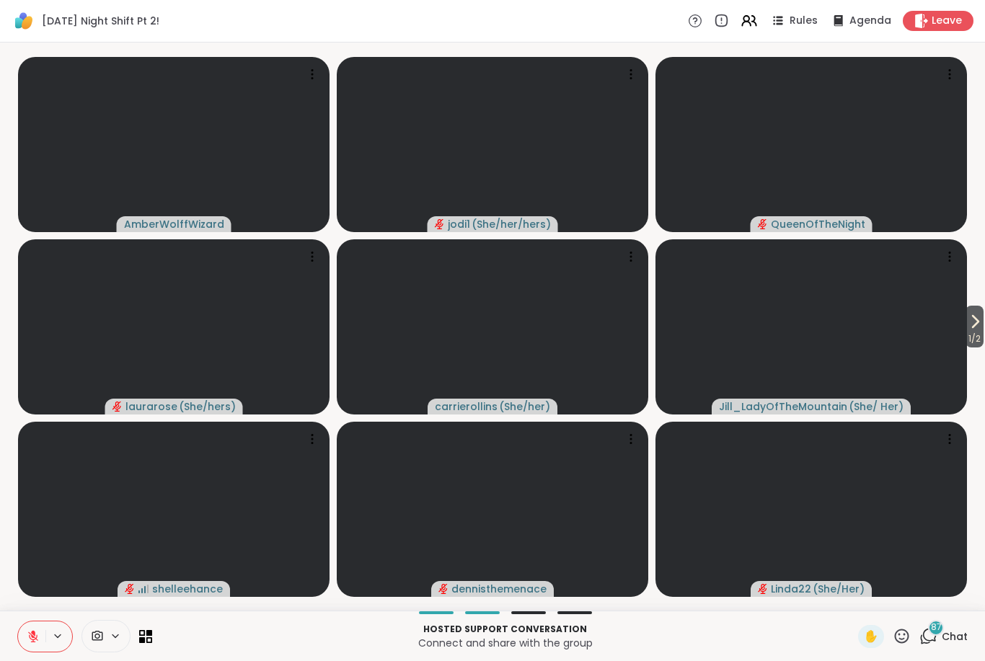
click at [910, 634] on icon at bounding box center [901, 636] width 18 height 18
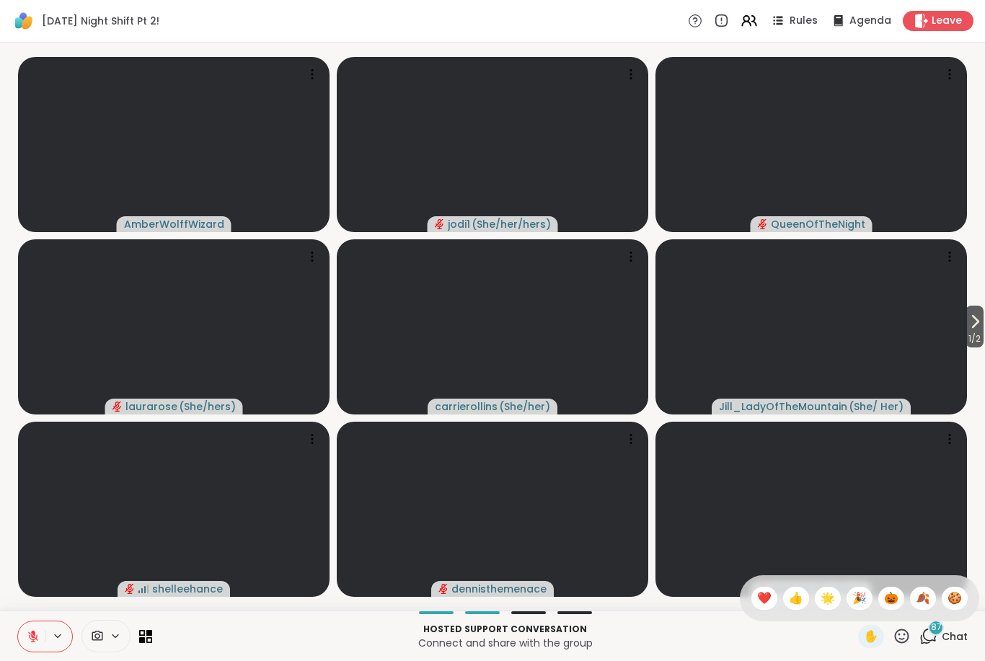
click at [861, 603] on span "🎉" at bounding box center [859, 598] width 14 height 17
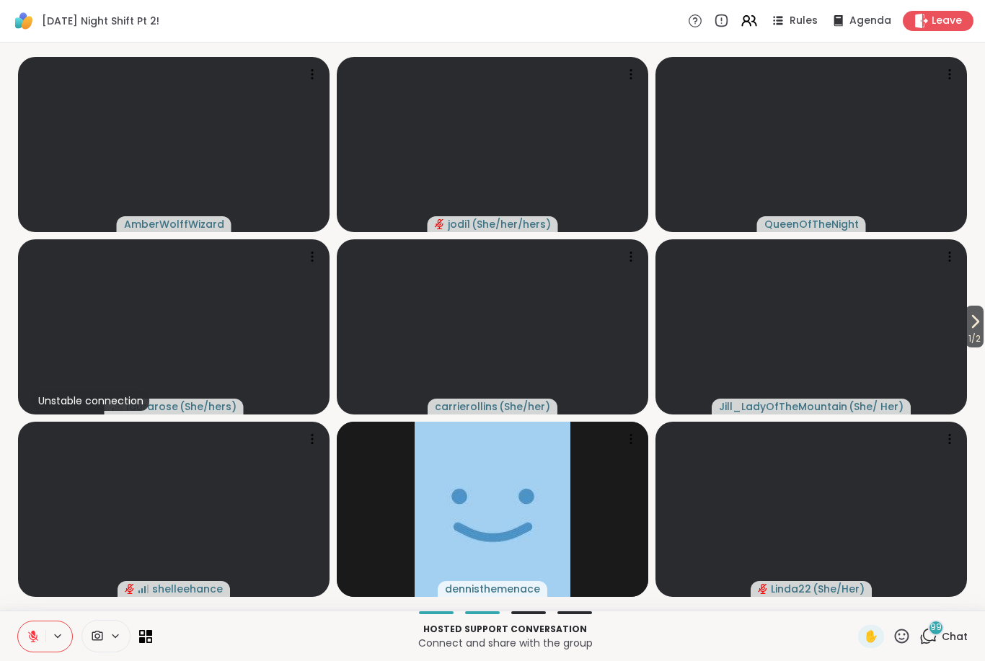
click at [903, 639] on icon at bounding box center [902, 636] width 14 height 14
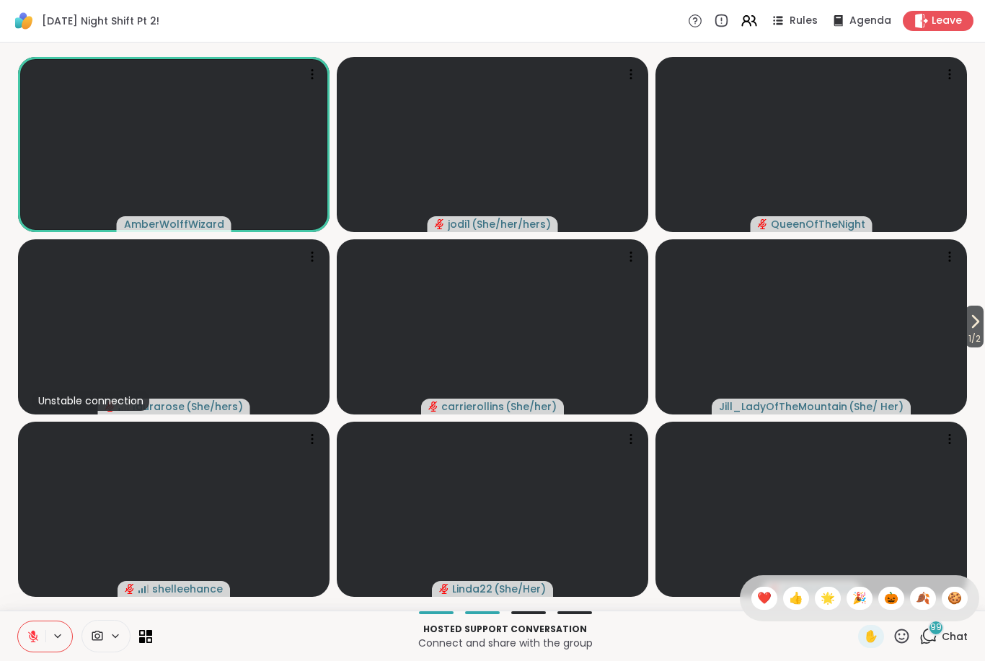
click at [35, 628] on button at bounding box center [31, 636] width 27 height 30
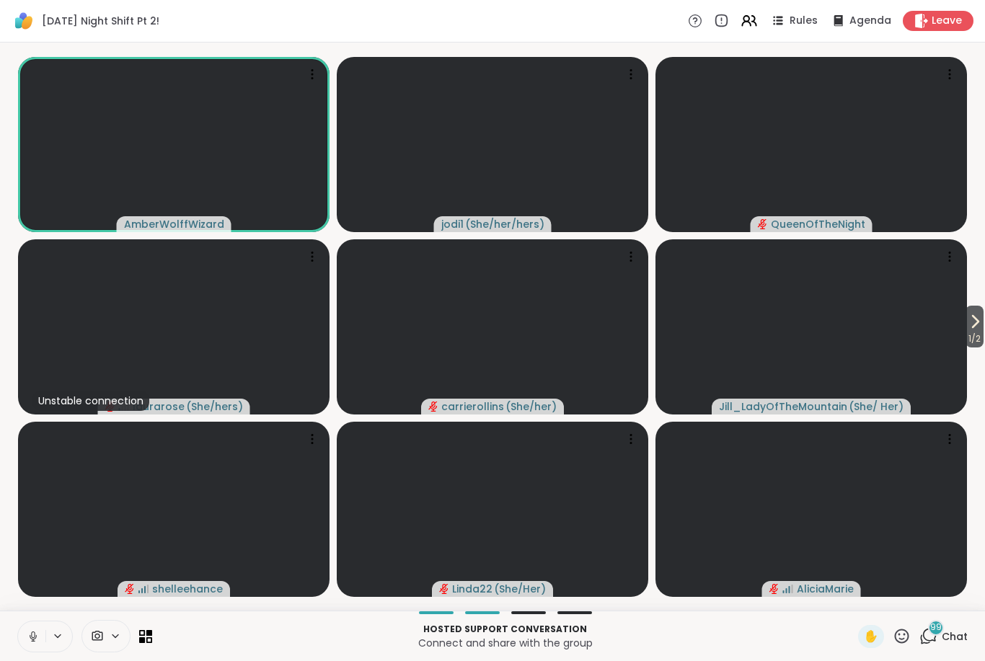
click at [27, 640] on icon at bounding box center [33, 636] width 13 height 13
click at [38, 634] on icon at bounding box center [33, 636] width 13 height 13
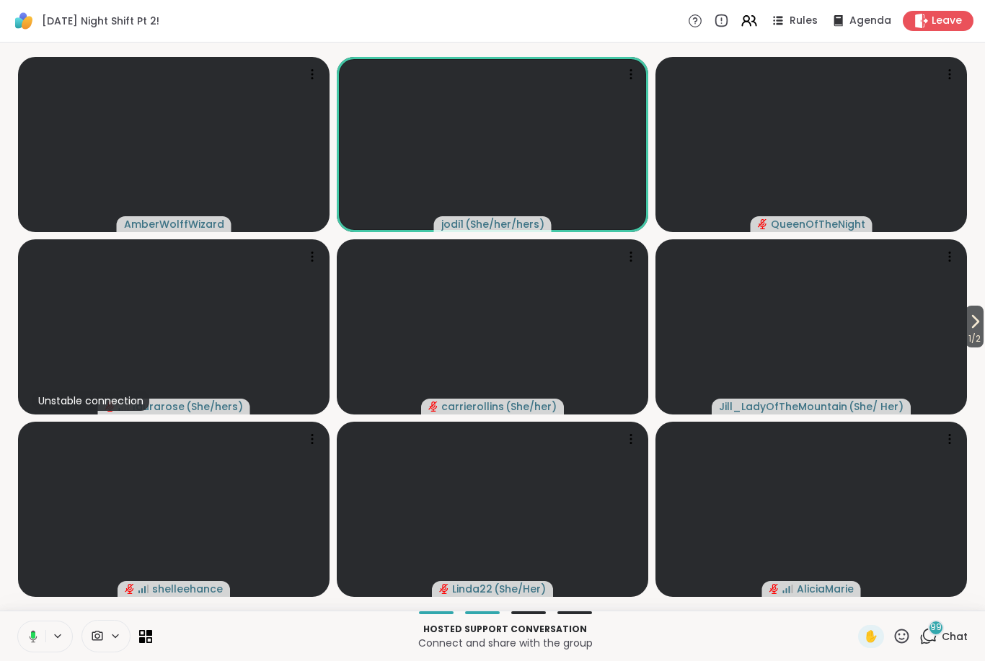
click at [36, 639] on icon at bounding box center [31, 636] width 13 height 13
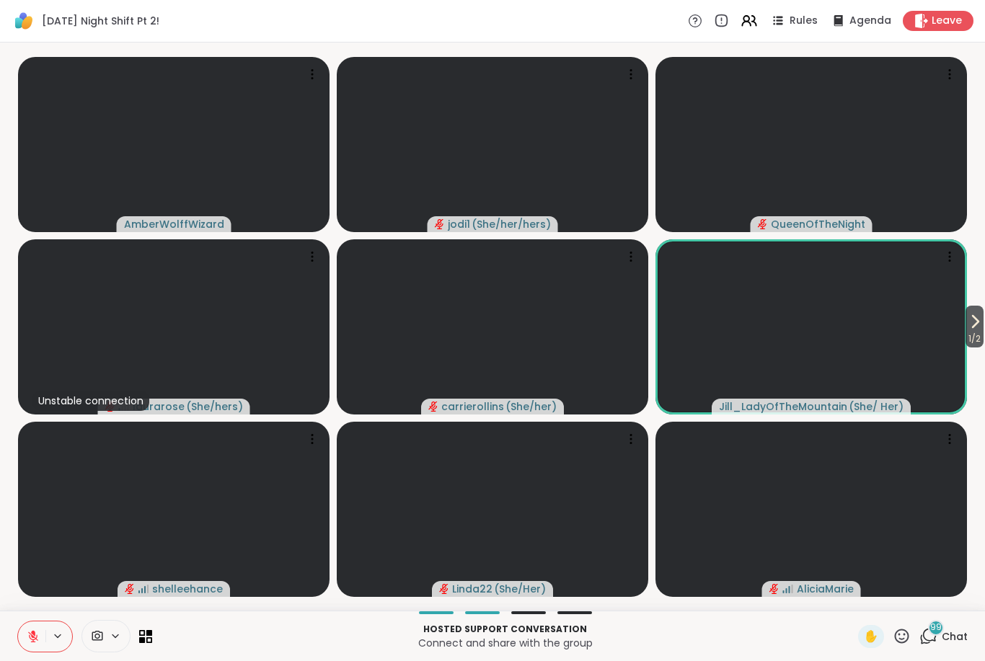
click at [24, 640] on button at bounding box center [31, 636] width 27 height 30
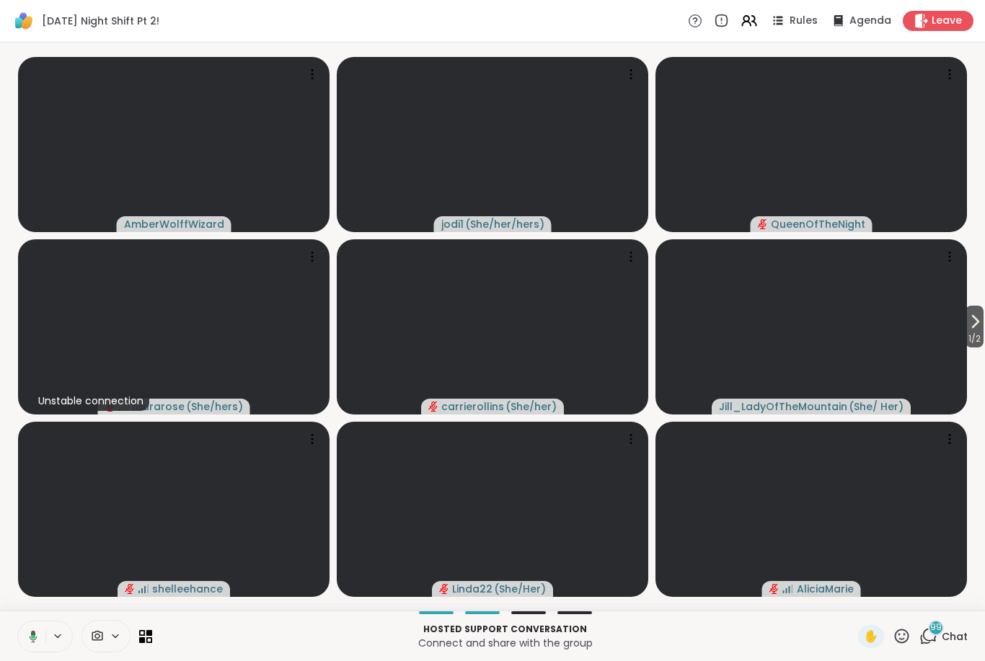
click at [42, 635] on button at bounding box center [31, 636] width 30 height 30
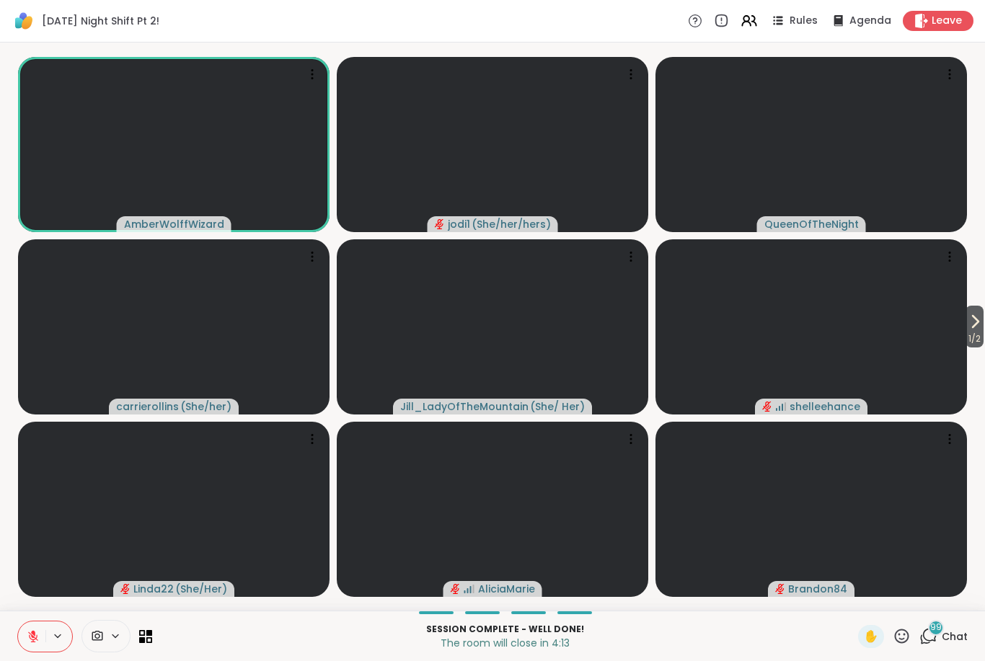
click at [908, 637] on icon at bounding box center [902, 636] width 14 height 14
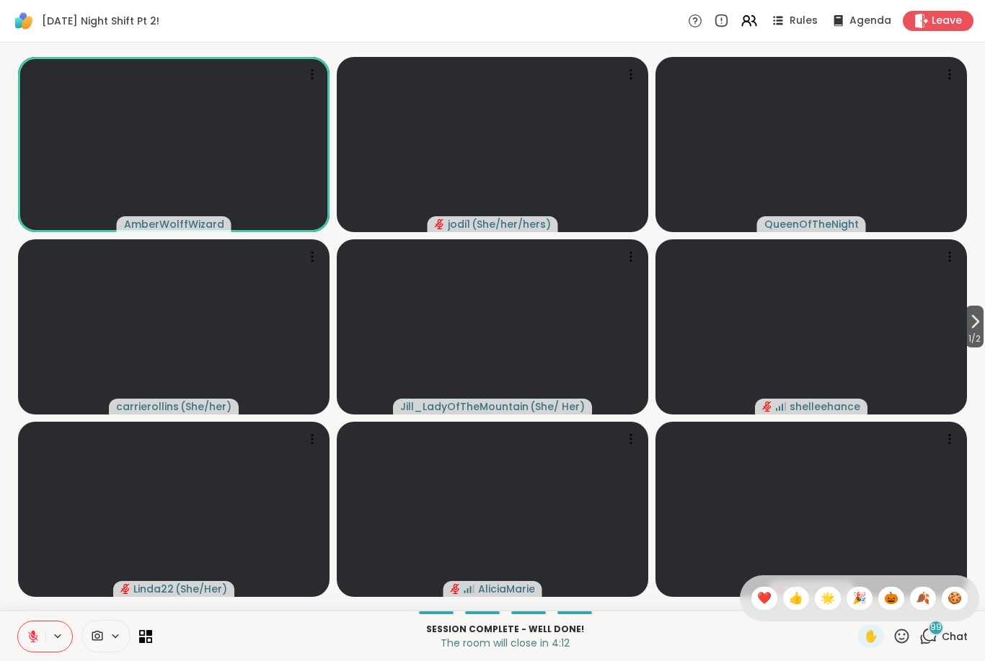
click at [958, 602] on span "🍪" at bounding box center [954, 598] width 14 height 17
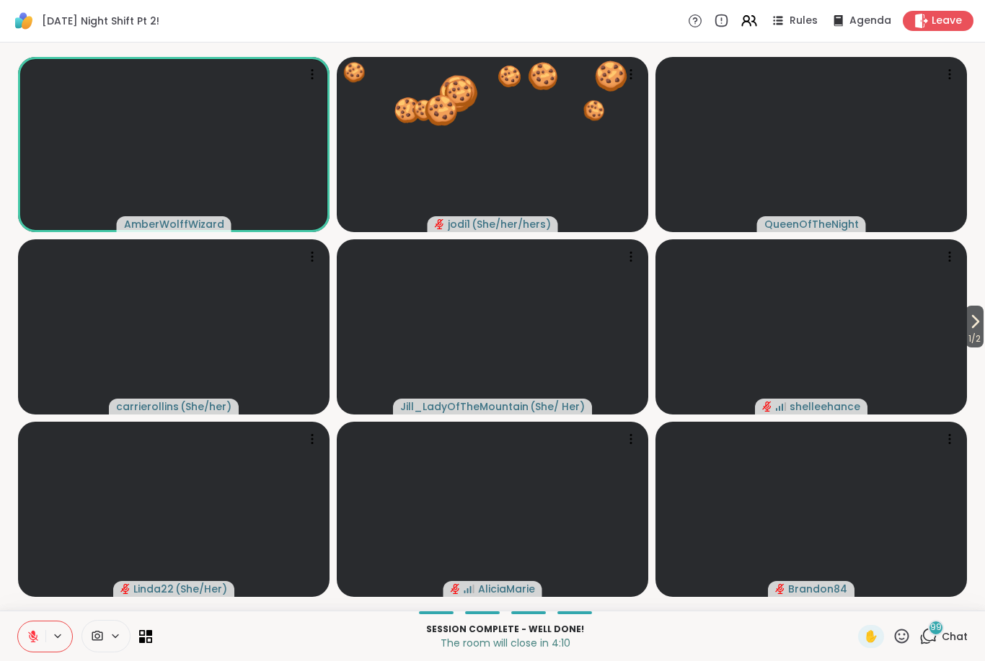
click at [911, 634] on icon at bounding box center [901, 636] width 18 height 18
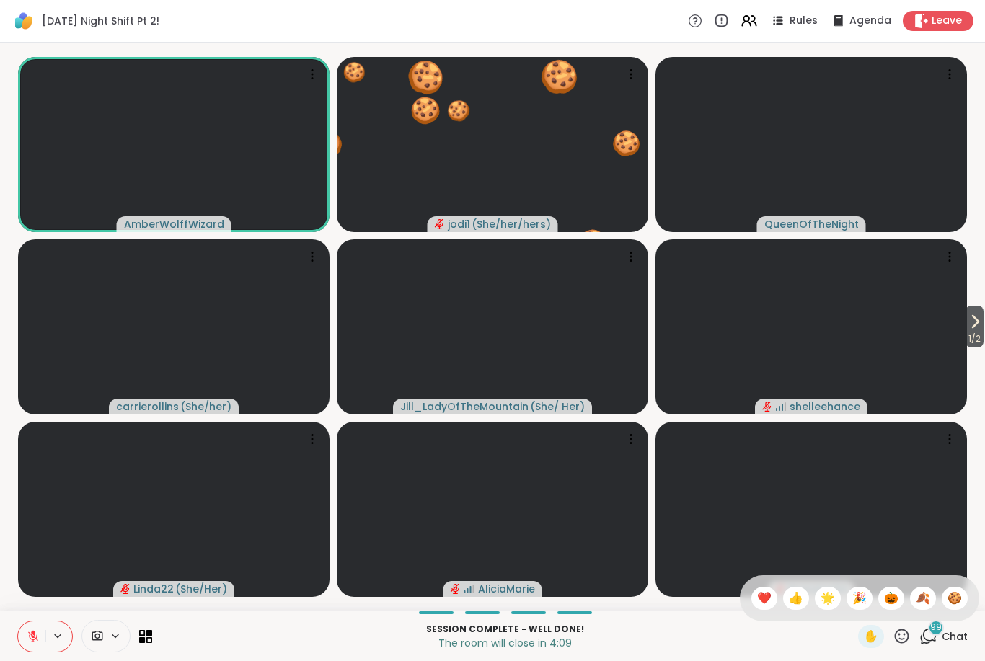
click at [896, 606] on span "🎃" at bounding box center [891, 598] width 14 height 17
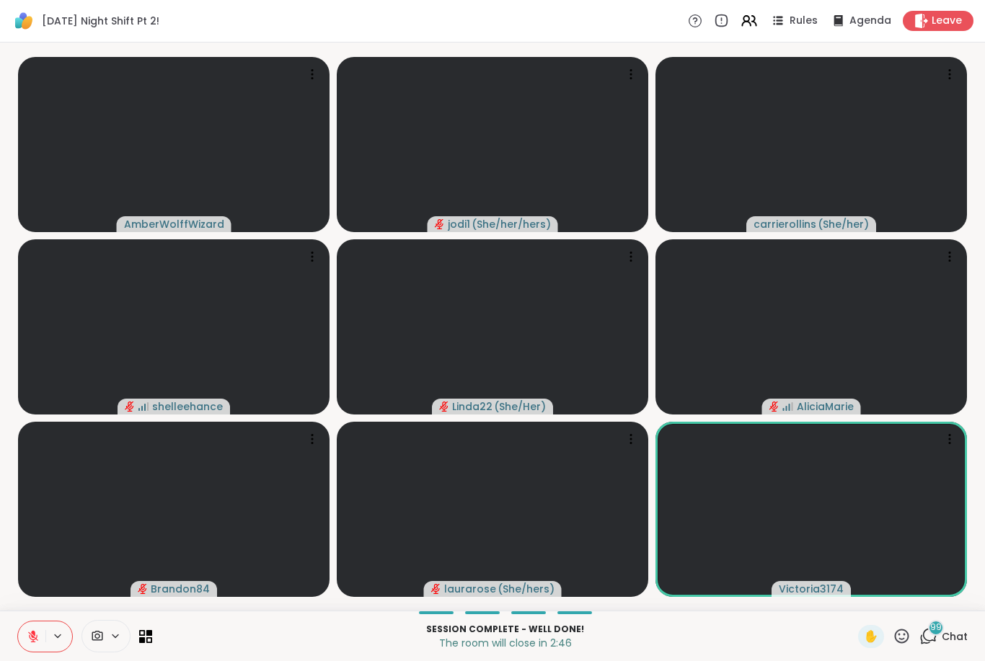
click at [911, 634] on icon at bounding box center [901, 636] width 18 height 18
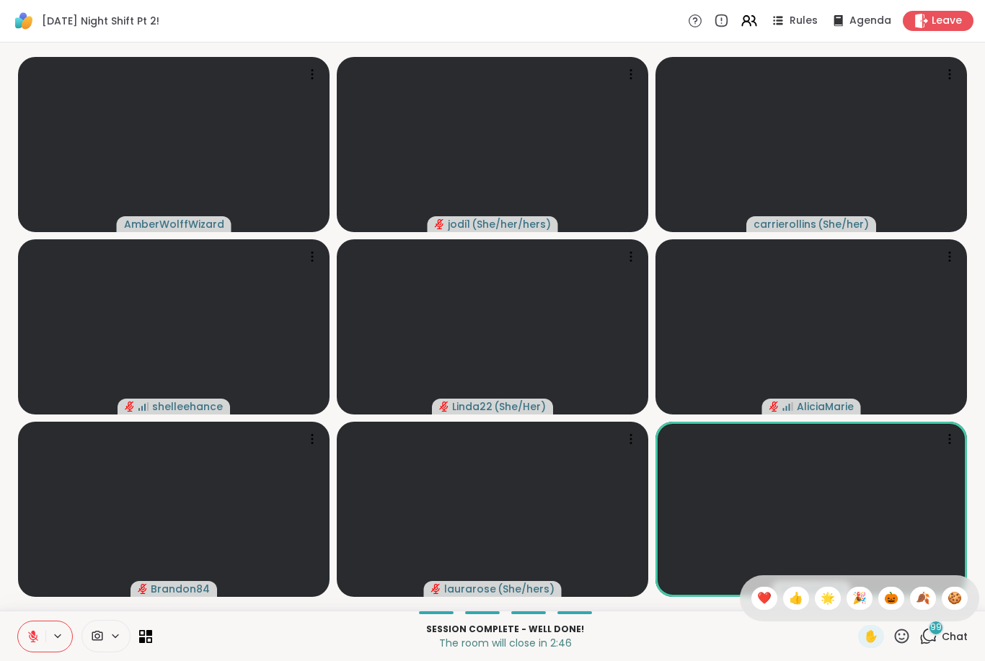
click at [958, 606] on span "🍪" at bounding box center [954, 598] width 14 height 17
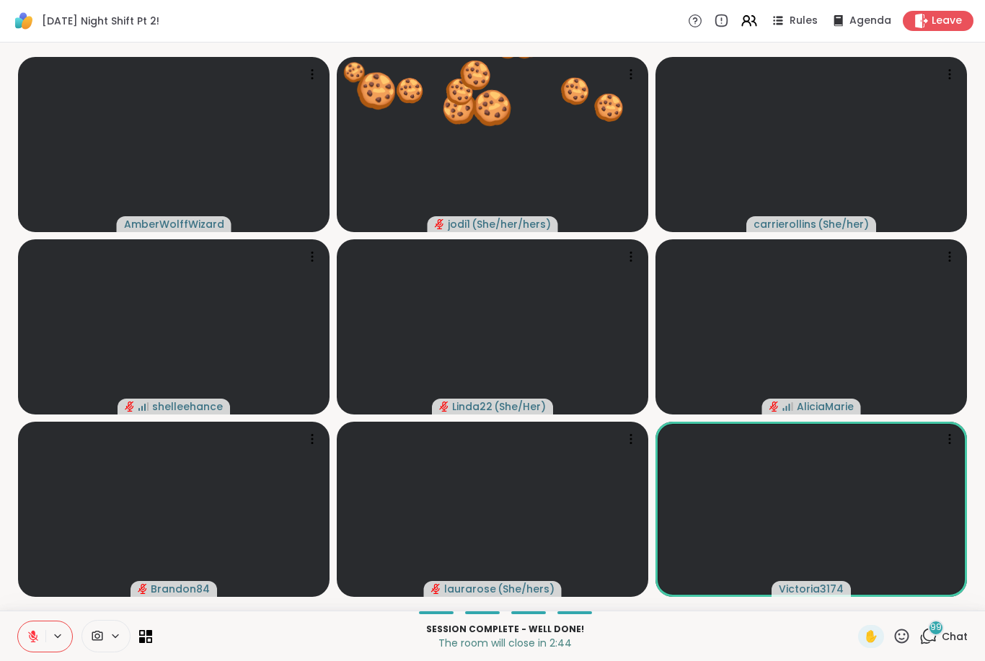
click at [911, 636] on icon at bounding box center [901, 636] width 18 height 18
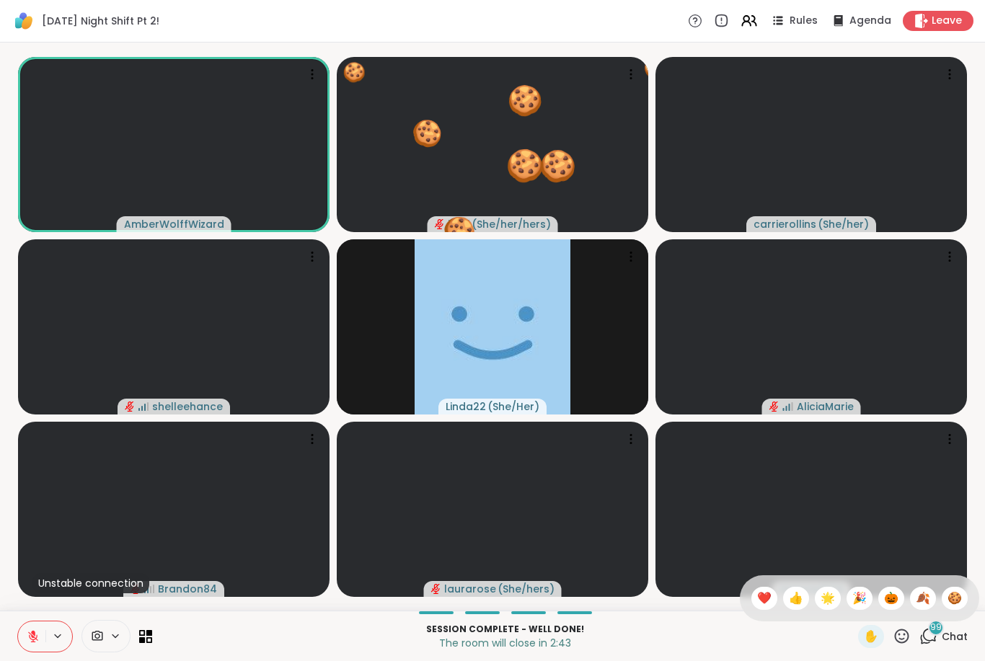
click at [896, 601] on span "🎃" at bounding box center [891, 598] width 14 height 17
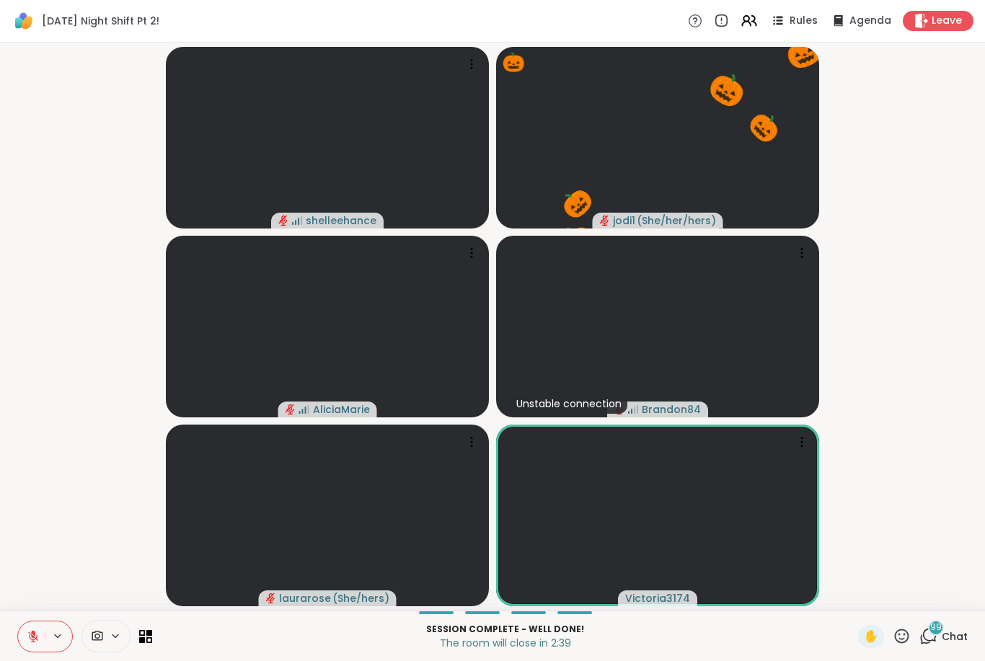
click at [925, 29] on div "Leave" at bounding box center [938, 21] width 71 height 20
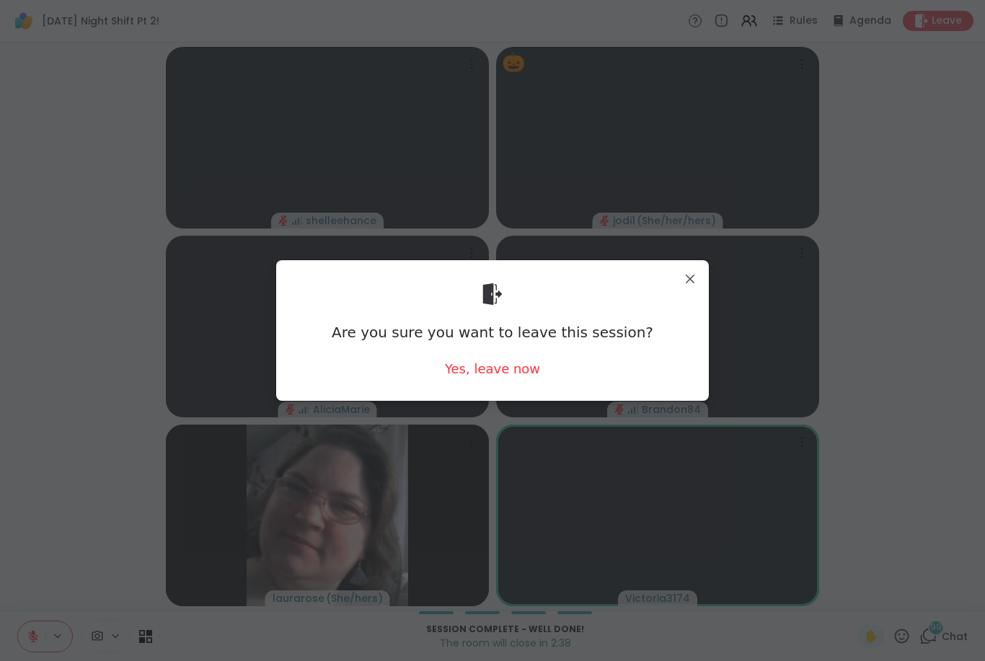
click at [534, 371] on div "Yes, leave now" at bounding box center [492, 369] width 95 height 18
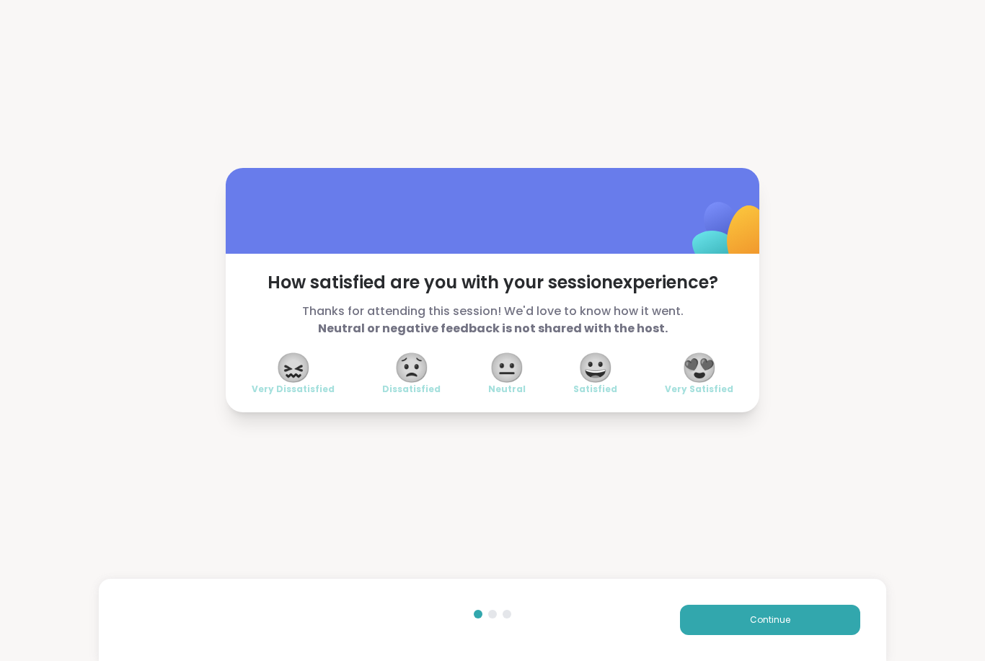
click at [683, 376] on div "😍 Very Satisfied" at bounding box center [699, 375] width 68 height 40
